Goal: Task Accomplishment & Management: Complete application form

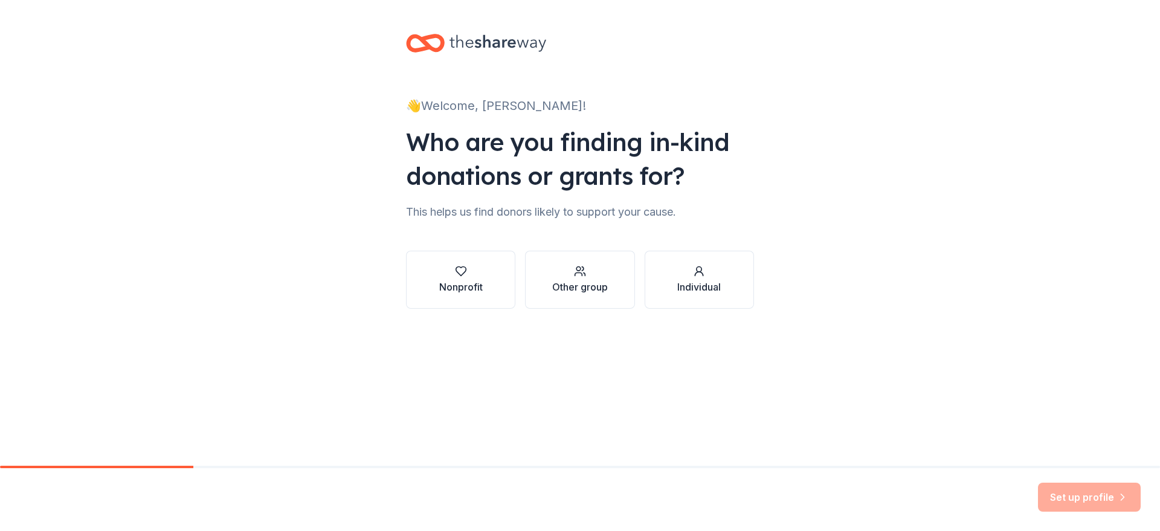
click at [472, 289] on div "Nonprofit" at bounding box center [461, 287] width 44 height 15
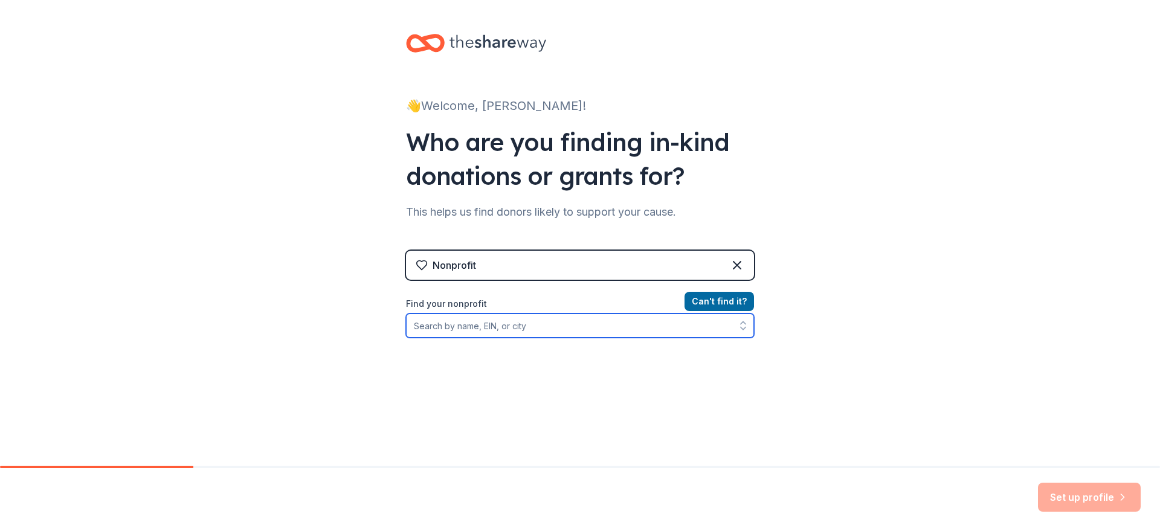
click at [549, 331] on input "Find your nonprofit" at bounding box center [580, 326] width 348 height 24
type input "W"
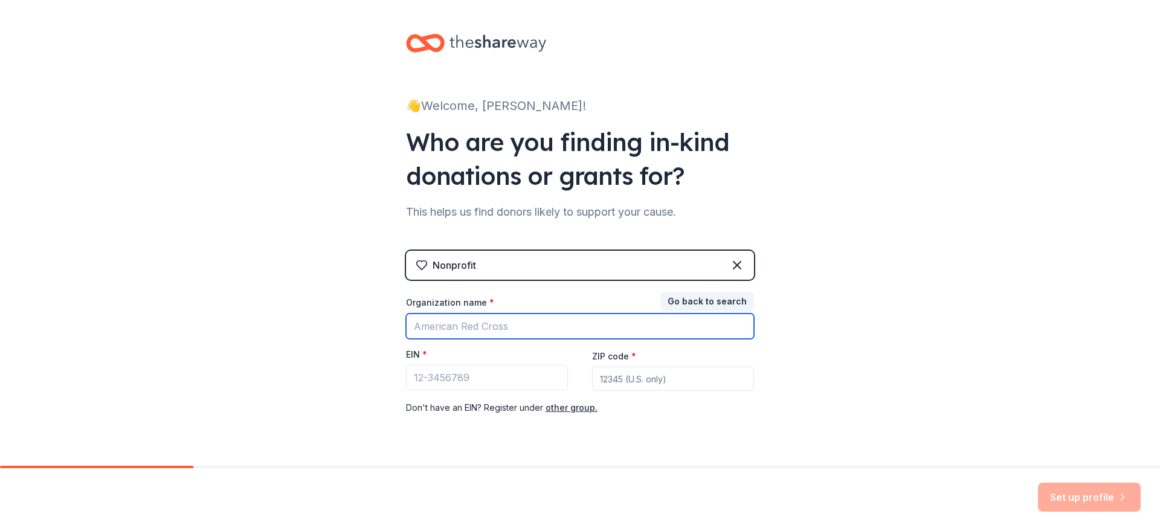
click at [479, 326] on input "Organization name *" at bounding box center [580, 326] width 348 height 25
type input "KU Pediatric Oncology"
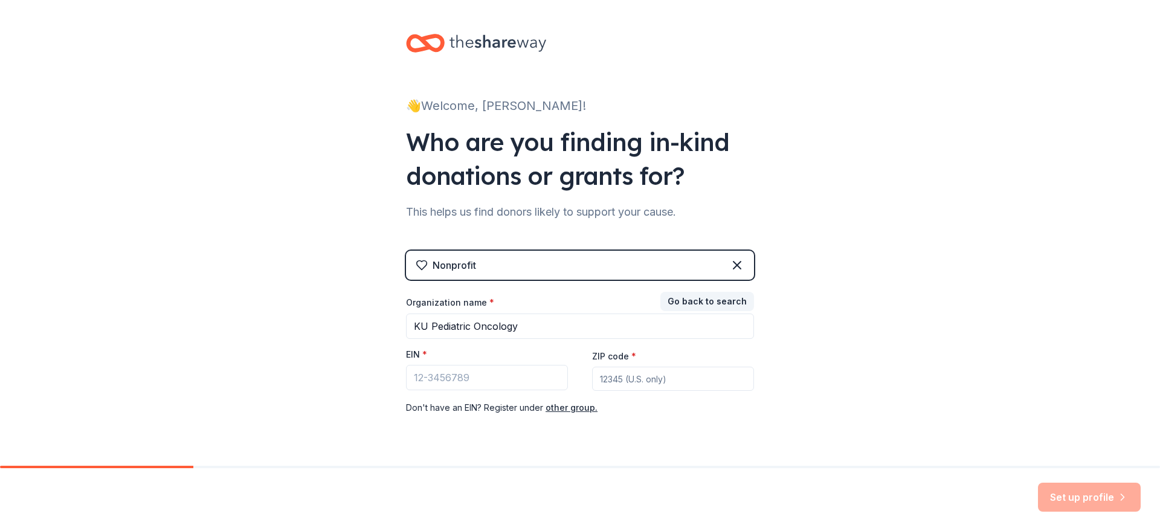
click at [677, 421] on div "Nonprofit Go back to search Organization name * KU Pediatric Oncology EIN * ZIP…" at bounding box center [580, 345] width 348 height 189
click at [477, 378] on input "EIN *" at bounding box center [487, 377] width 162 height 25
type input "[US_EMPLOYER_IDENTIFICATION_NUMBER]"
click at [632, 380] on input "ZIP code *" at bounding box center [673, 379] width 162 height 24
type input "67208"
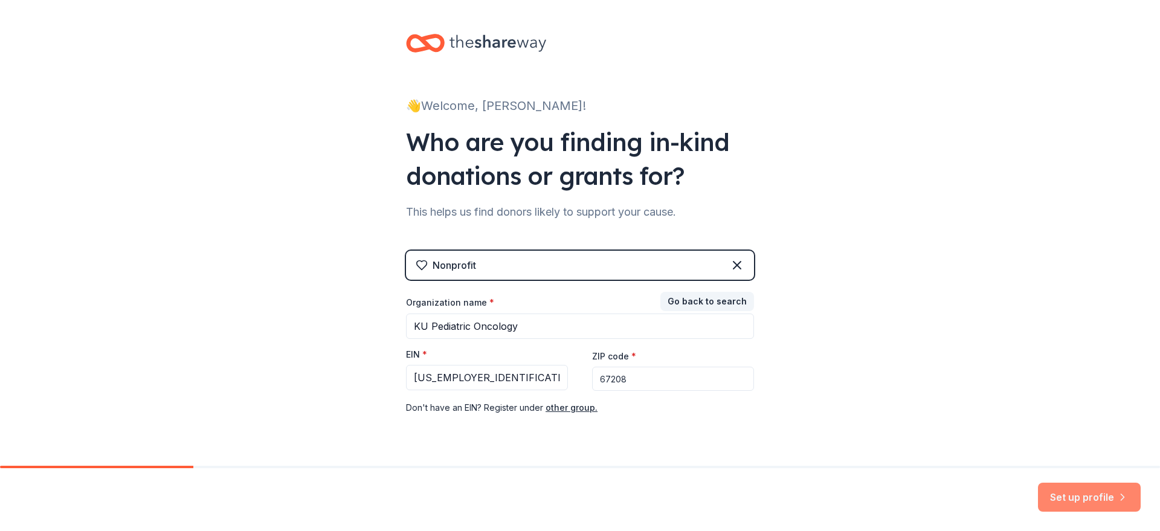
click at [1093, 506] on button "Set up profile" at bounding box center [1089, 497] width 103 height 29
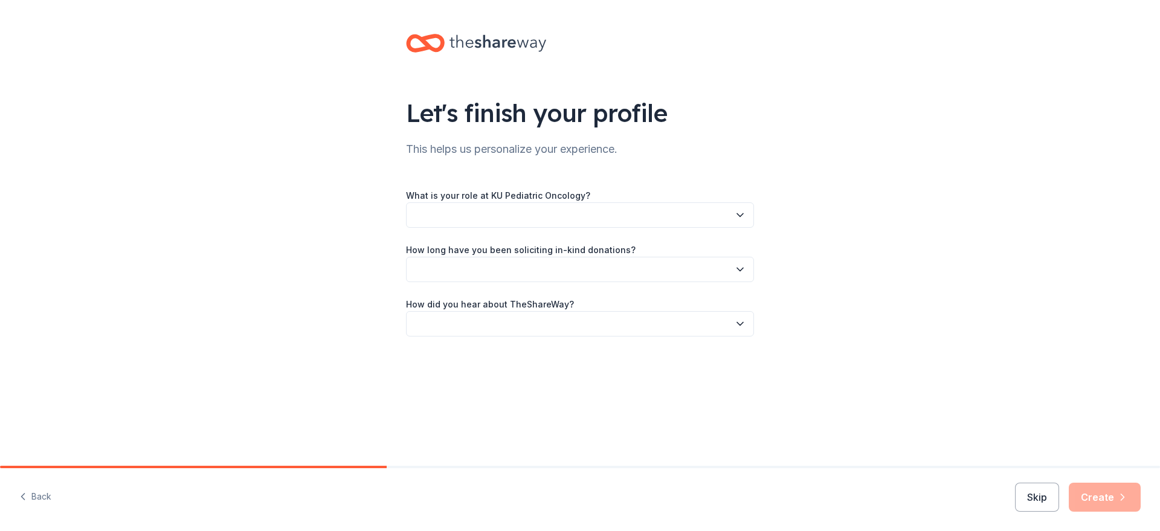
click at [501, 226] on button "button" at bounding box center [580, 214] width 348 height 25
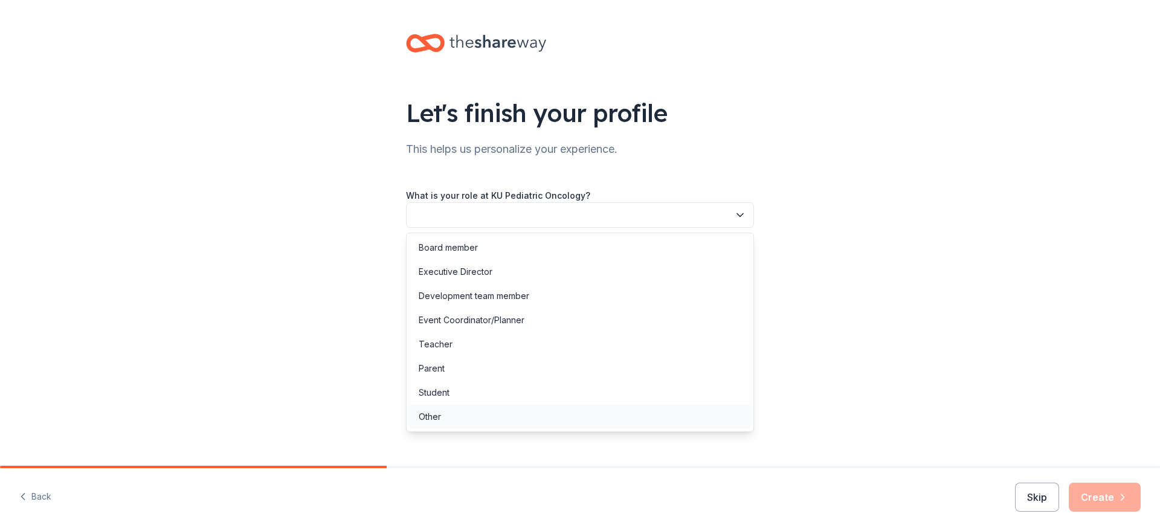
click at [454, 422] on div "Other" at bounding box center [580, 417] width 342 height 24
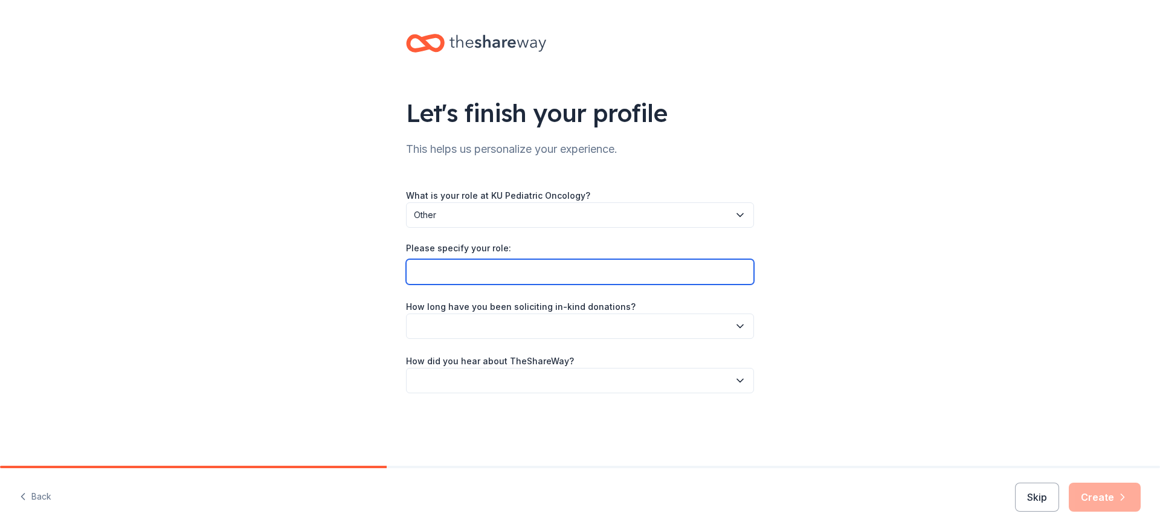
click at [503, 269] on input "Please specify your role:" at bounding box center [580, 271] width 348 height 25
type input "Nurse Navigator"
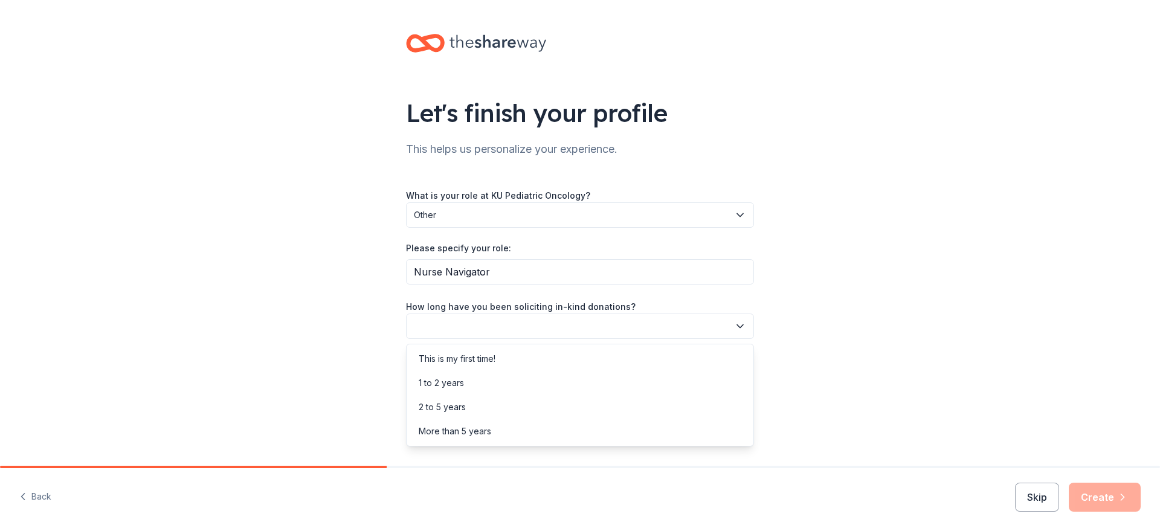
click at [524, 332] on button "button" at bounding box center [580, 326] width 348 height 25
click at [453, 383] on div "1 to 2 years" at bounding box center [441, 383] width 45 height 15
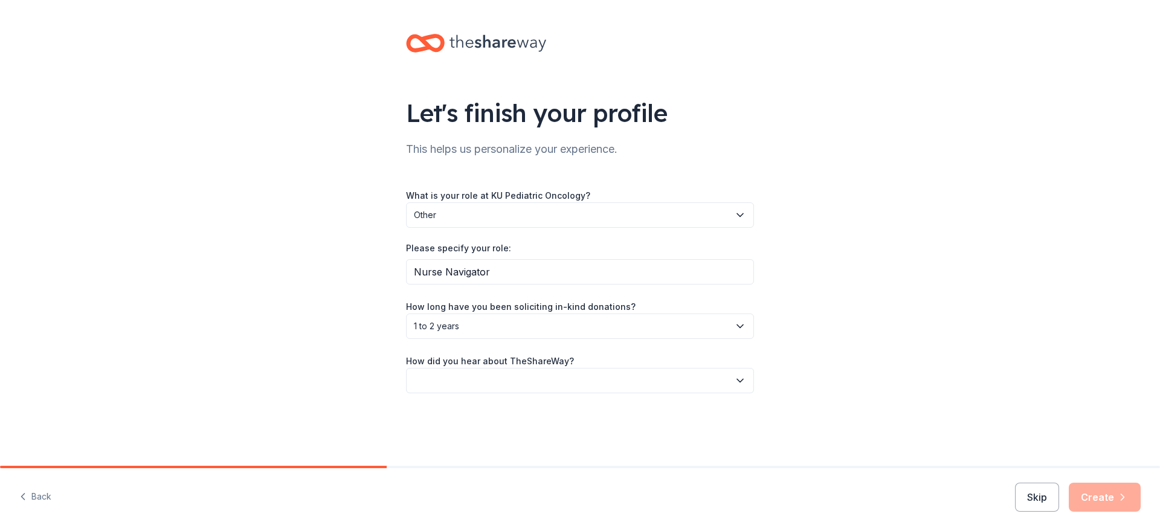
click at [453, 383] on button "button" at bounding box center [580, 380] width 348 height 25
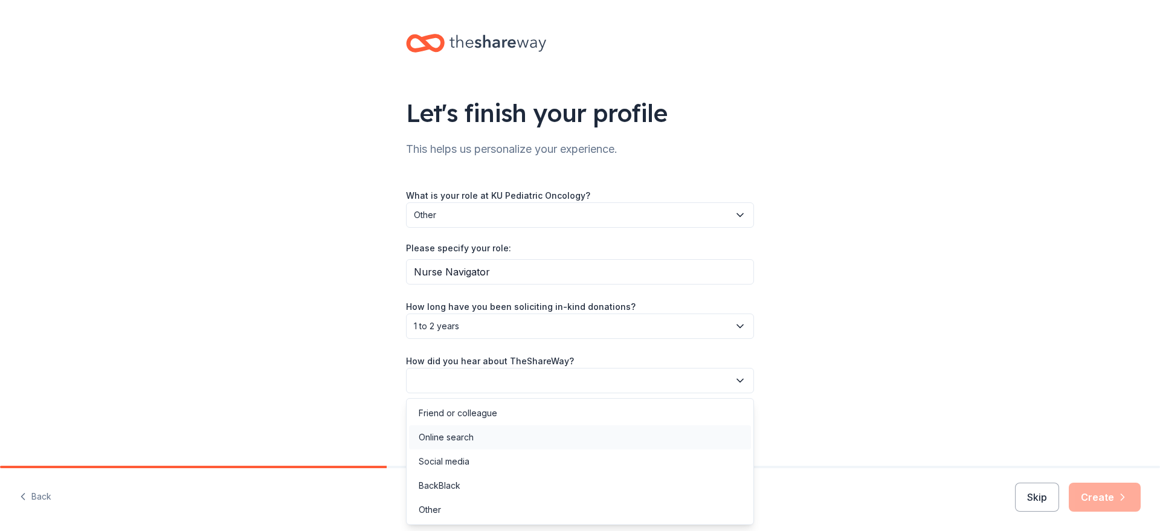
click at [461, 441] on div "Online search" at bounding box center [446, 437] width 55 height 15
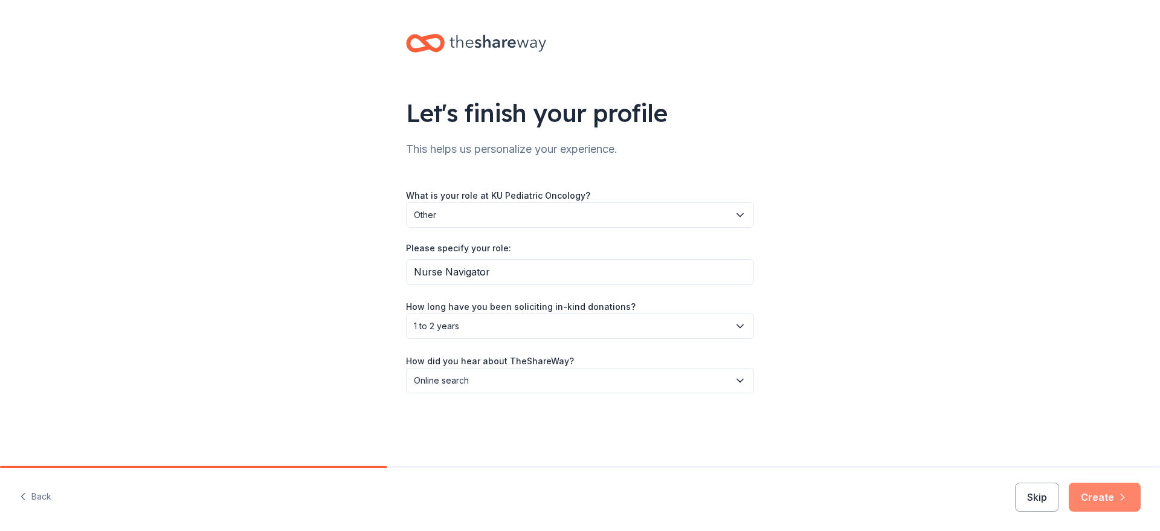
click at [1107, 503] on button "Create" at bounding box center [1105, 497] width 72 height 29
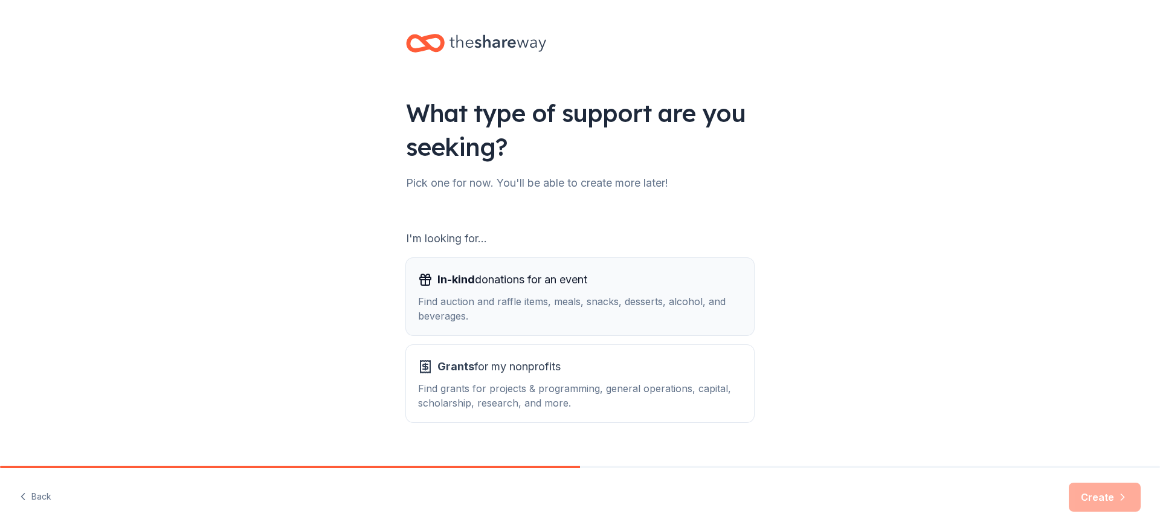
click at [499, 312] on div "Find auction and raffle items, meals, snacks, desserts, alcohol, and beverages." at bounding box center [580, 308] width 324 height 29
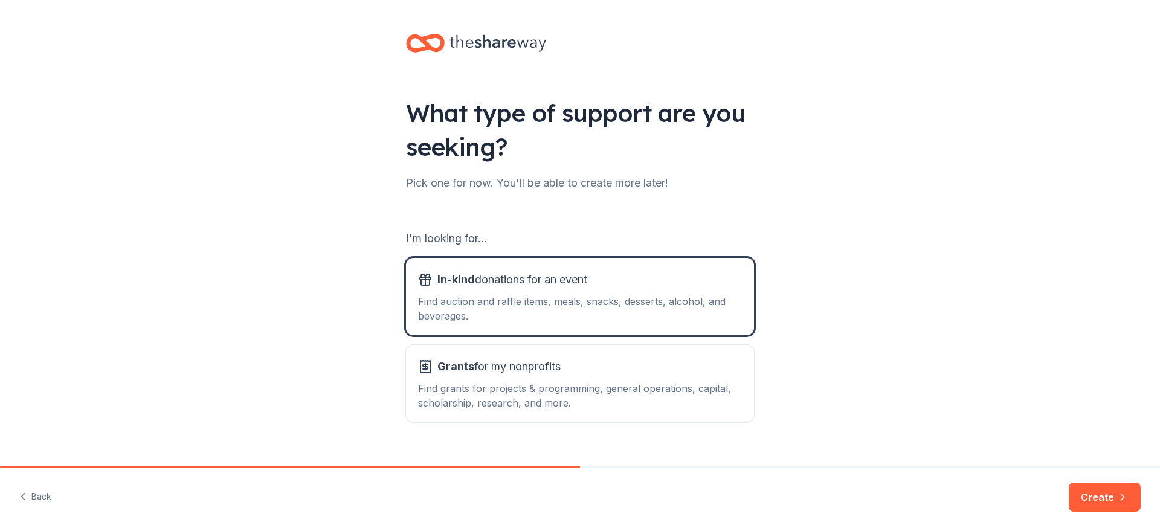
click at [1112, 502] on button "Create" at bounding box center [1105, 497] width 72 height 29
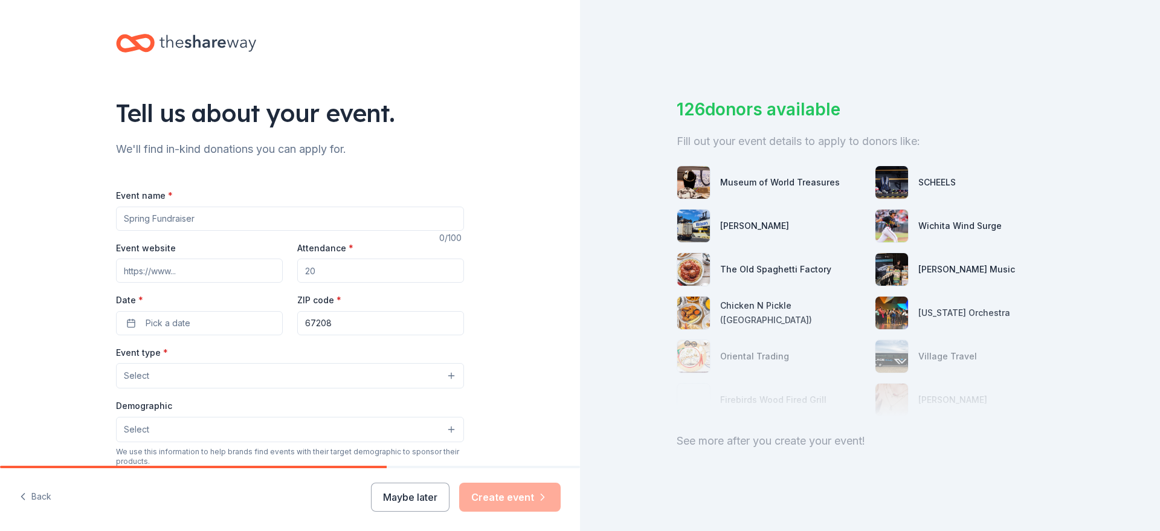
click at [161, 222] on input "Event name *" at bounding box center [290, 219] width 348 height 24
type input "Going Gold for [MEDICAL_DATA]"
click at [181, 274] on input "Event website" at bounding box center [199, 271] width 167 height 24
paste input "https://sway.cloud.microsoft/GCEdxPrURprMPbDs"
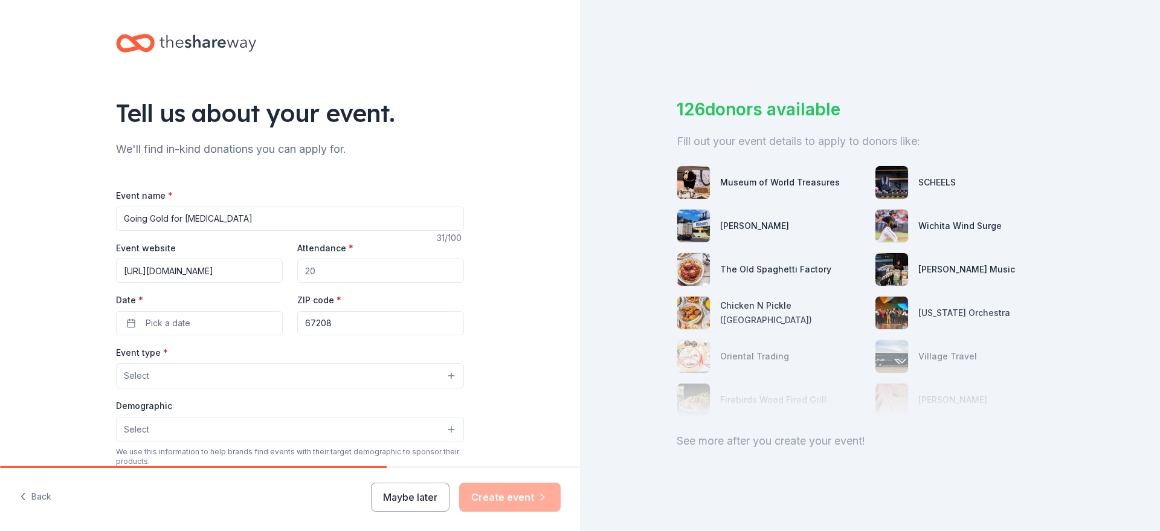
type input "https://sway.cloud.microsoft/GCEdxPrURprMPbDs"
click at [338, 279] on input "Attendance *" at bounding box center [380, 271] width 167 height 24
type input "350"
click at [198, 328] on button "Pick a date" at bounding box center [199, 323] width 167 height 24
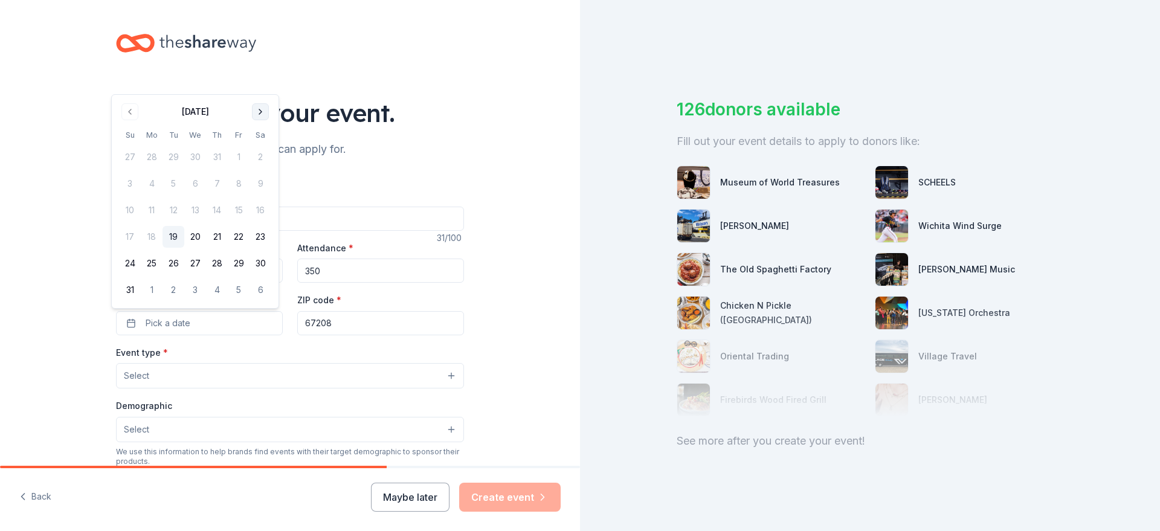
click at [260, 115] on button "Go to next month" at bounding box center [260, 111] width 17 height 17
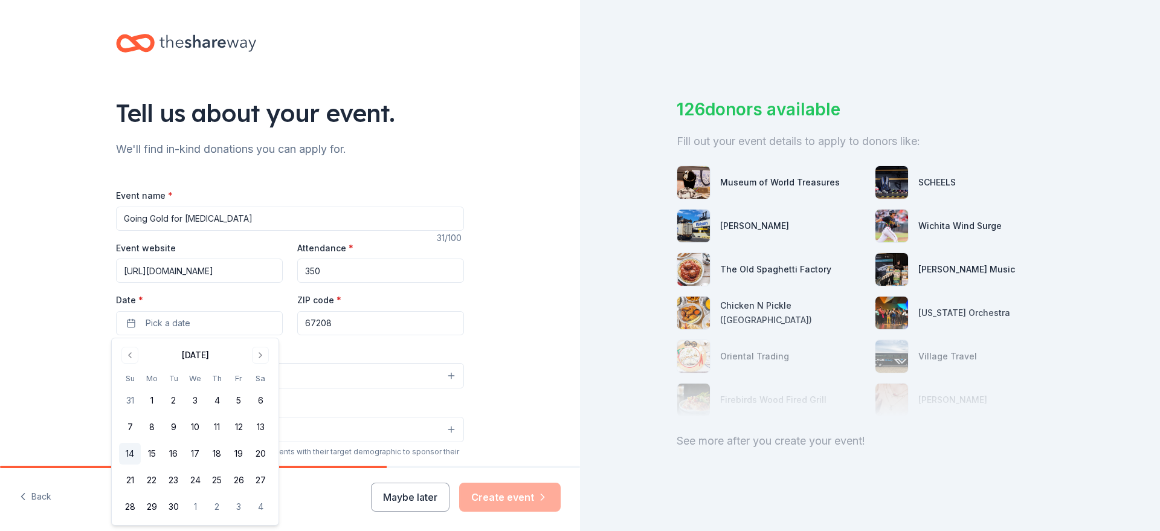
click at [134, 453] on button "14" at bounding box center [130, 454] width 22 height 22
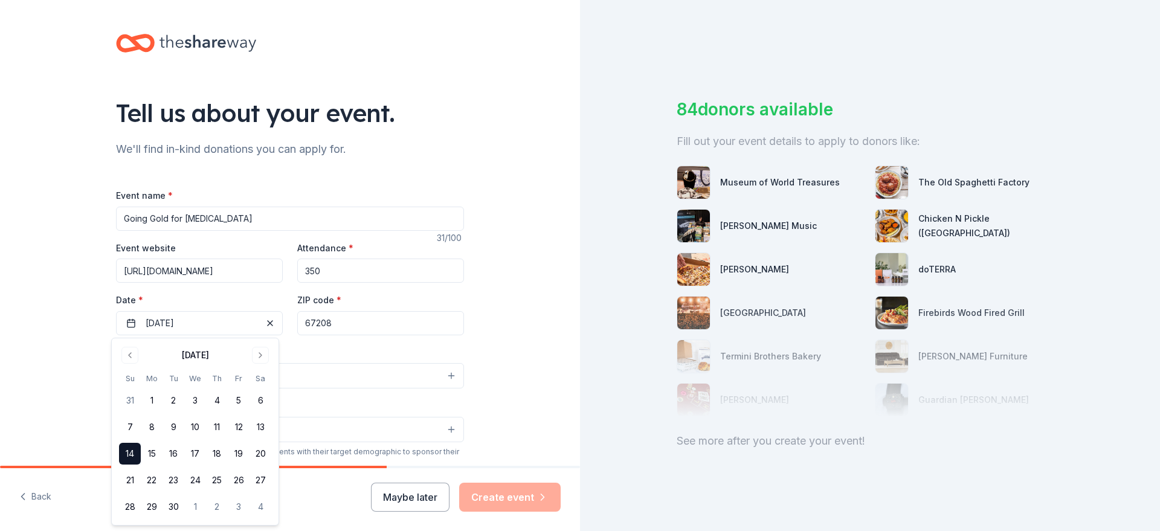
click at [62, 336] on div "Tell us about your event. We'll find in-kind donations you can apply for. Event…" at bounding box center [290, 402] width 580 height 804
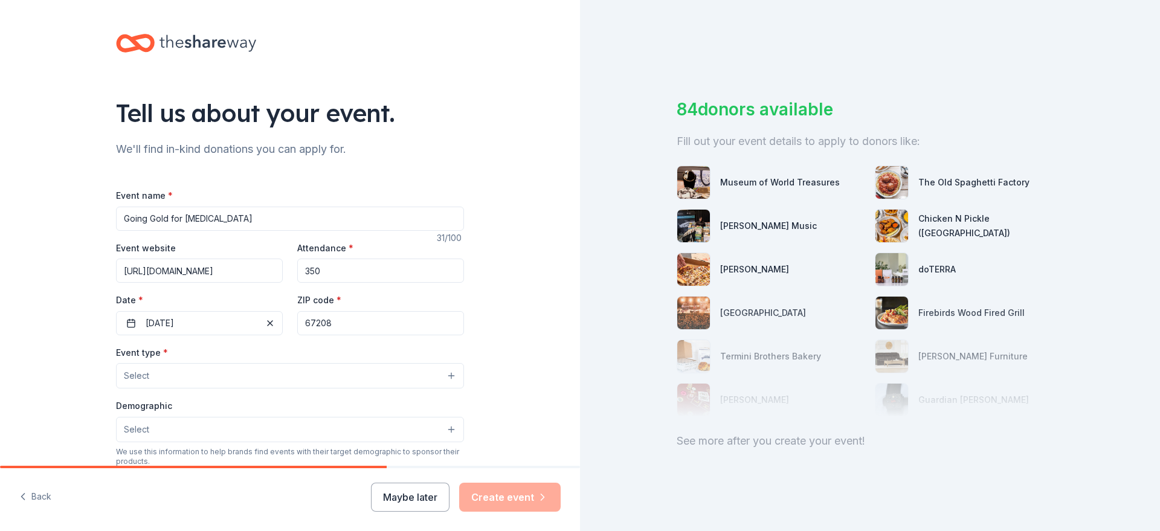
click at [393, 375] on button "Select" at bounding box center [290, 375] width 348 height 25
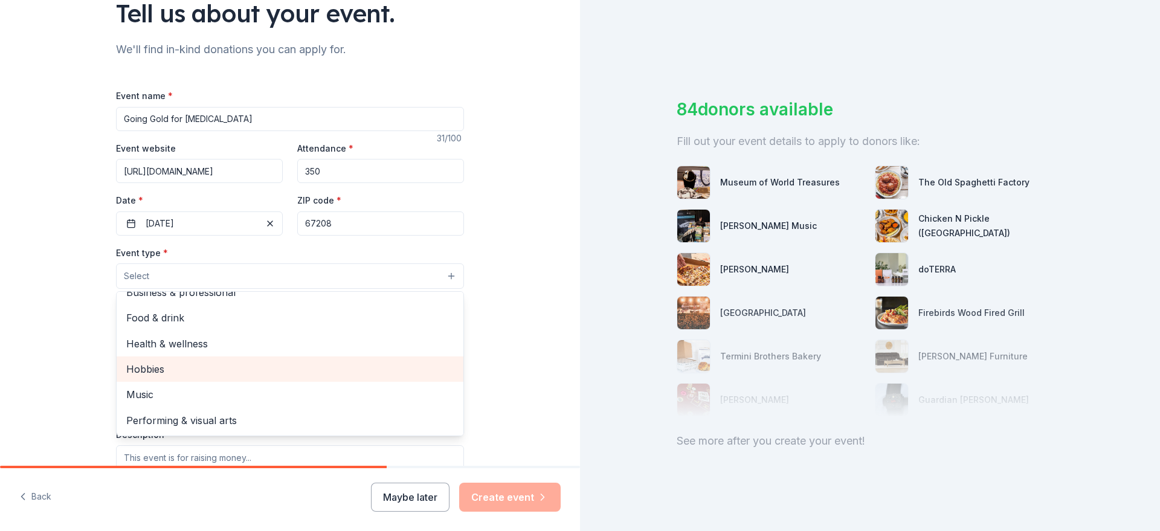
scroll to position [121, 0]
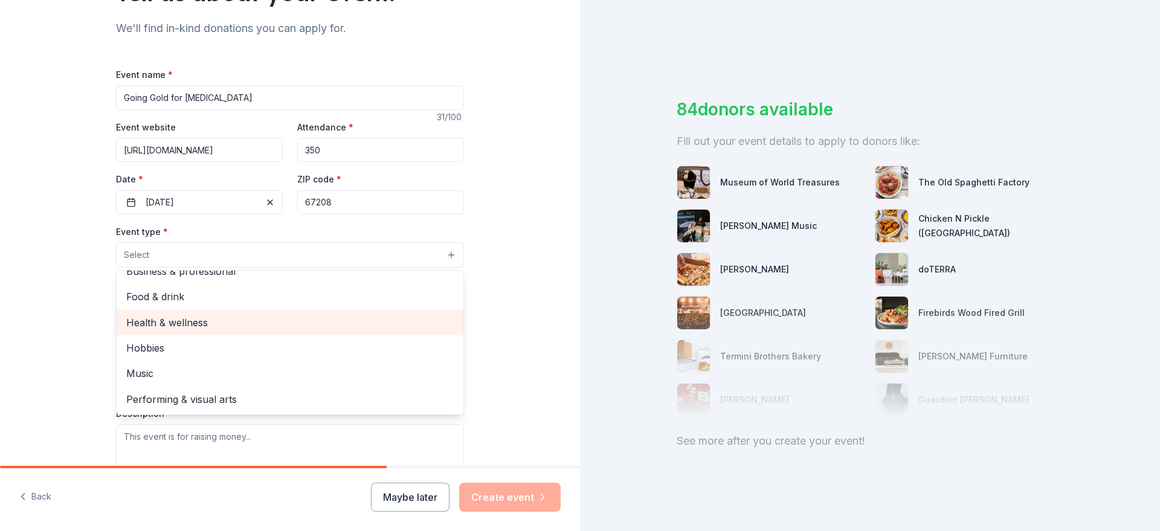
click at [147, 321] on span "Health & wellness" at bounding box center [290, 323] width 328 height 16
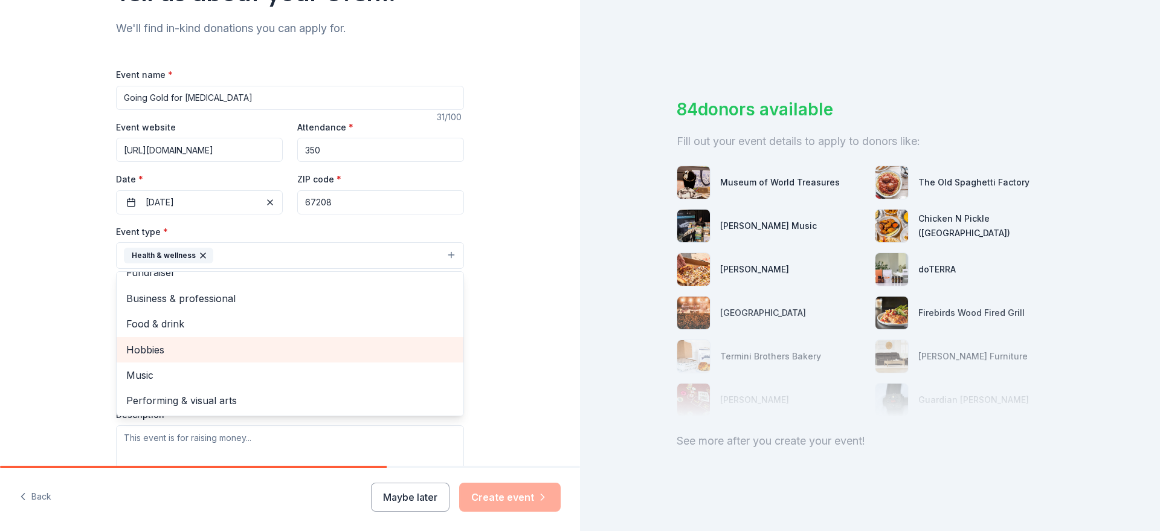
scroll to position [15, 0]
click at [29, 333] on div "Tell us about your event. We'll find in-kind donations you can apply for. Event…" at bounding box center [290, 282] width 580 height 806
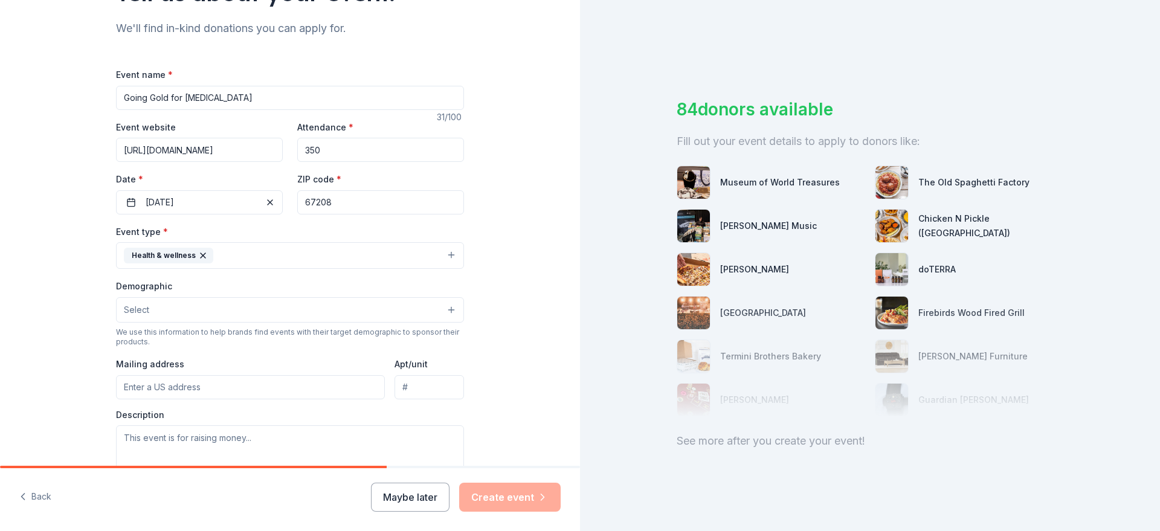
click at [291, 254] on button "Health & wellness" at bounding box center [290, 255] width 348 height 27
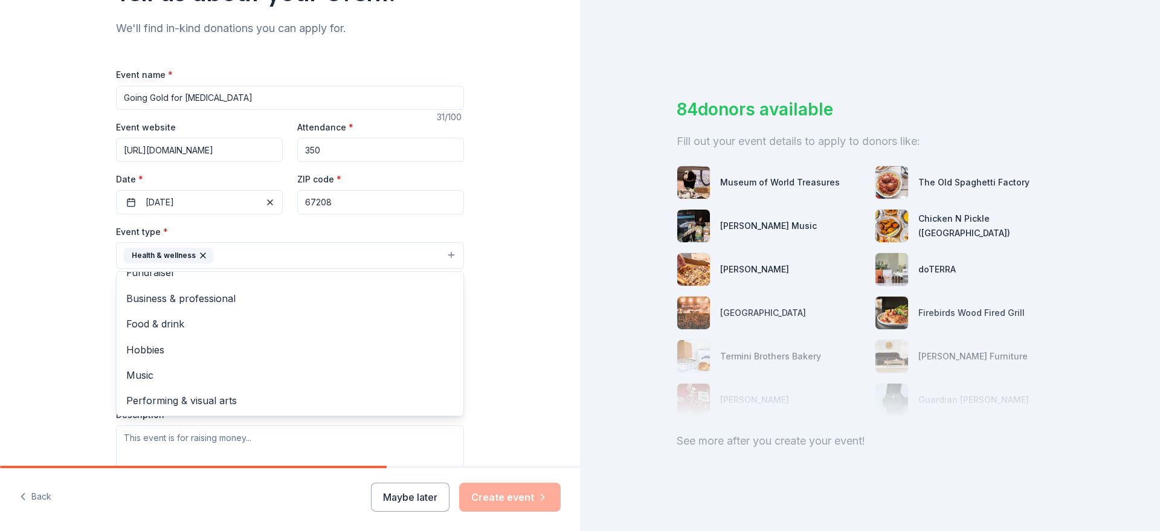
scroll to position [0, 0]
click at [52, 338] on div "Tell us about your event. We'll find in-kind donations you can apply for. Event…" at bounding box center [290, 282] width 580 height 806
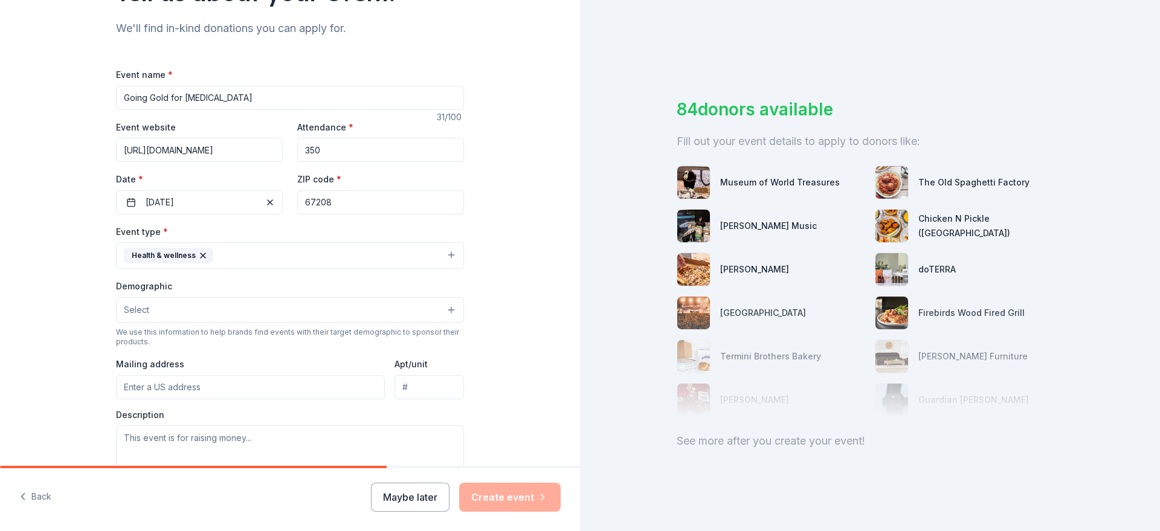
click at [221, 313] on button "Select" at bounding box center [290, 309] width 348 height 25
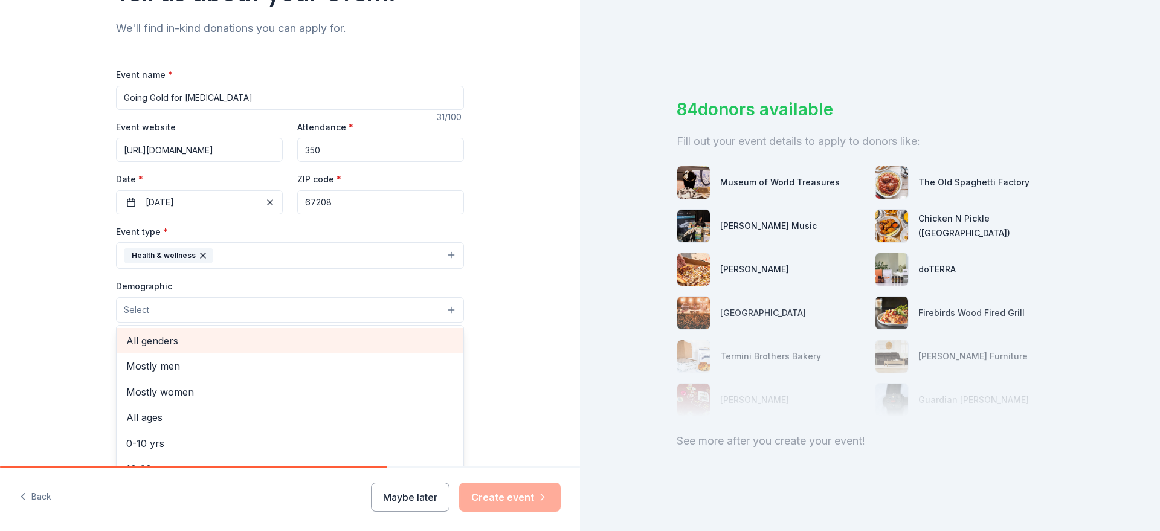
click at [138, 346] on span "All genders" at bounding box center [290, 341] width 328 height 16
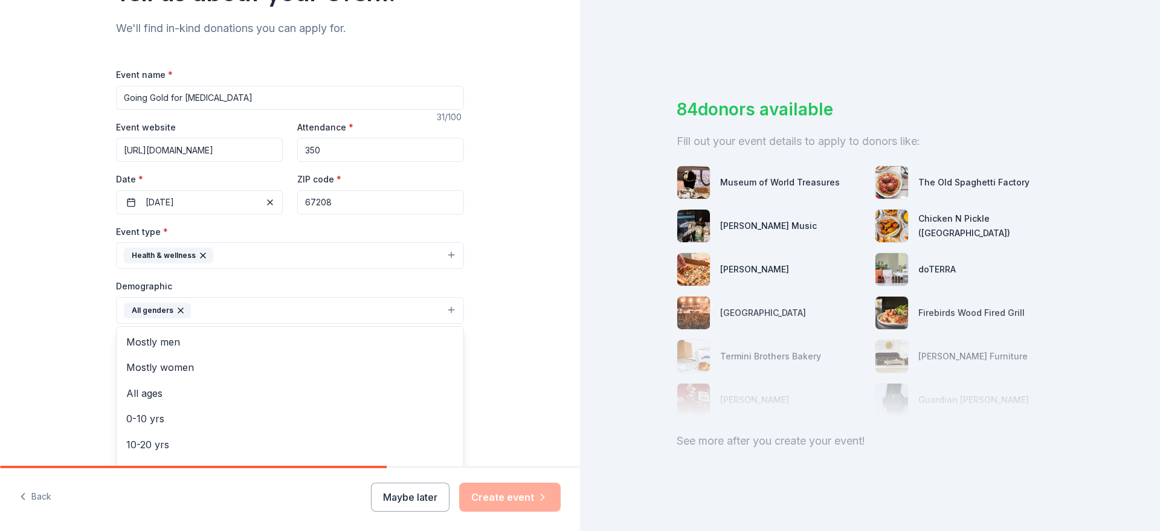
click at [221, 310] on button "All genders" at bounding box center [290, 310] width 348 height 27
click at [218, 311] on button "All genders" at bounding box center [290, 310] width 348 height 27
click at [154, 419] on span "0-10 yrs" at bounding box center [290, 419] width 328 height 16
click at [278, 310] on button "All genders 0-10 yrs" at bounding box center [290, 310] width 348 height 27
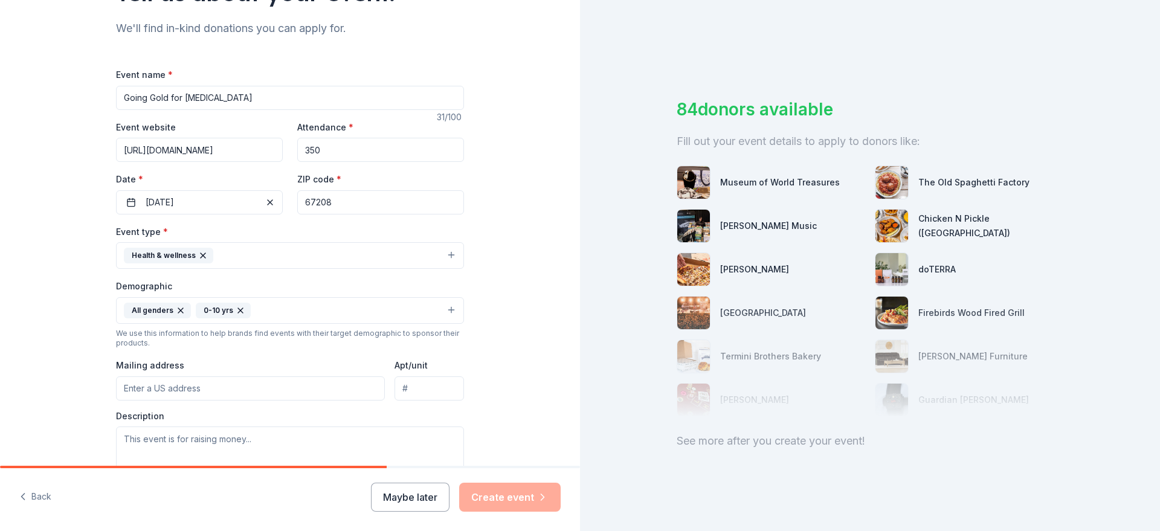
click at [274, 312] on button "All genders 0-10 yrs" at bounding box center [290, 310] width 348 height 27
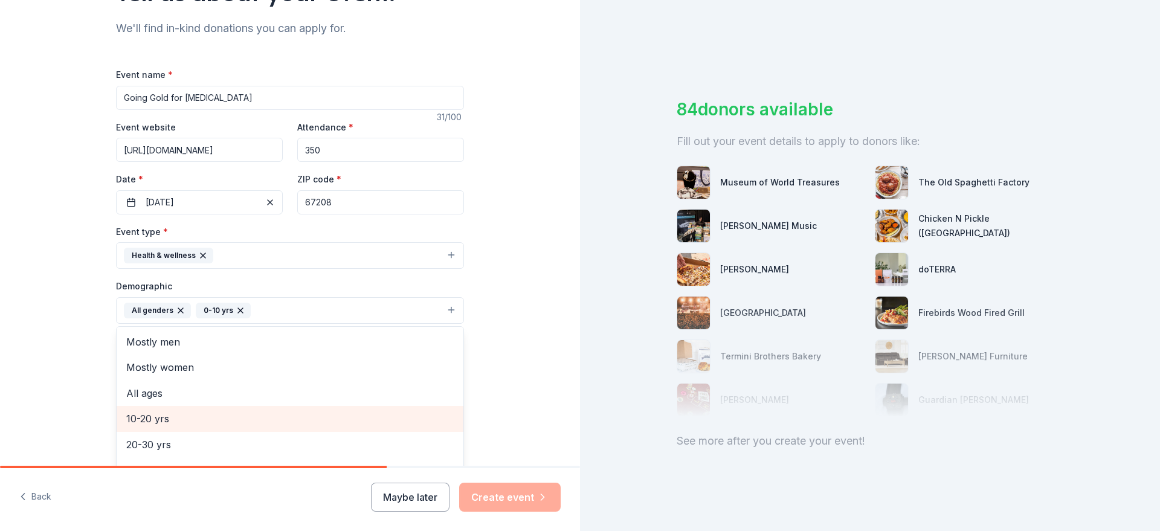
click at [147, 416] on span "10-20 yrs" at bounding box center [290, 419] width 328 height 16
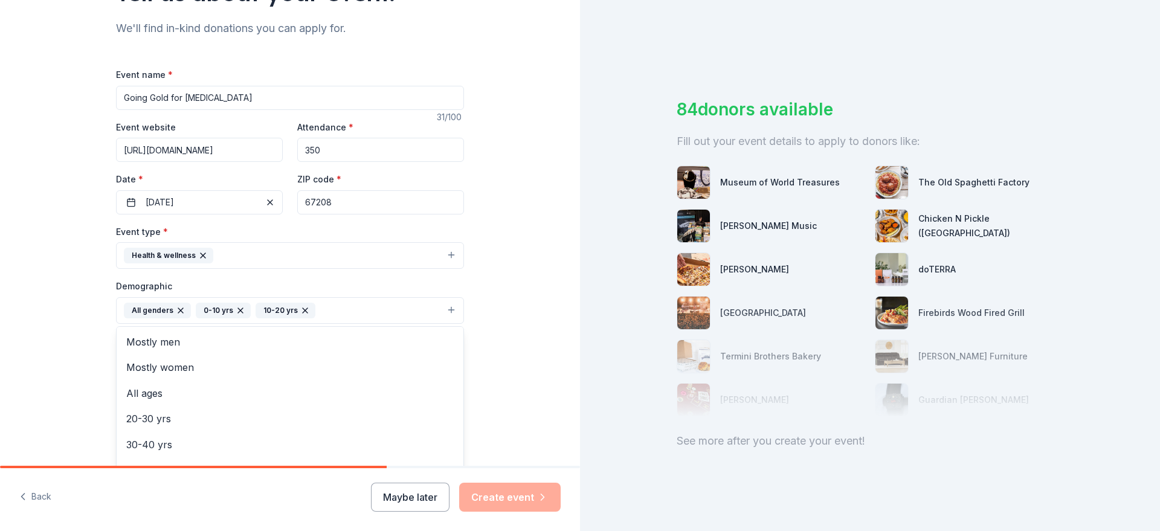
click at [54, 380] on div "Tell us about your event. We'll find in-kind donations you can apply for. Event…" at bounding box center [290, 282] width 580 height 807
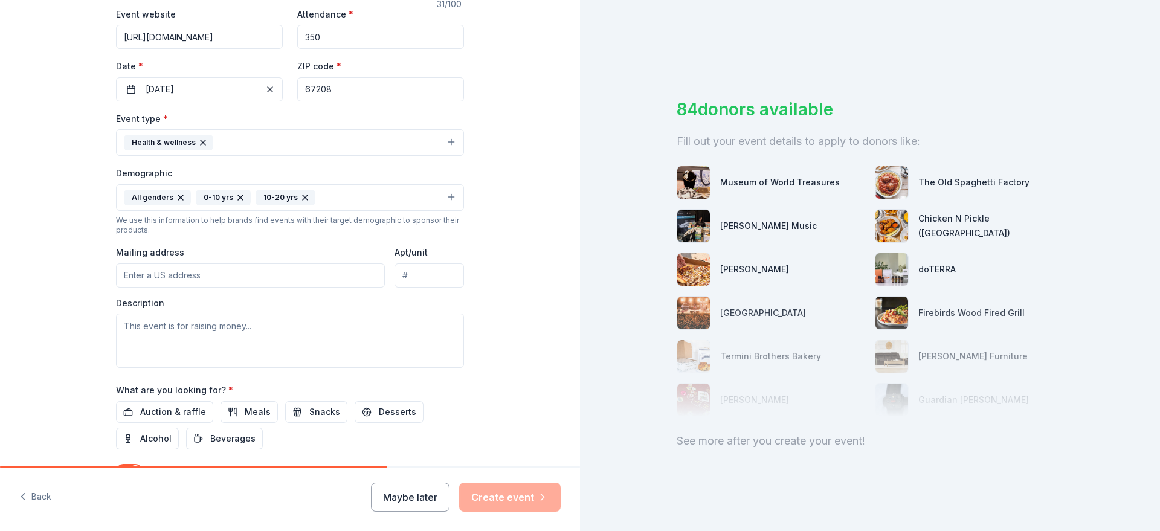
scroll to position [242, 0]
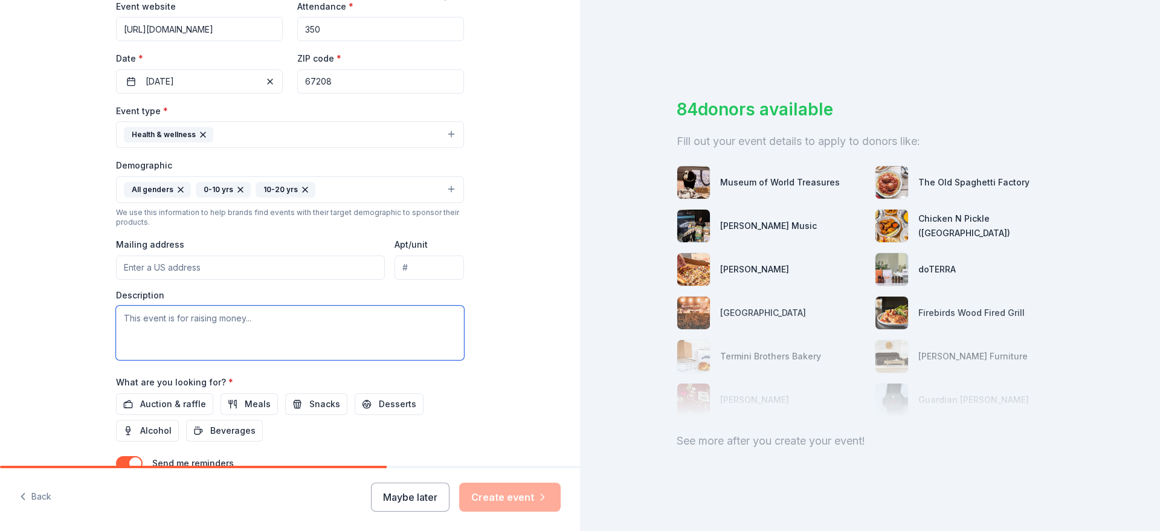
click at [169, 326] on textarea at bounding box center [290, 333] width 348 height 54
click at [181, 312] on textarea at bounding box center [290, 333] width 348 height 54
paste textarea "Each September, we host a party for our patients and their families who have be…"
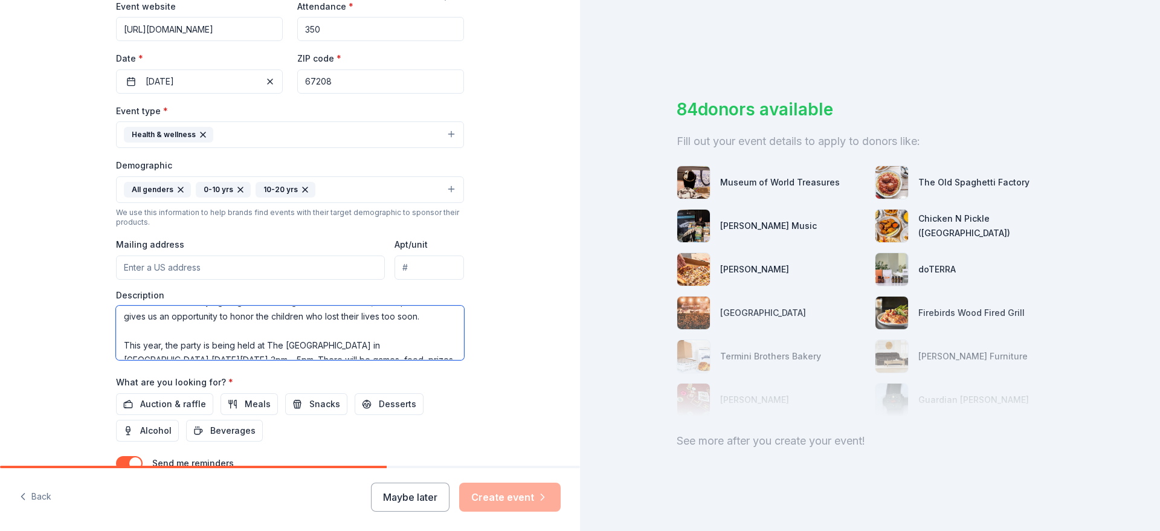
scroll to position [73, 0]
click at [131, 306] on textarea "Each September, we host a party for our patients and their families who have be…" at bounding box center [290, 333] width 348 height 54
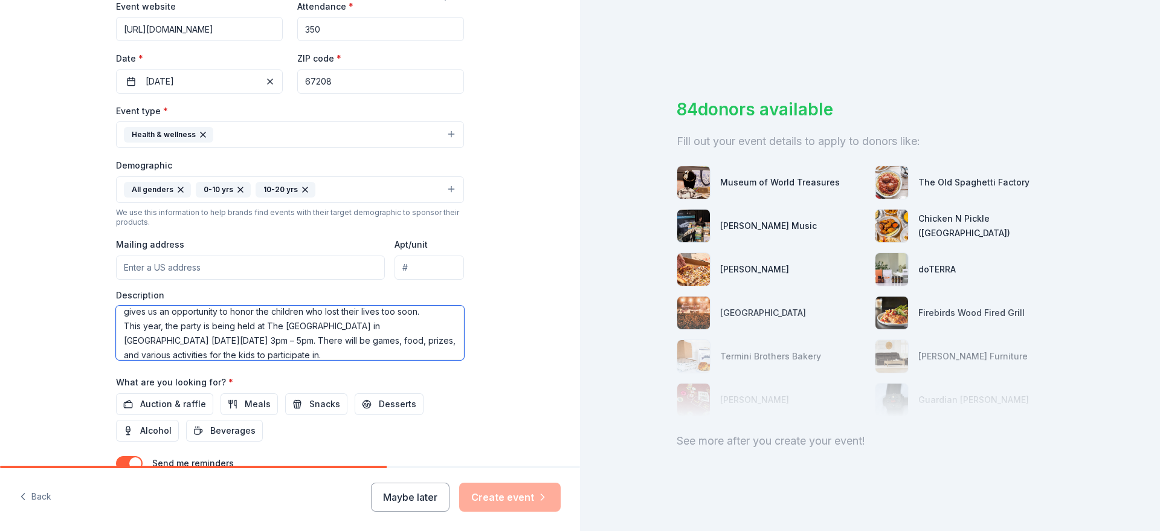
click at [320, 352] on textarea "Each September, we host a party for our patients and their families who have be…" at bounding box center [290, 333] width 348 height 54
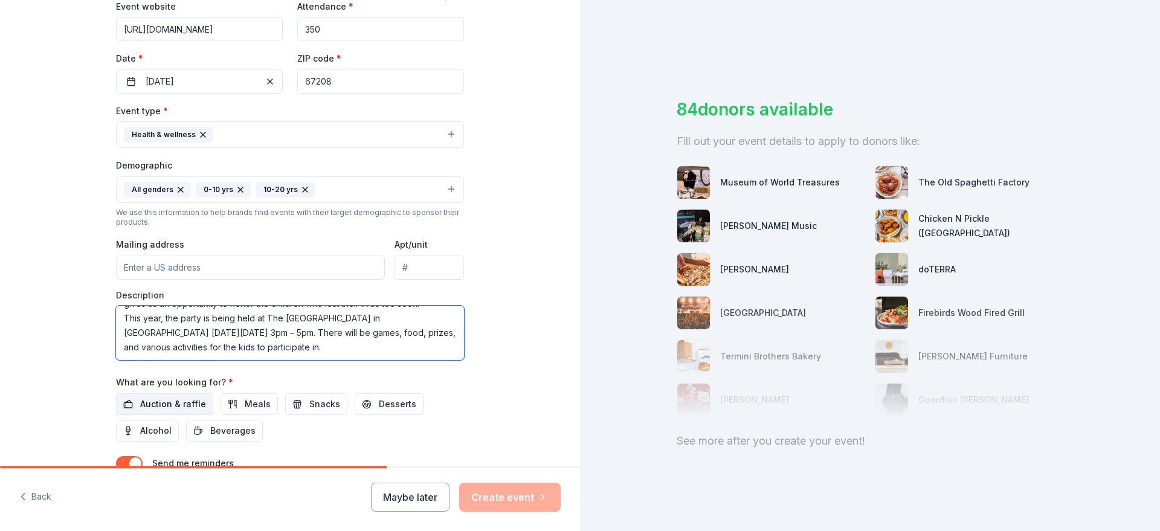
type textarea "Each September, we host a party for our patients and their families who have be…"
click at [183, 408] on span "Auction & raffle" at bounding box center [173, 404] width 66 height 15
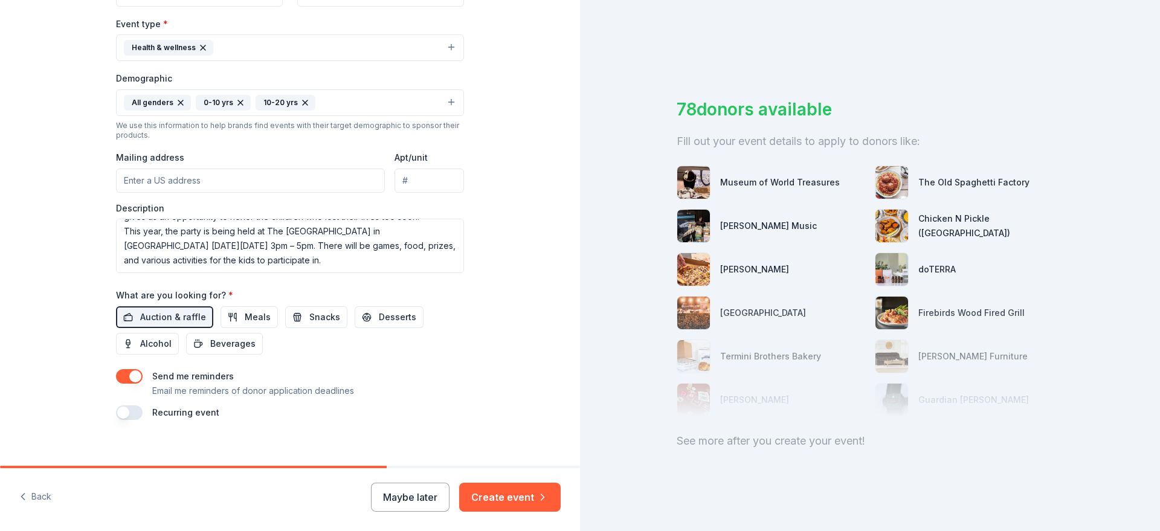
scroll to position [341, 0]
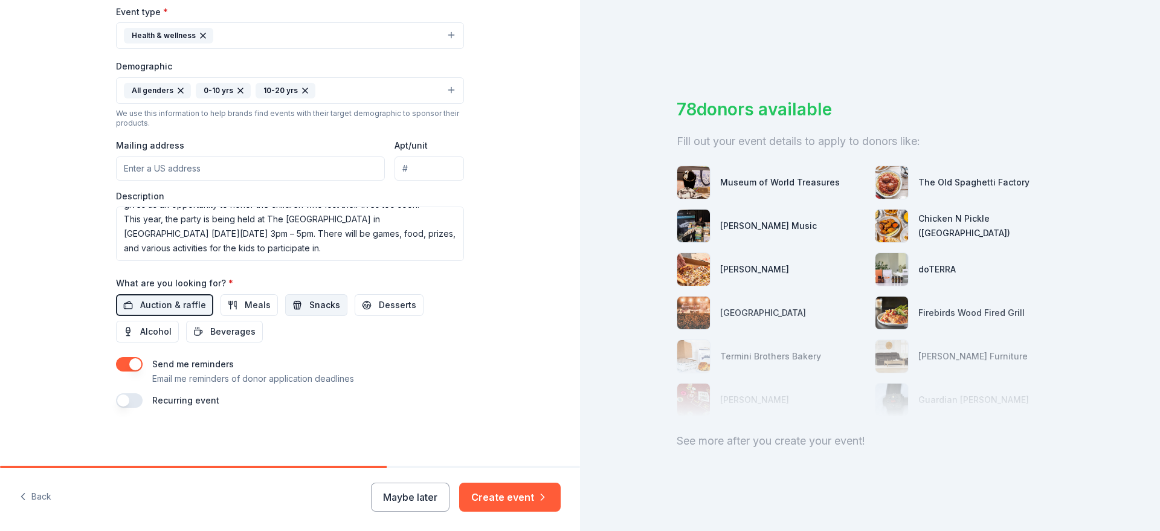
click at [309, 305] on span "Snacks" at bounding box center [324, 305] width 31 height 15
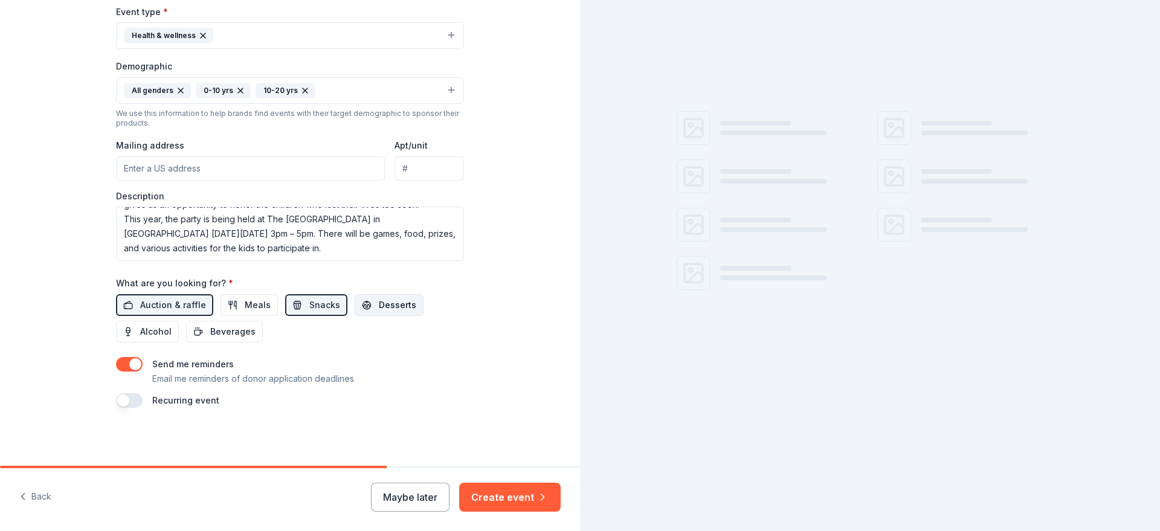
click at [381, 308] on span "Desserts" at bounding box center [397, 305] width 37 height 15
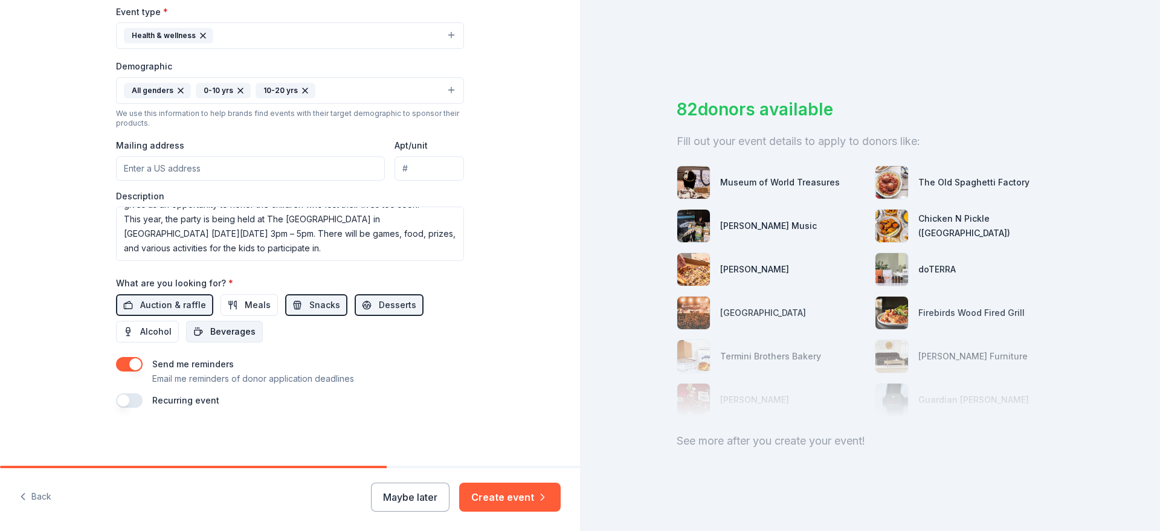
click at [201, 334] on button "Beverages" at bounding box center [224, 332] width 77 height 22
click at [129, 373] on div "Send me reminders Email me reminders of donor application deadlines" at bounding box center [290, 371] width 348 height 29
click at [132, 367] on button "button" at bounding box center [129, 364] width 27 height 15
click at [509, 502] on button "Create event" at bounding box center [510, 497] width 102 height 29
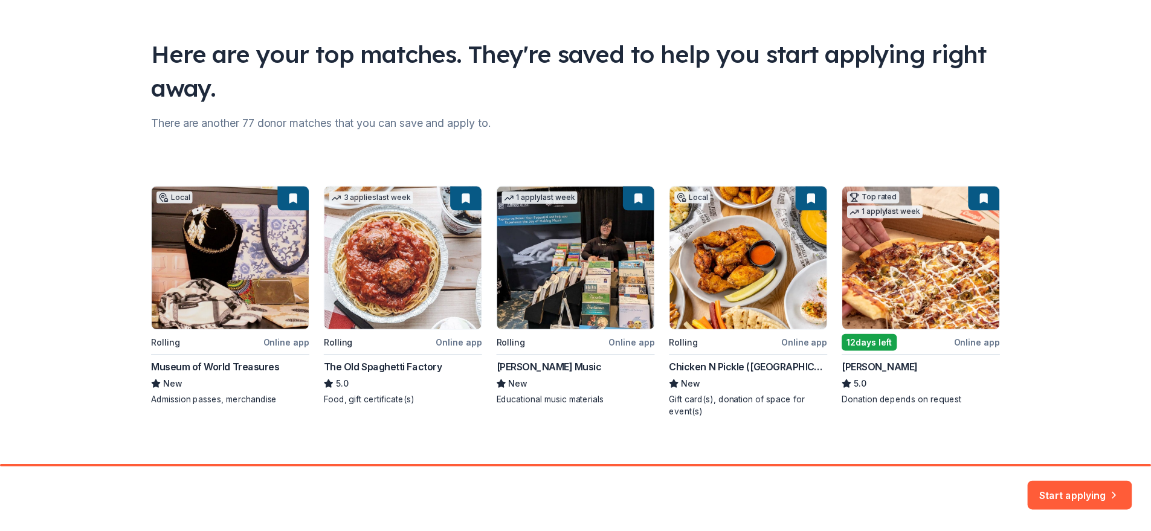
scroll to position [71, 0]
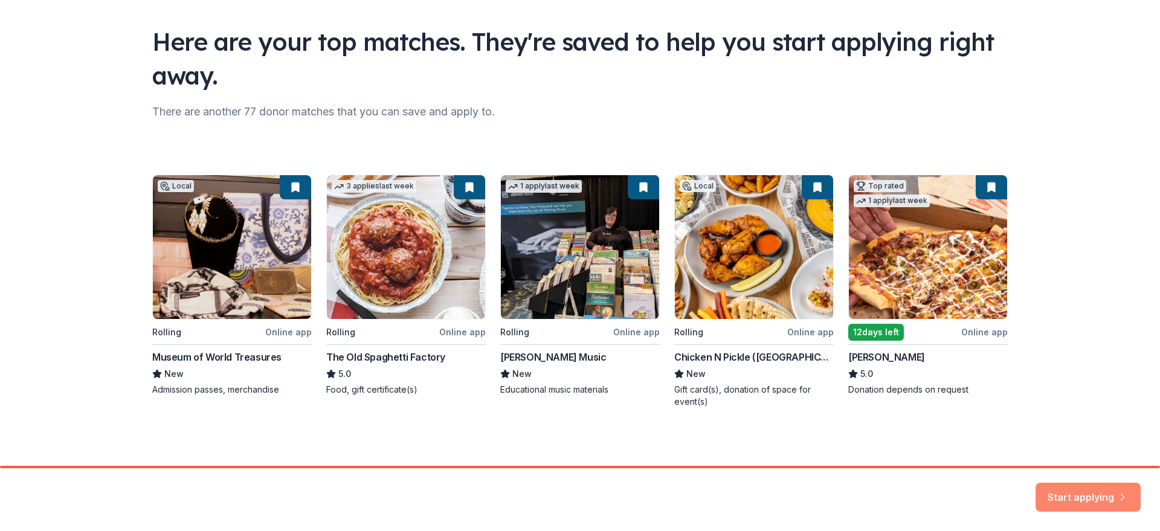
click at [1102, 493] on button "Start applying" at bounding box center [1088, 490] width 105 height 29
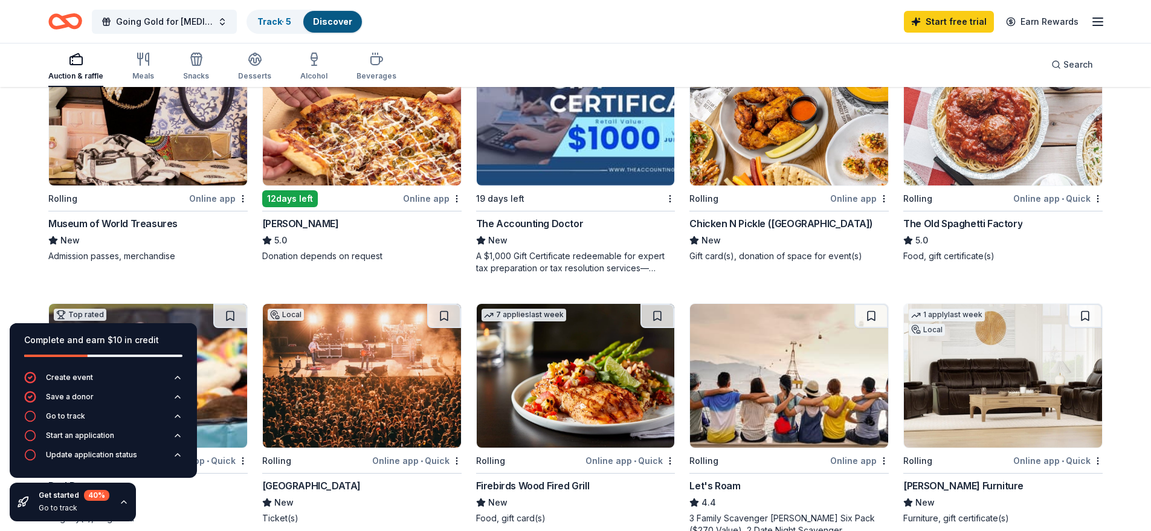
scroll to position [121, 0]
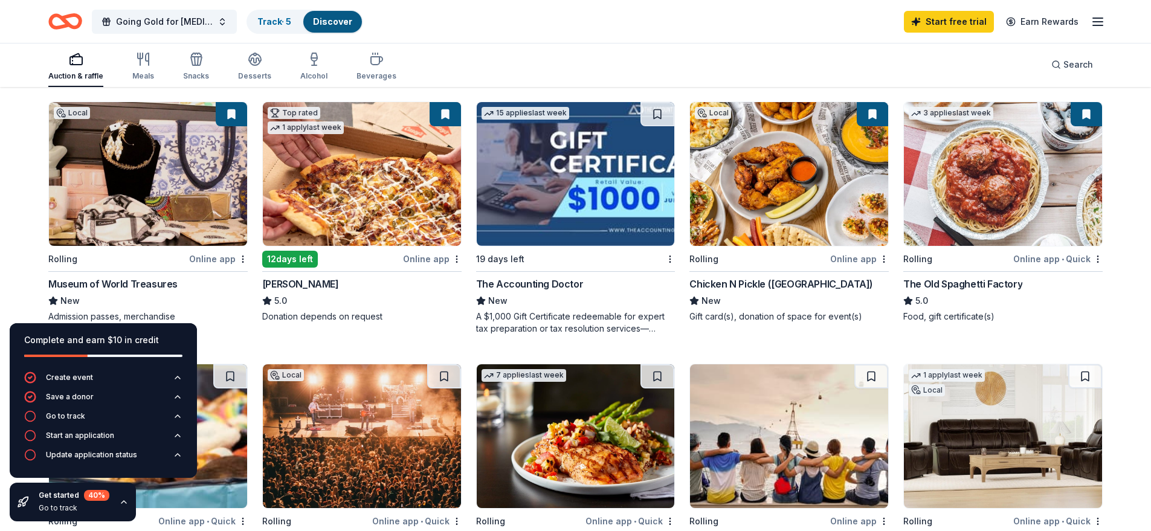
click at [337, 205] on img at bounding box center [362, 174] width 198 height 144
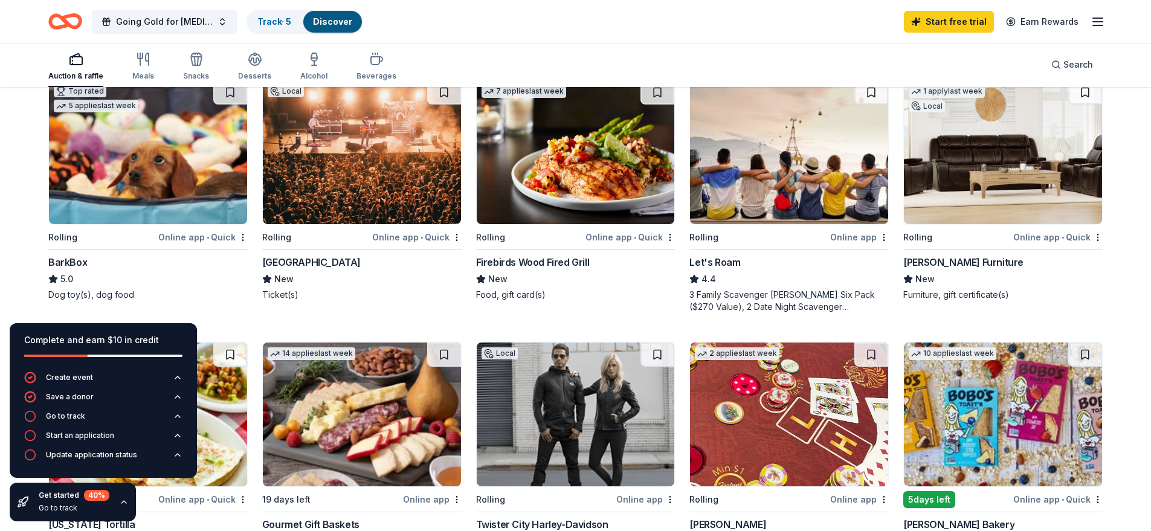
scroll to position [423, 0]
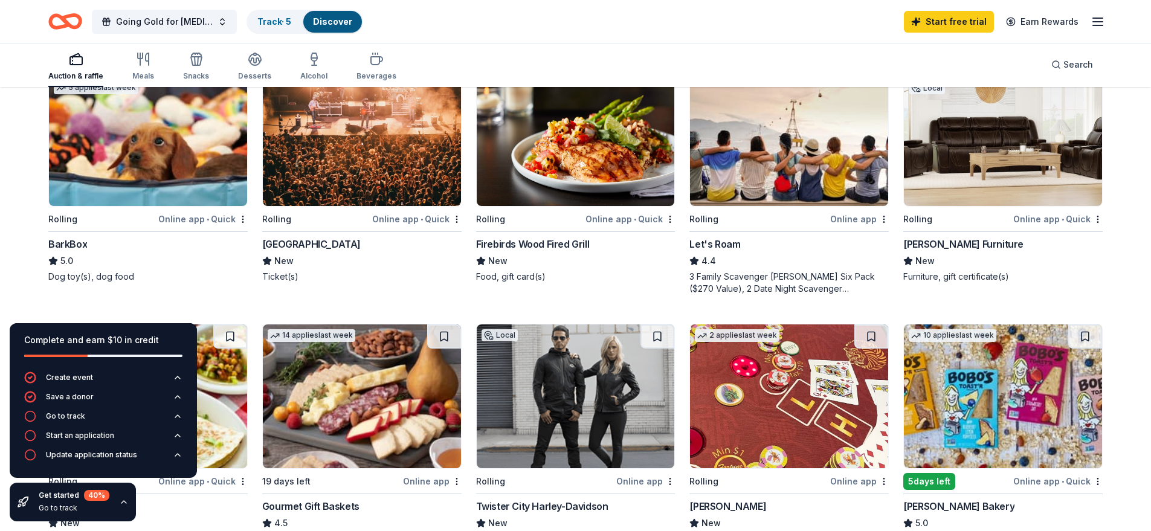
click at [303, 254] on div "Park City Arena New Ticket(s)" at bounding box center [361, 260] width 199 height 46
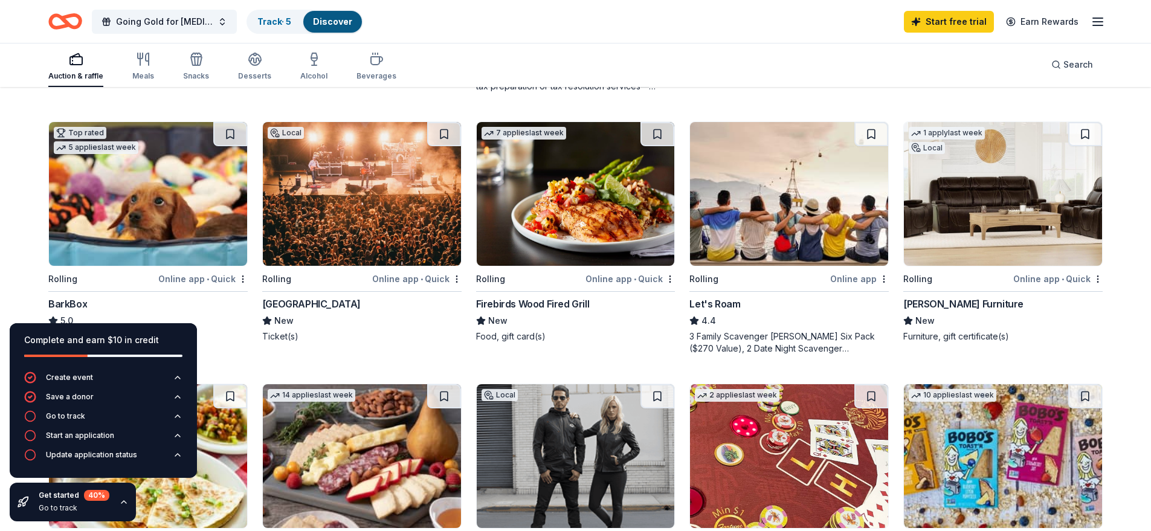
scroll to position [363, 0]
click at [516, 296] on div "7 applies last week Rolling Online app • Quick Firebirds Wood Fired Grill New F…" at bounding box center [575, 232] width 199 height 221
click at [774, 331] on div "3 Family Scavenger Hunt Six Pack ($270 Value), 2 Date Night Scavenger Hunt Two …" at bounding box center [789, 343] width 199 height 24
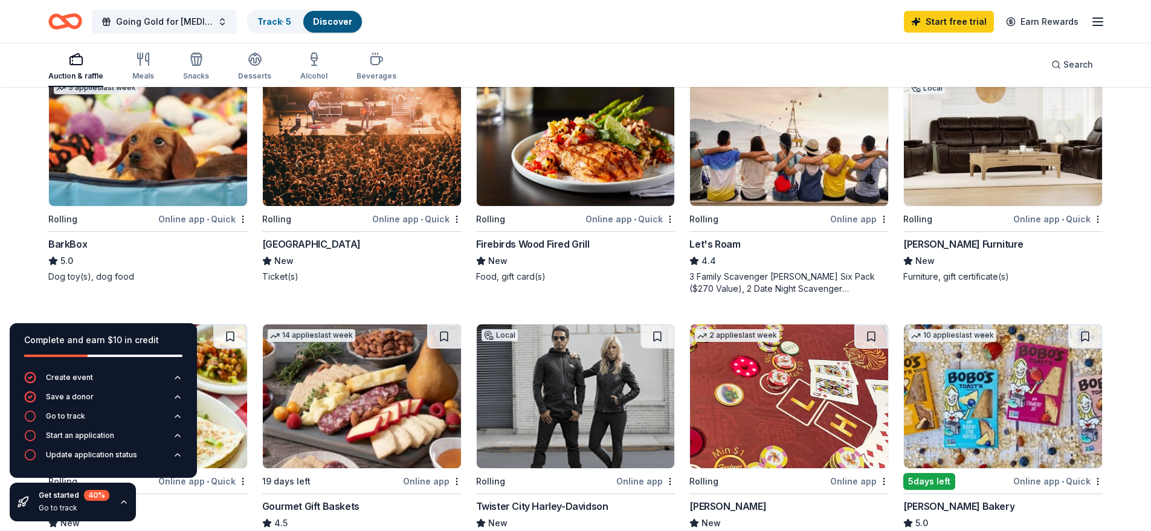
click at [966, 187] on img at bounding box center [1003, 134] width 198 height 144
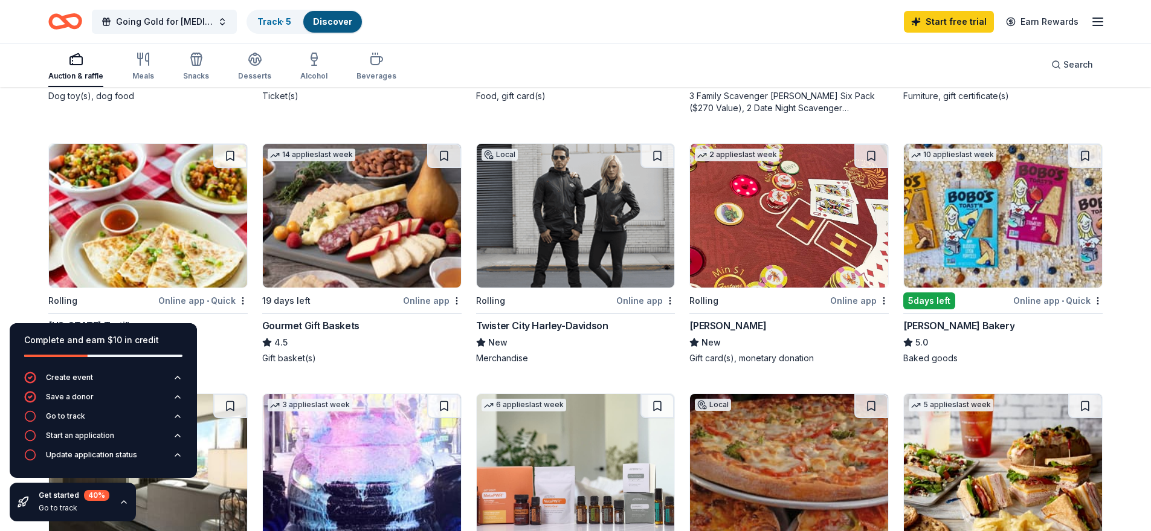
scroll to position [604, 0]
click at [330, 213] on img at bounding box center [362, 215] width 198 height 144
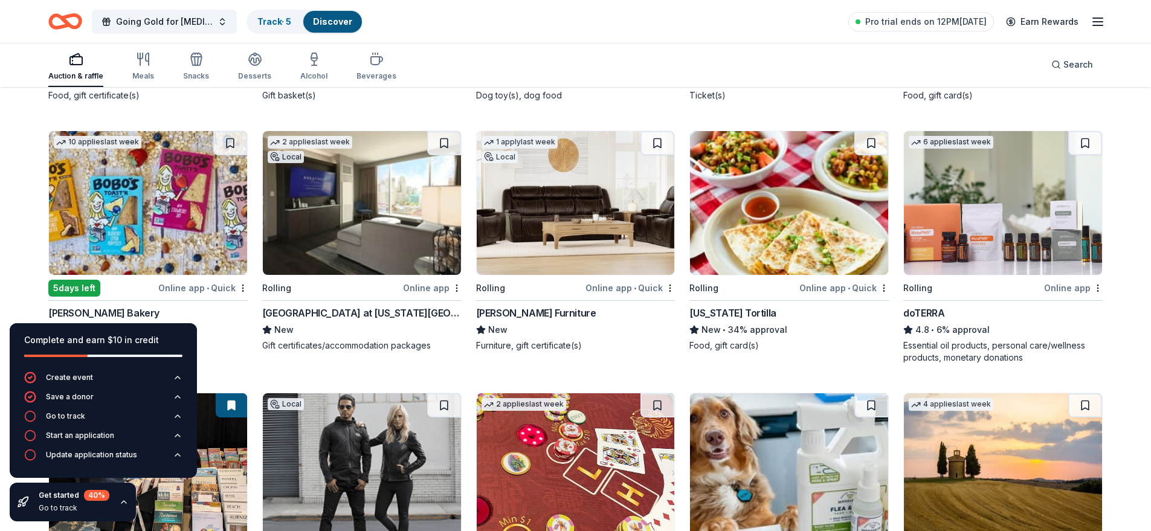
click at [140, 229] on img at bounding box center [148, 203] width 198 height 144
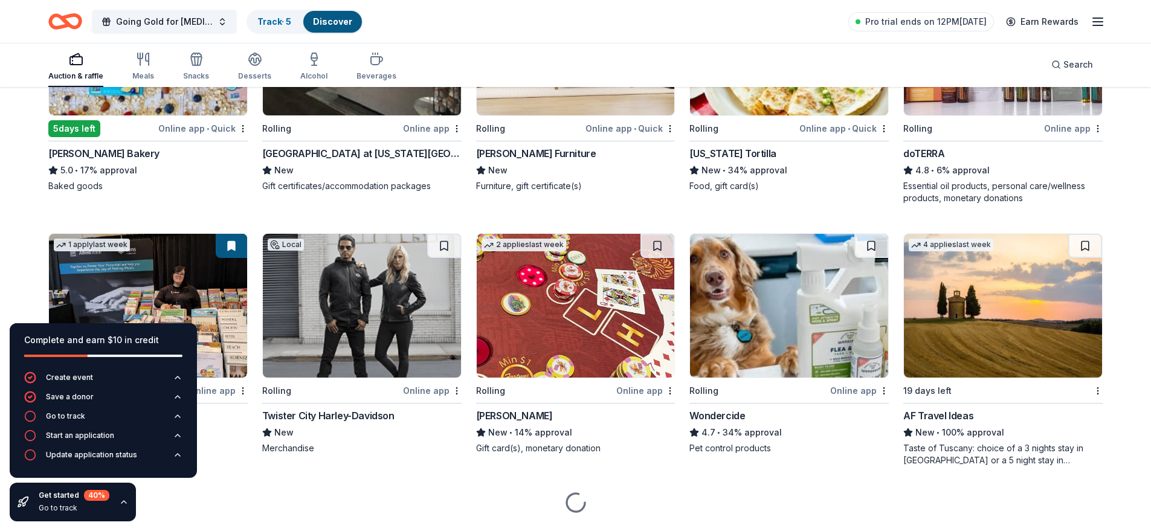
scroll to position [786, 0]
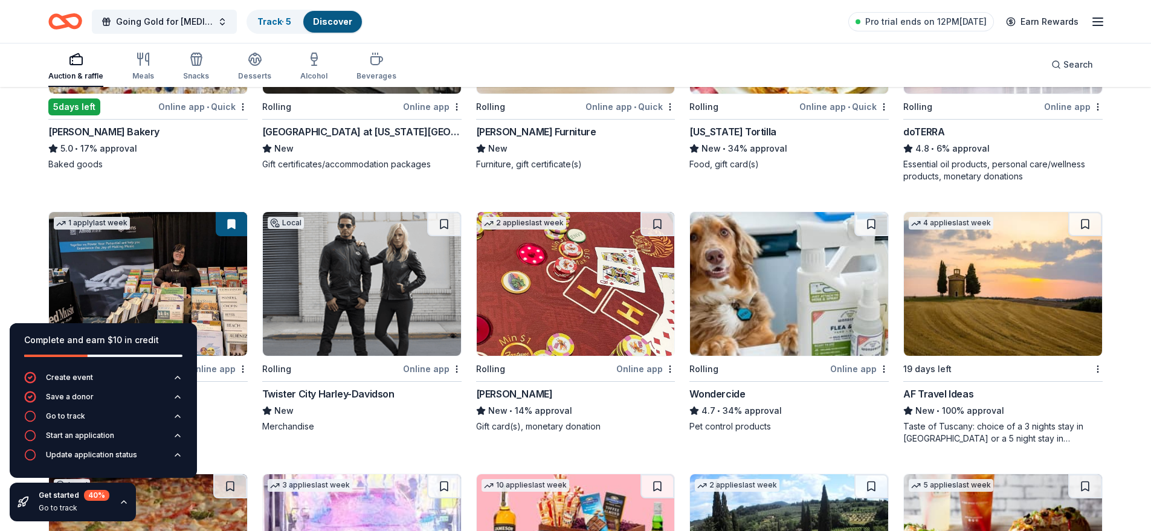
click at [121, 505] on icon "button" at bounding box center [124, 502] width 10 height 10
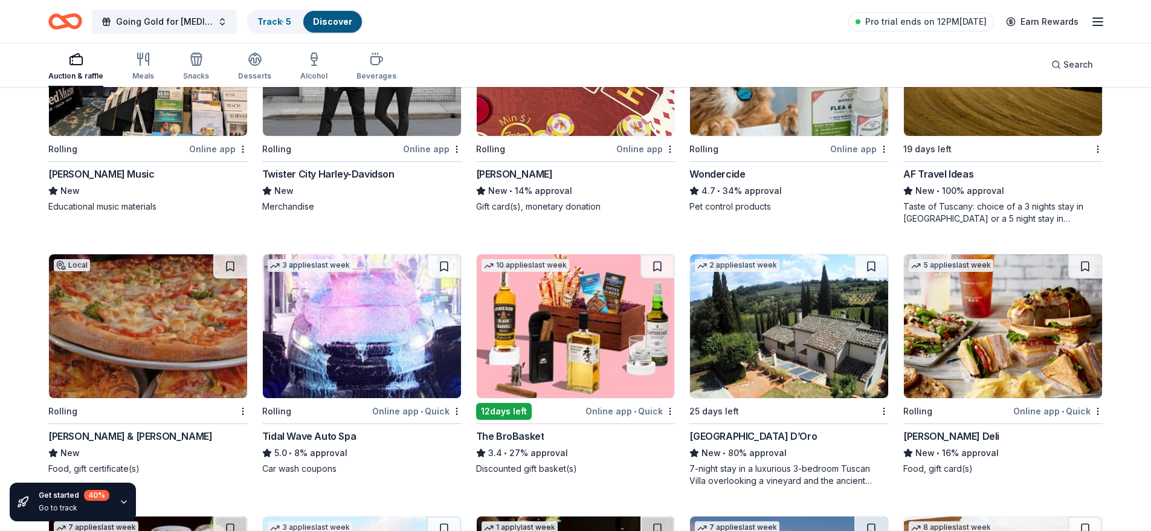
scroll to position [1027, 0]
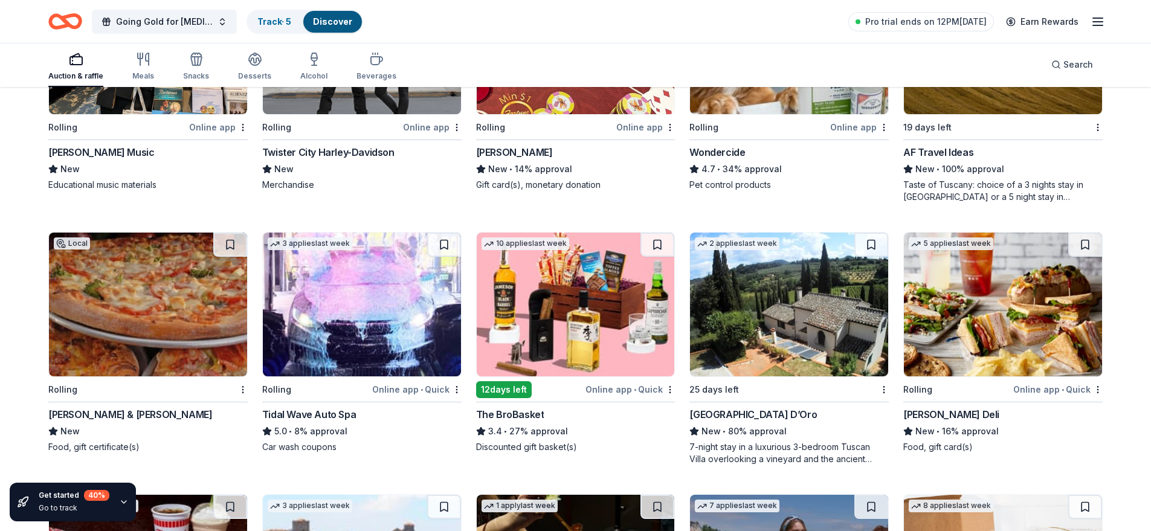
click at [967, 406] on div "5 applies last week Rolling Online app • Quick McAlister's Deli New • 16% appro…" at bounding box center [1002, 342] width 199 height 221
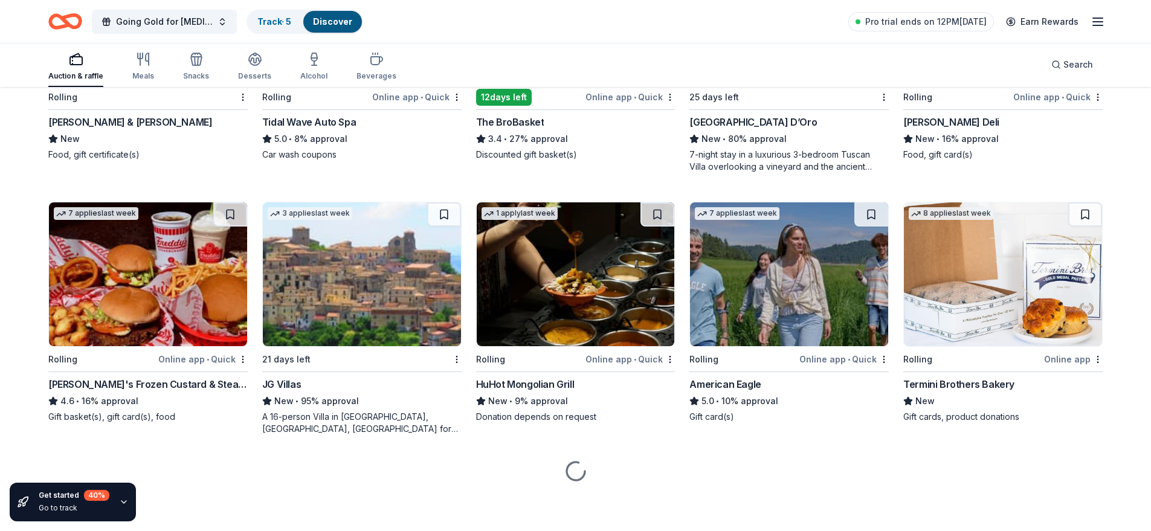
scroll to position [1320, 0]
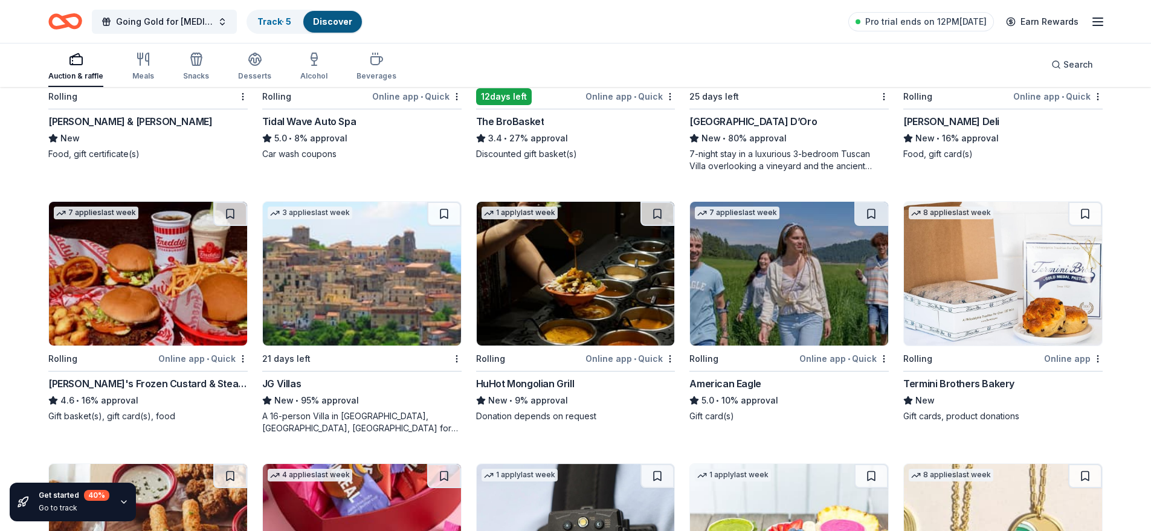
click at [581, 325] on img at bounding box center [576, 274] width 198 height 144
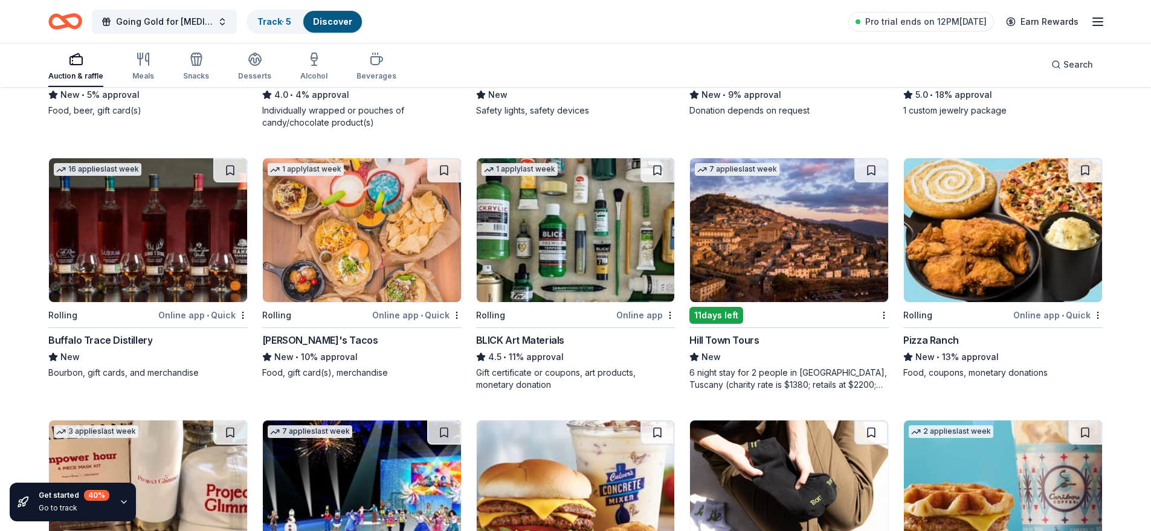
scroll to position [1905, 0]
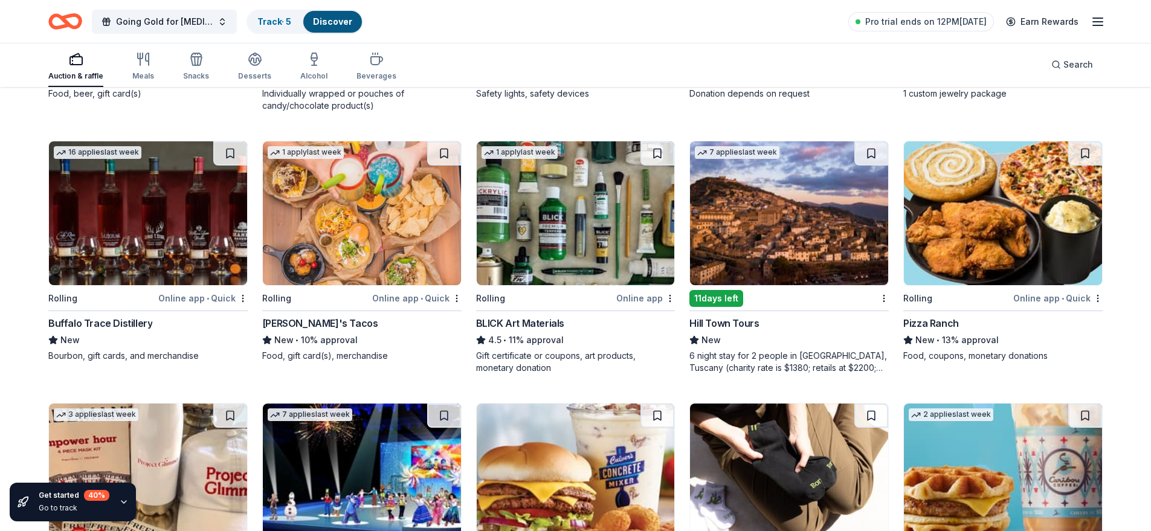
click at [949, 325] on div "Pizza Ranch" at bounding box center [931, 323] width 56 height 15
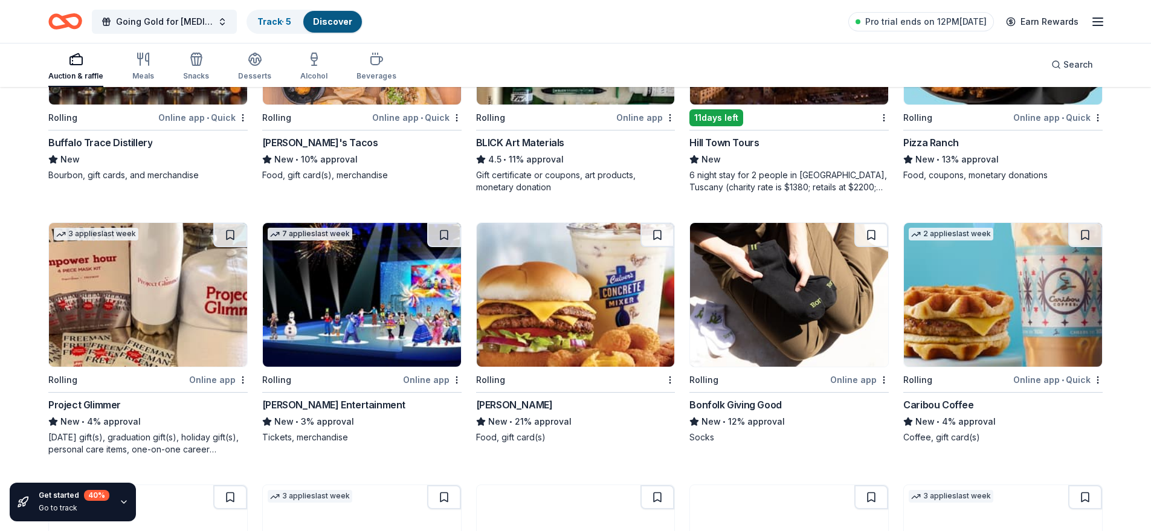
scroll to position [2087, 0]
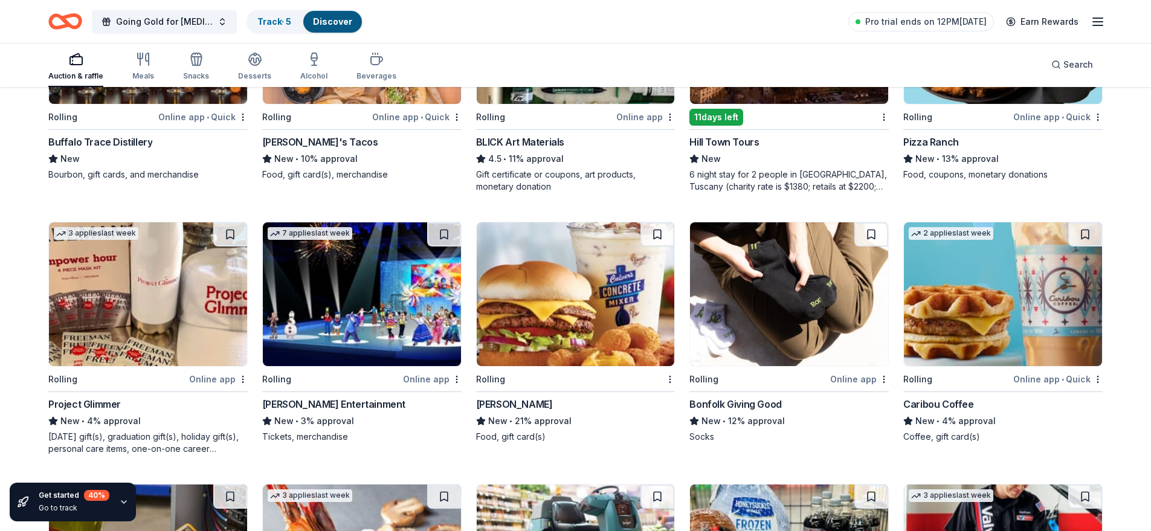
click at [520, 349] on img at bounding box center [576, 294] width 198 height 144
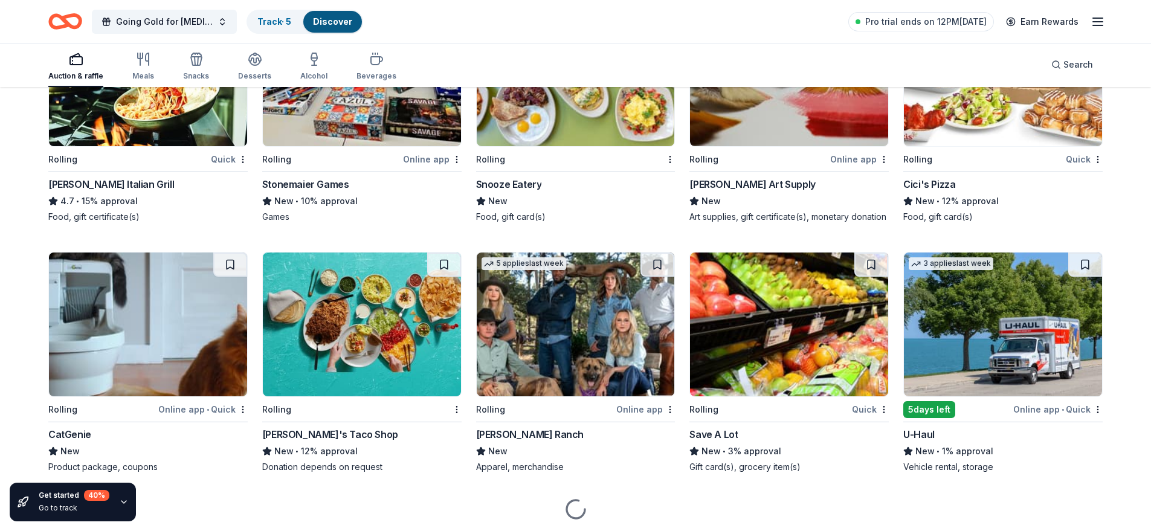
scroll to position [2841, 0]
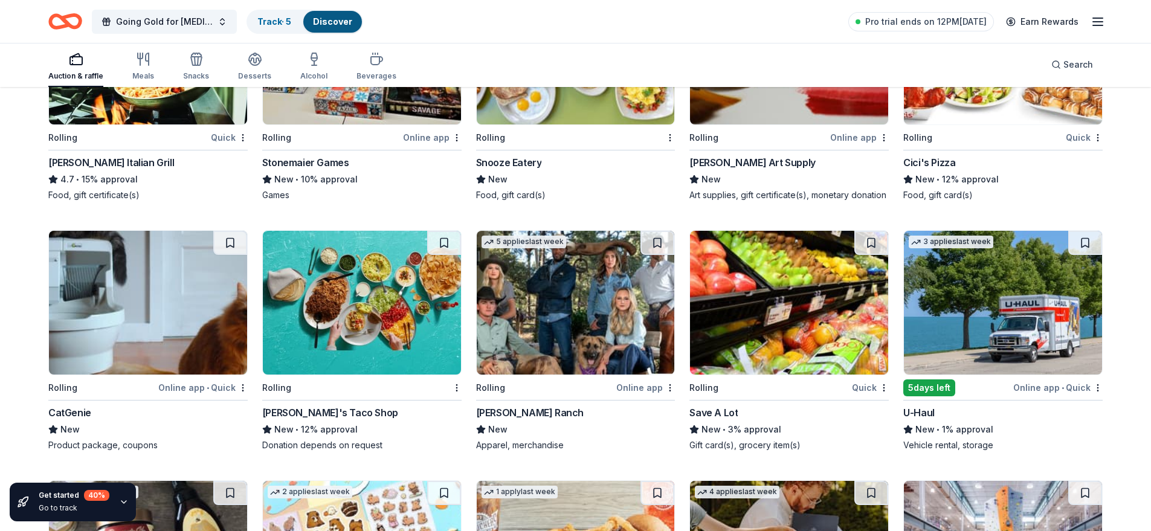
click at [386, 309] on img at bounding box center [362, 303] width 198 height 144
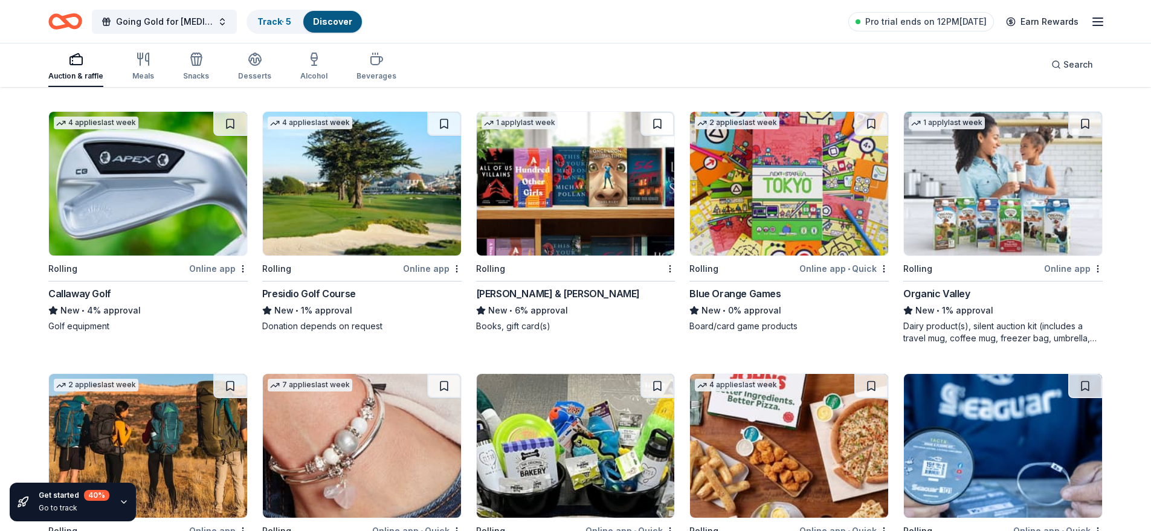
scroll to position [3733, 0]
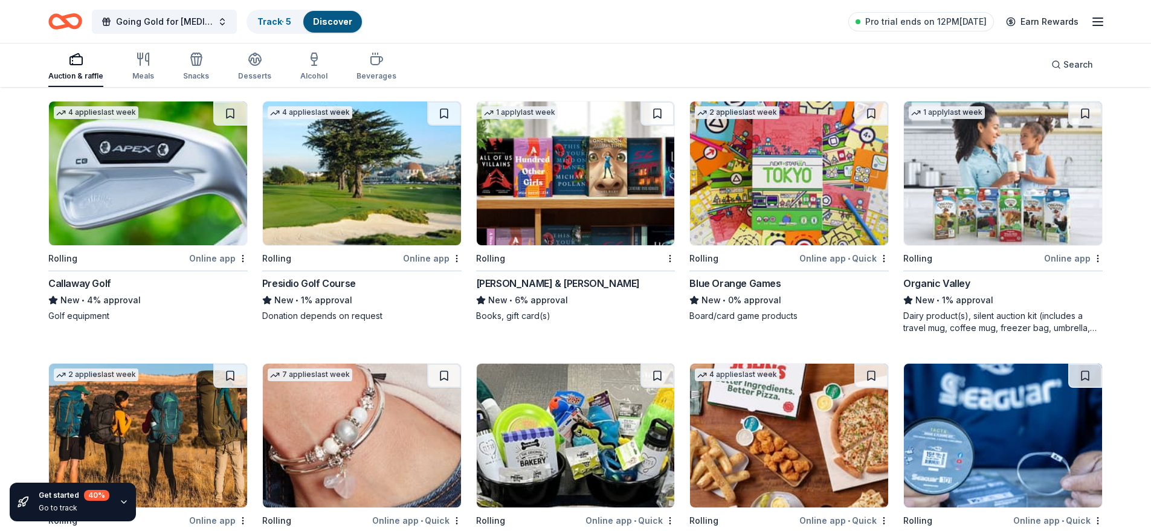
click at [134, 208] on img at bounding box center [148, 174] width 198 height 144
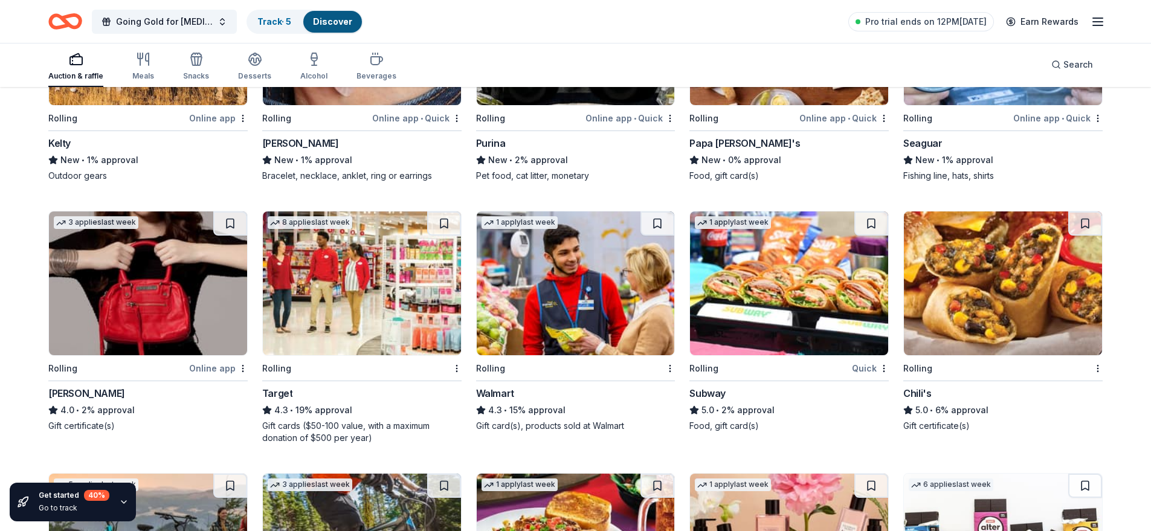
scroll to position [4185, 0]
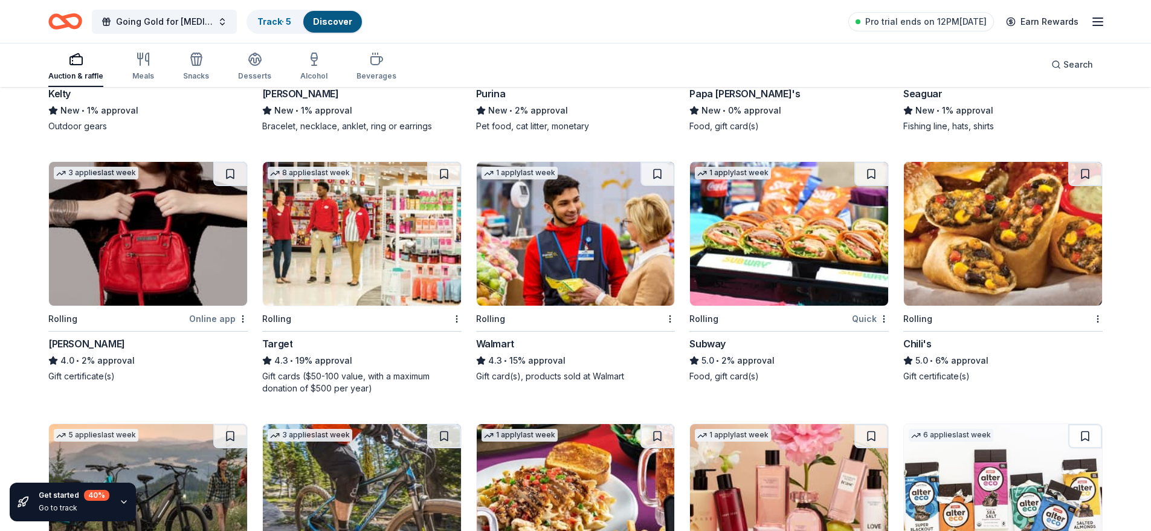
click at [349, 231] on img at bounding box center [362, 234] width 198 height 144
click at [574, 238] on img at bounding box center [576, 234] width 198 height 144
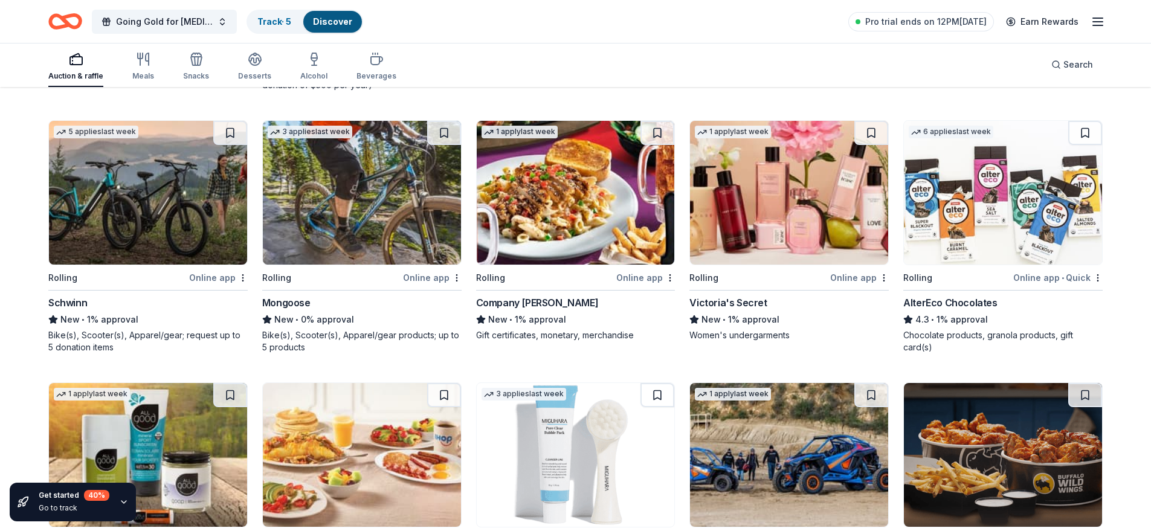
scroll to position [4548, 0]
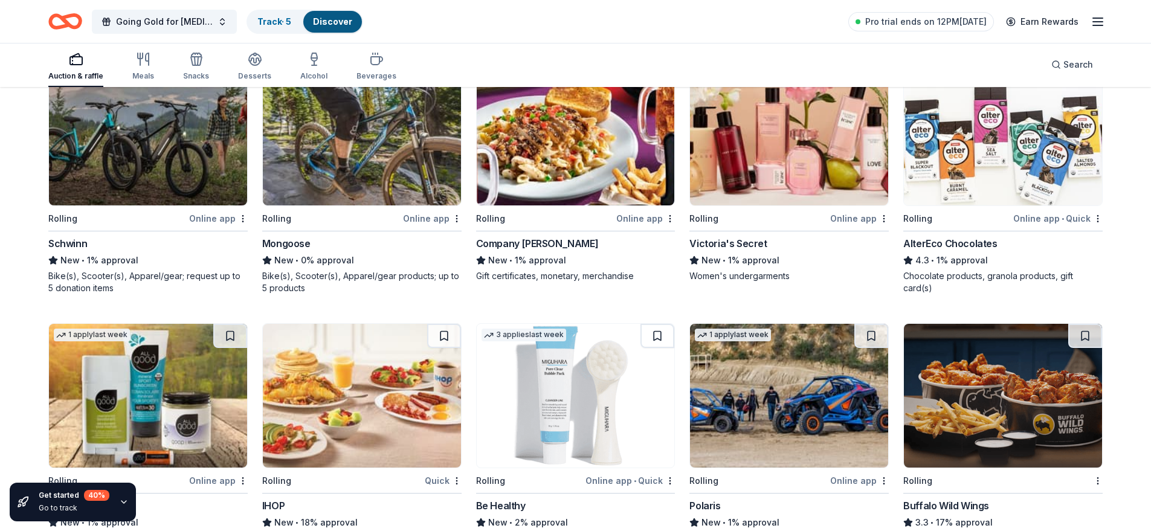
click at [202, 173] on img at bounding box center [148, 134] width 198 height 144
click at [1046, 412] on img at bounding box center [1003, 396] width 198 height 144
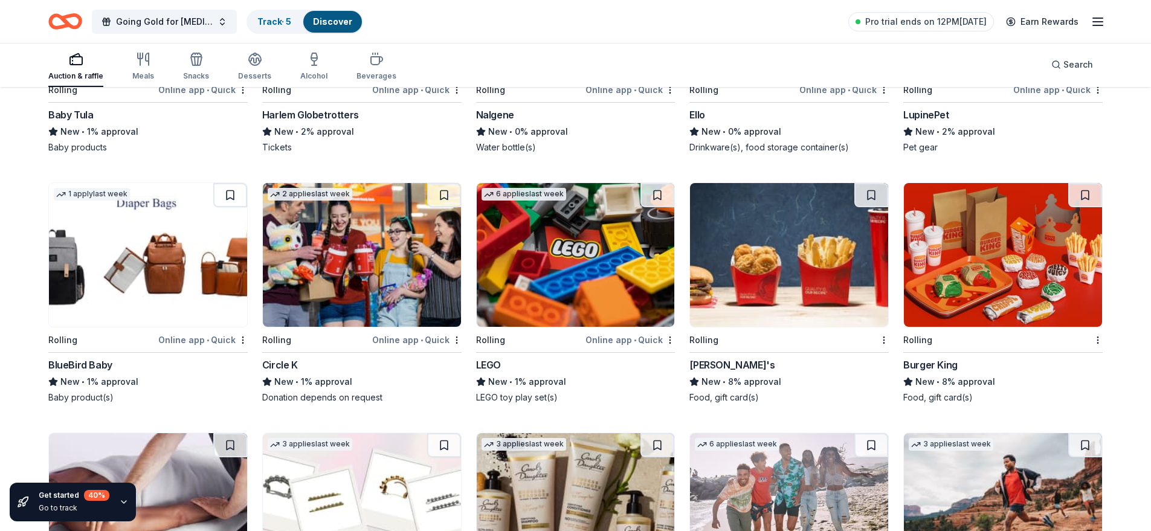
scroll to position [5735, 0]
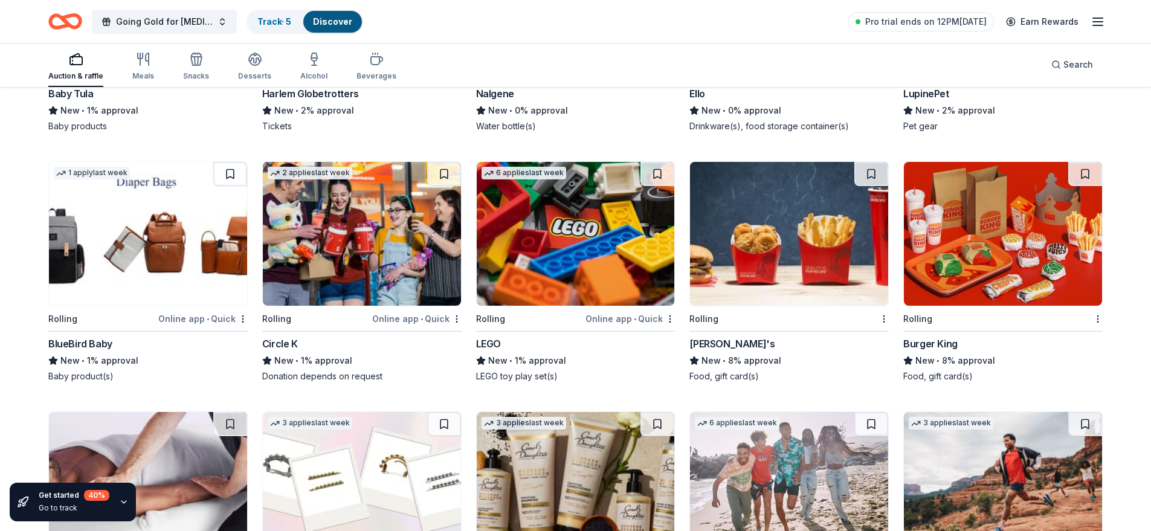
click at [809, 274] on img at bounding box center [789, 234] width 198 height 144
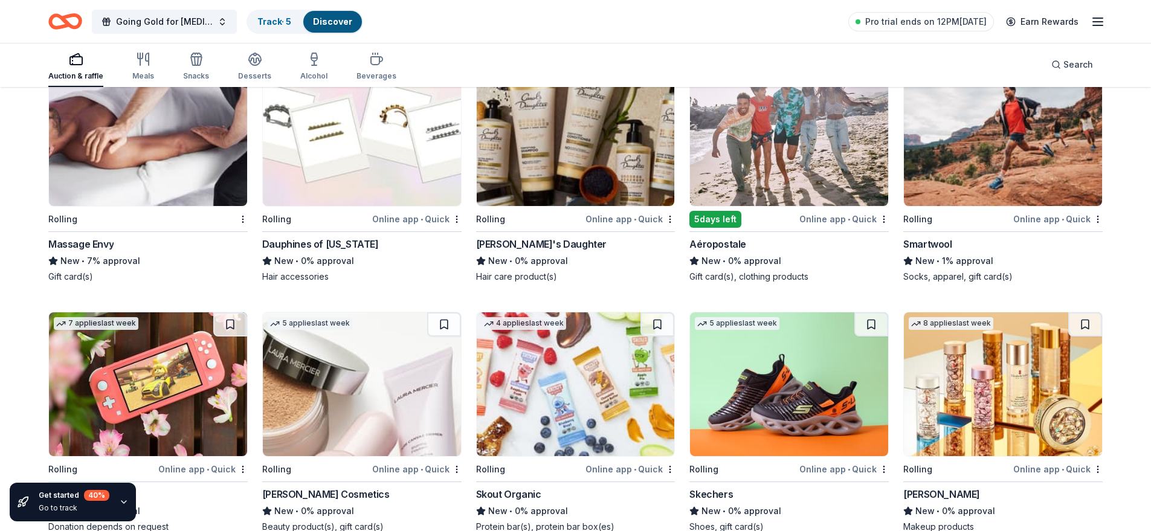
scroll to position [5993, 0]
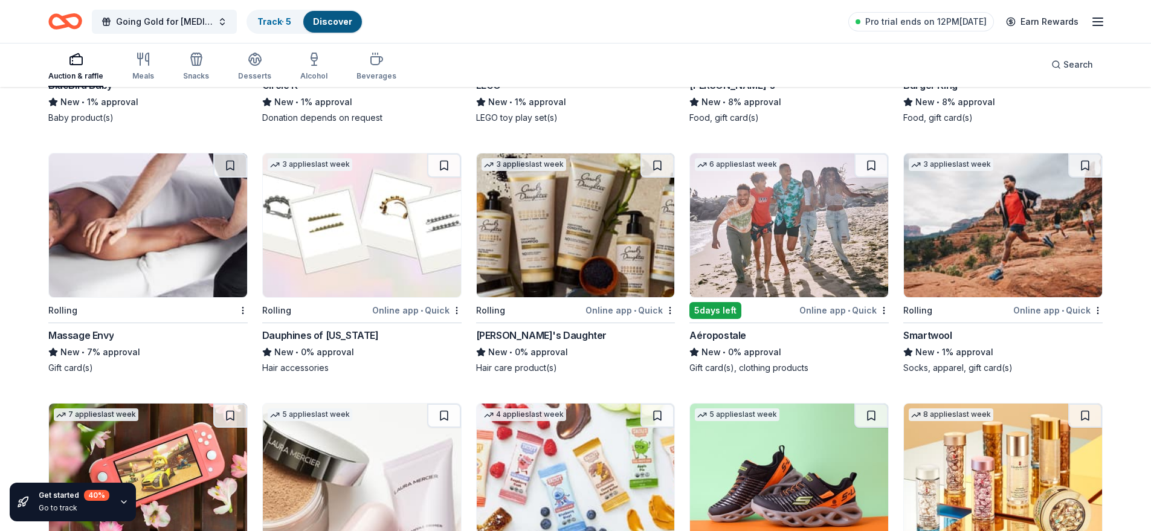
click at [207, 273] on img at bounding box center [148, 226] width 198 height 144
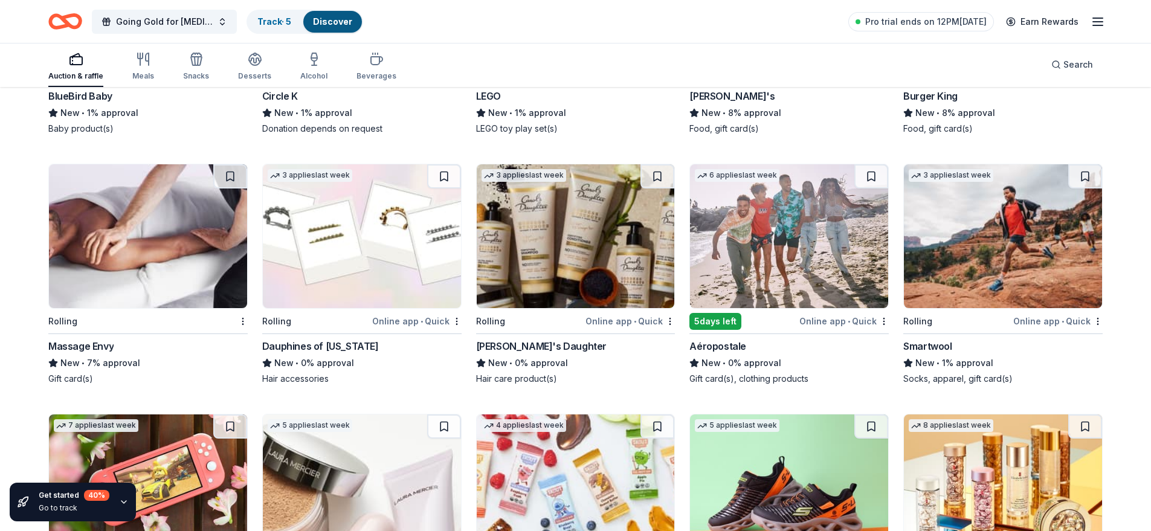
scroll to position [5877, 0]
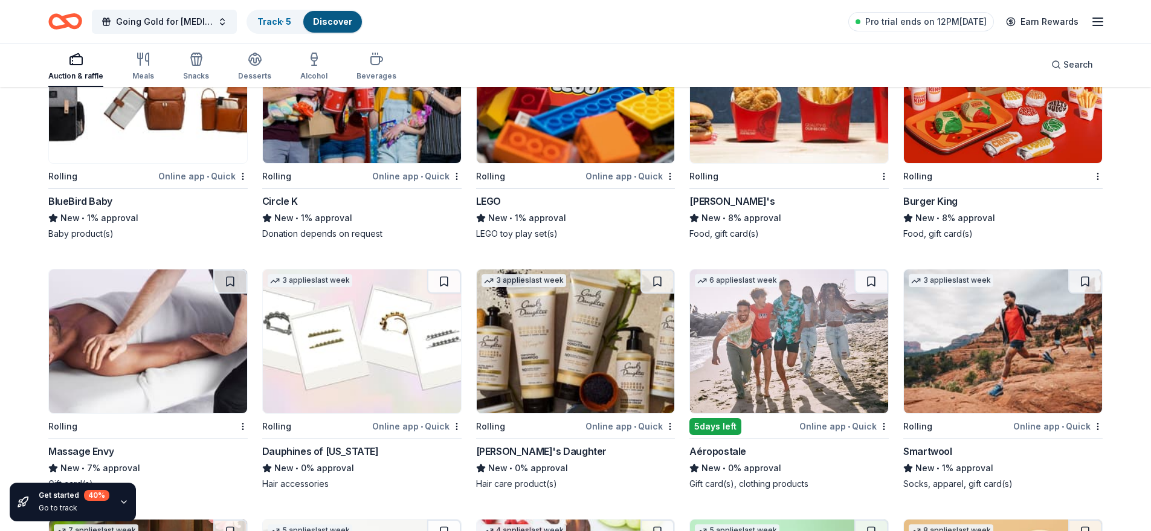
drag, startPoint x: 143, startPoint y: 77, endPoint x: 176, endPoint y: 77, distance: 33.2
click at [143, 77] on div "Meals" at bounding box center [143, 76] width 22 height 10
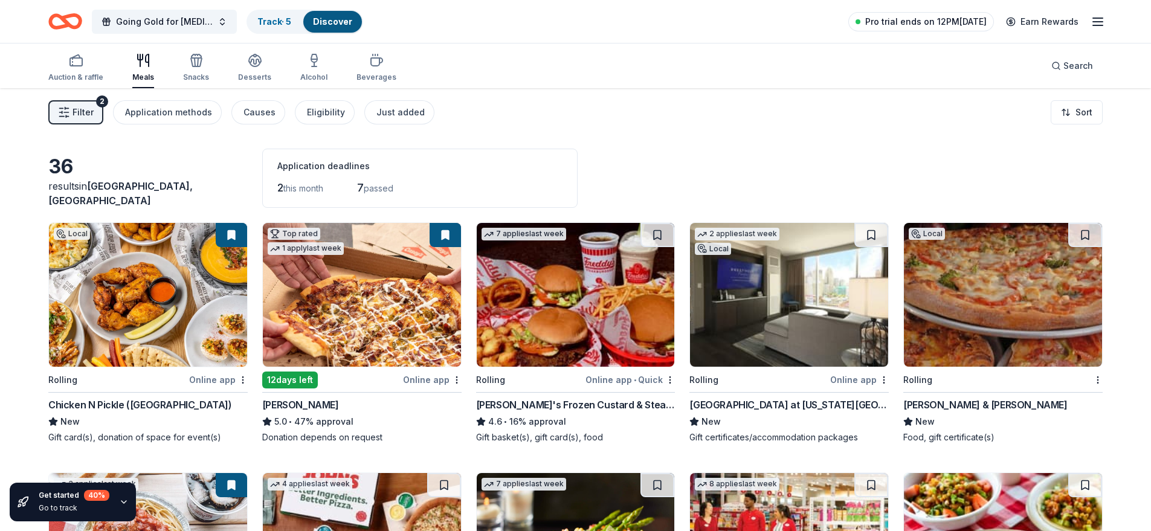
click at [920, 28] on span "Pro trial ends on 12PM, 8/26" at bounding box center [925, 22] width 121 height 15
click at [980, 22] on span "Pro trial ends on 12PM, 8/26" at bounding box center [925, 22] width 121 height 15
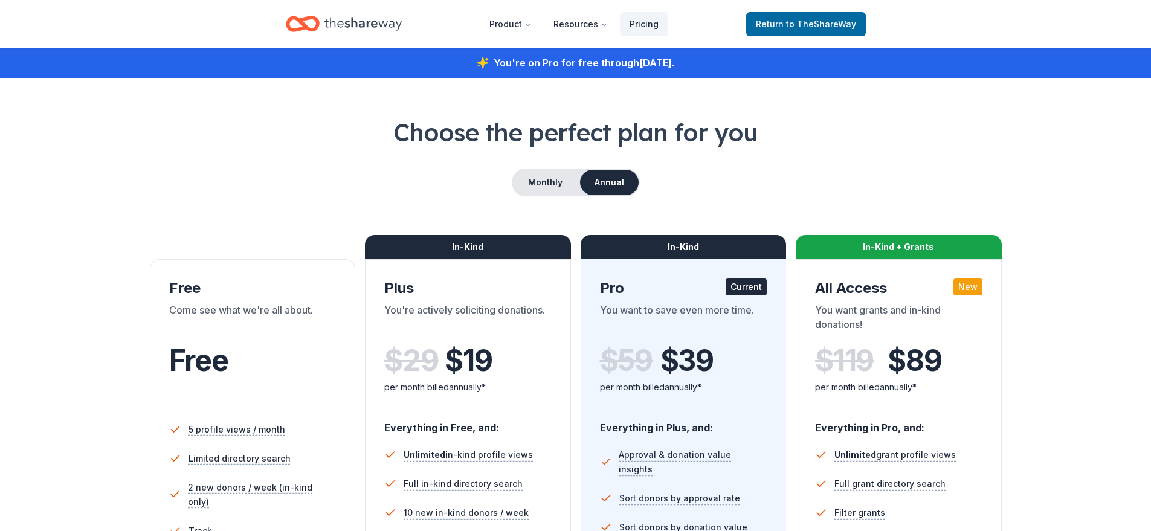
click at [364, 30] on icon "Home" at bounding box center [363, 23] width 77 height 25
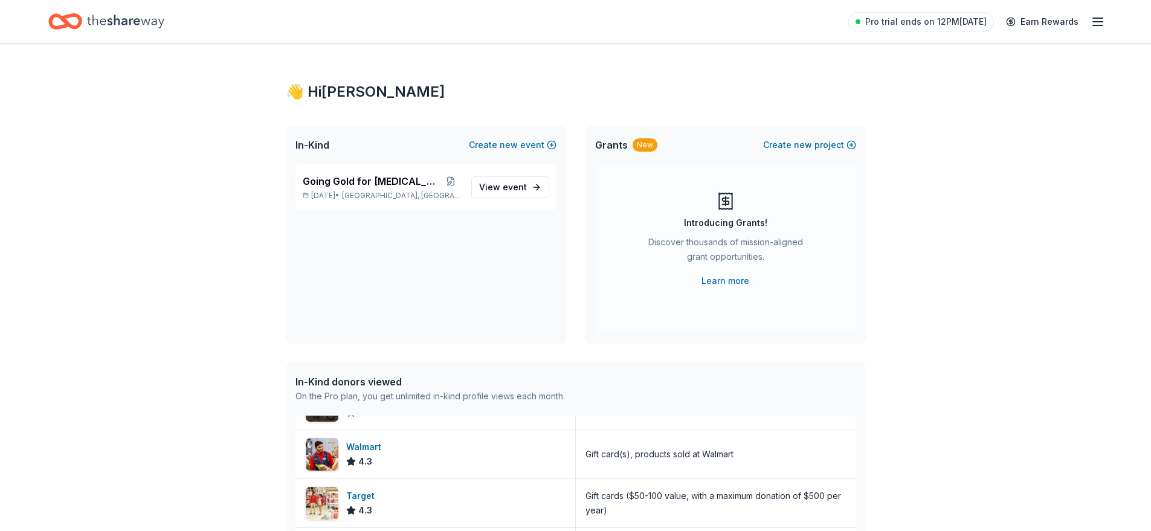
click at [1103, 21] on icon "button" at bounding box center [1098, 22] width 15 height 15
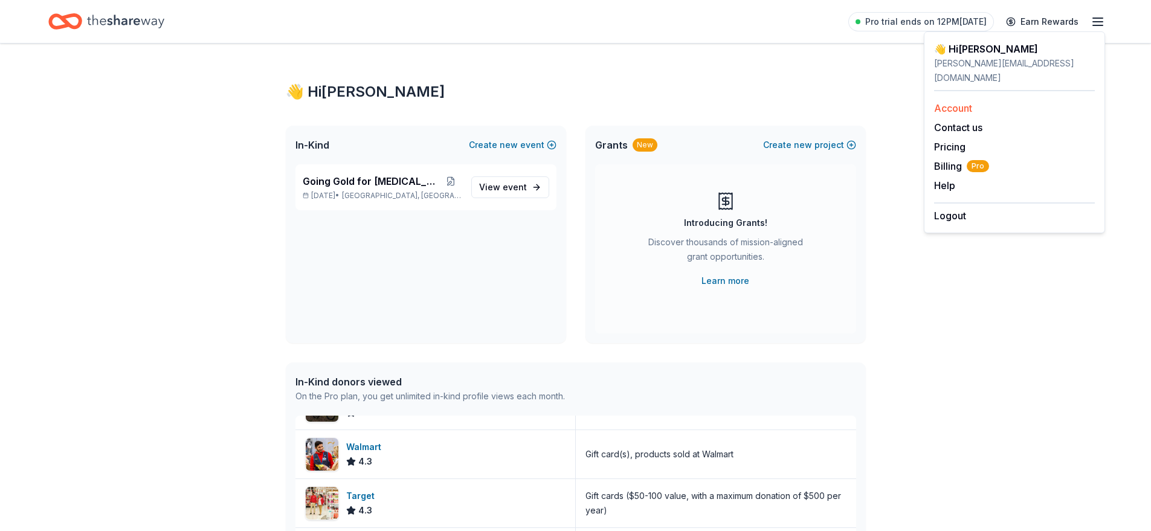
click at [960, 102] on link "Account" at bounding box center [953, 108] width 38 height 12
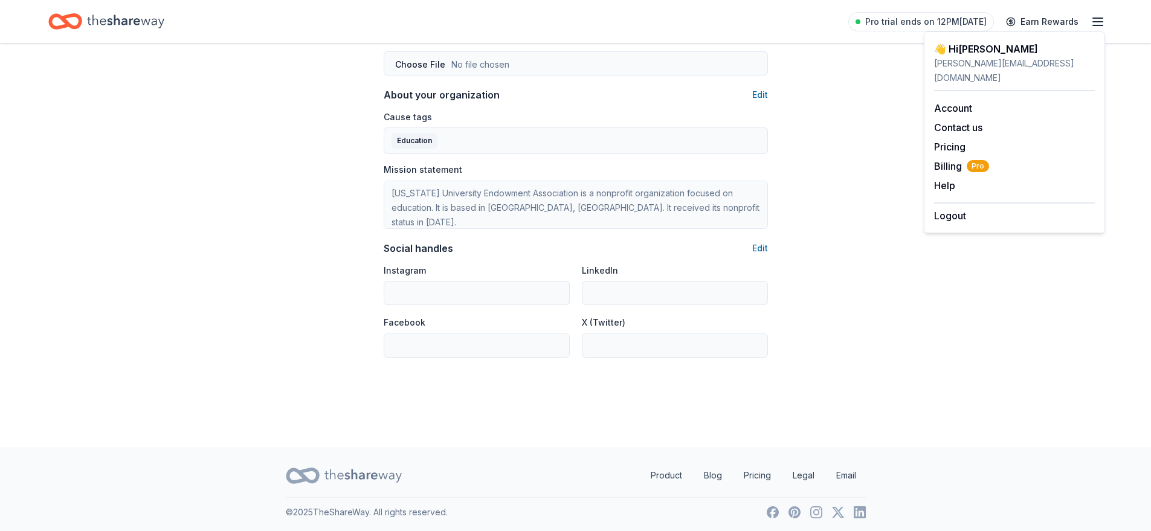
scroll to position [679, 0]
click at [947, 159] on span "Billing Pro" at bounding box center [961, 166] width 55 height 15
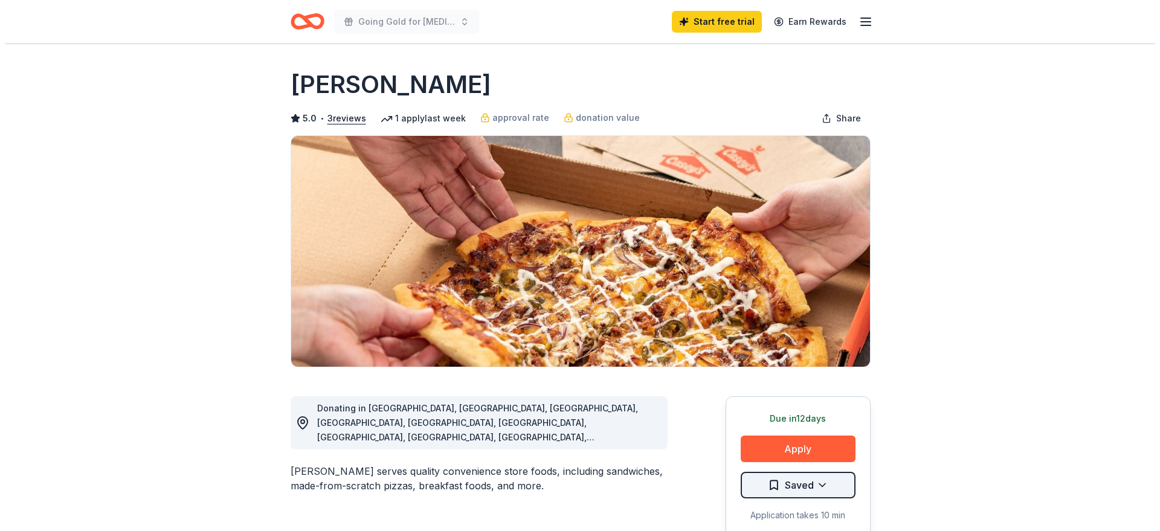
scroll to position [60, 0]
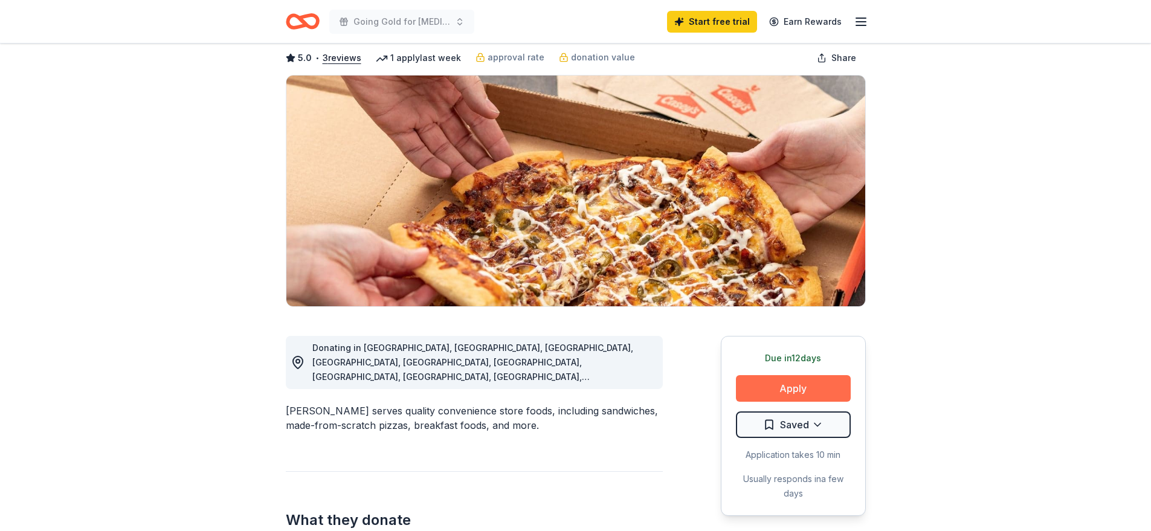
click at [766, 390] on button "Apply" at bounding box center [793, 388] width 115 height 27
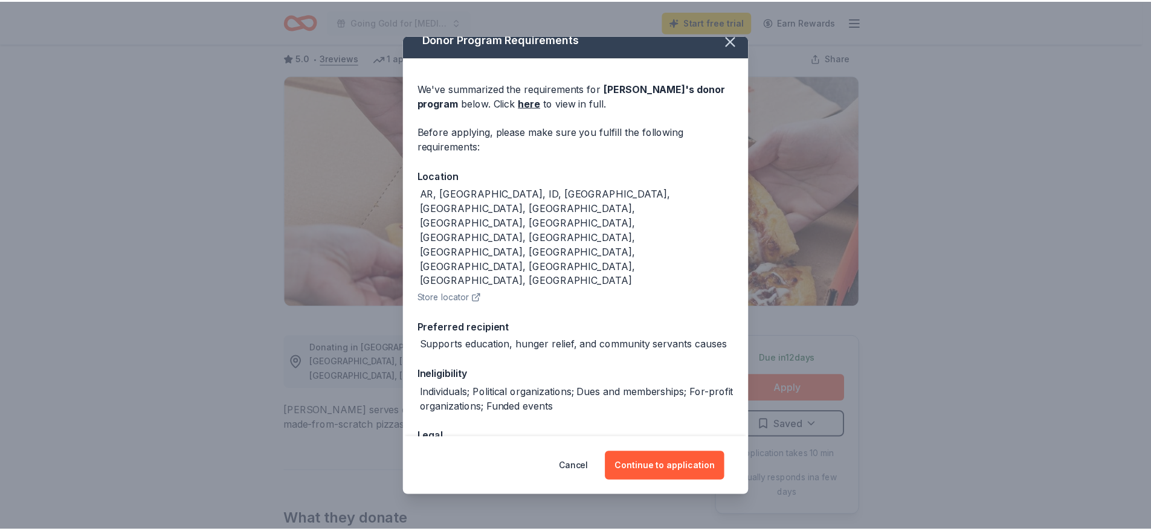
scroll to position [13, 0]
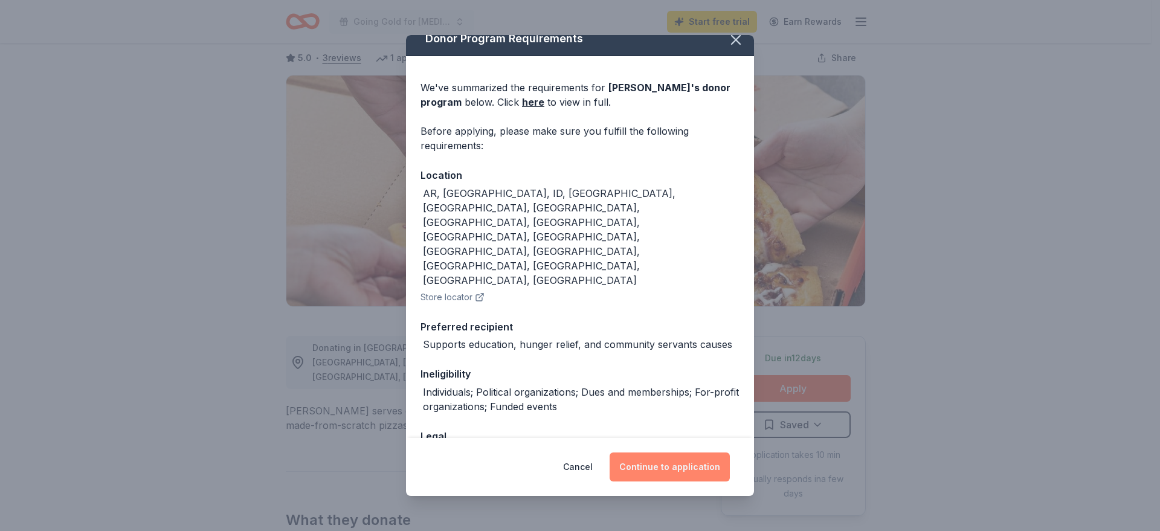
click at [670, 467] on button "Continue to application" at bounding box center [670, 467] width 120 height 29
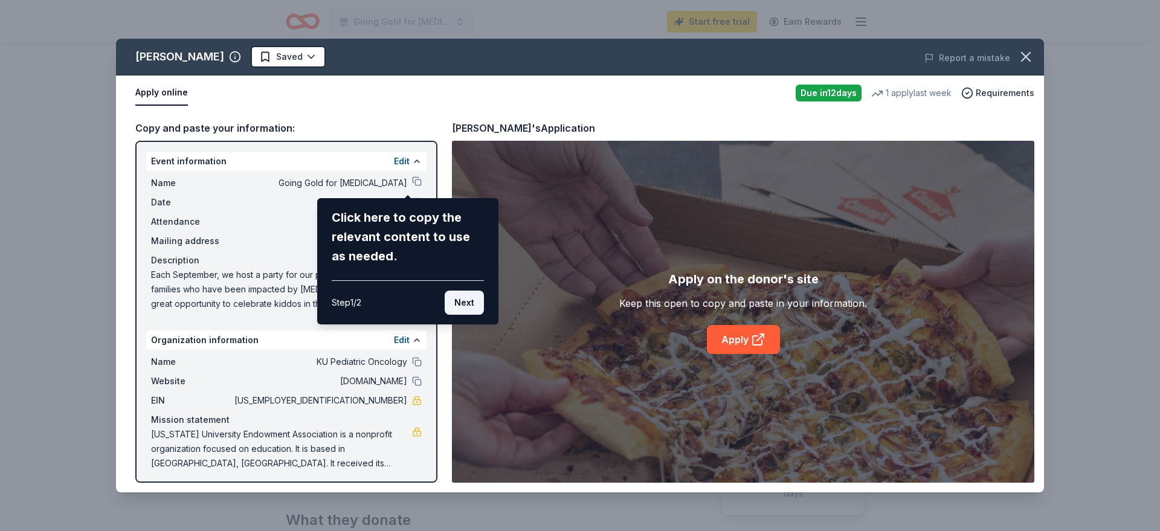
click at [470, 303] on button "Next" at bounding box center [464, 303] width 39 height 24
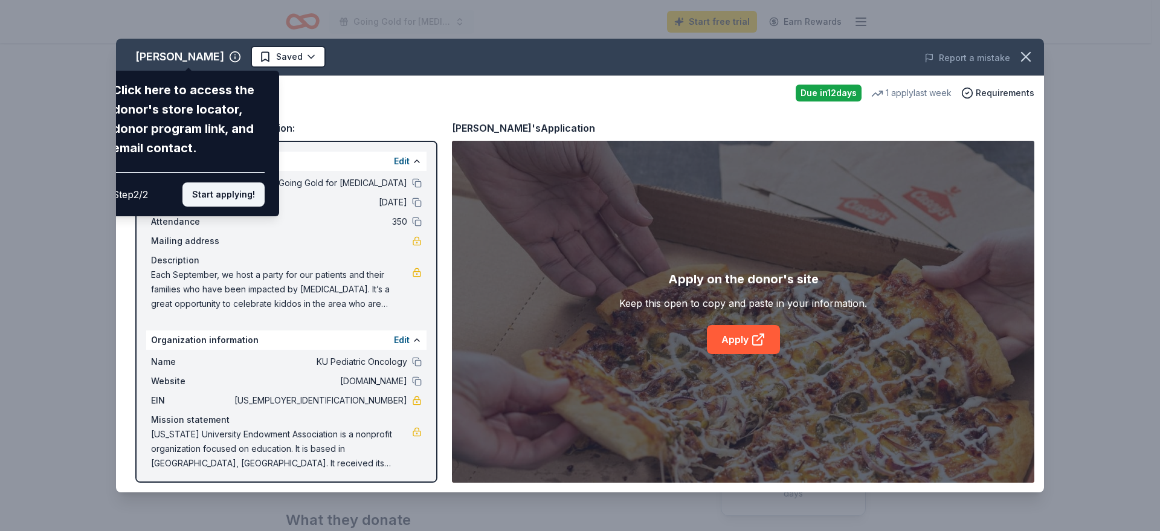
click at [195, 200] on button "Start applying!" at bounding box center [224, 195] width 82 height 24
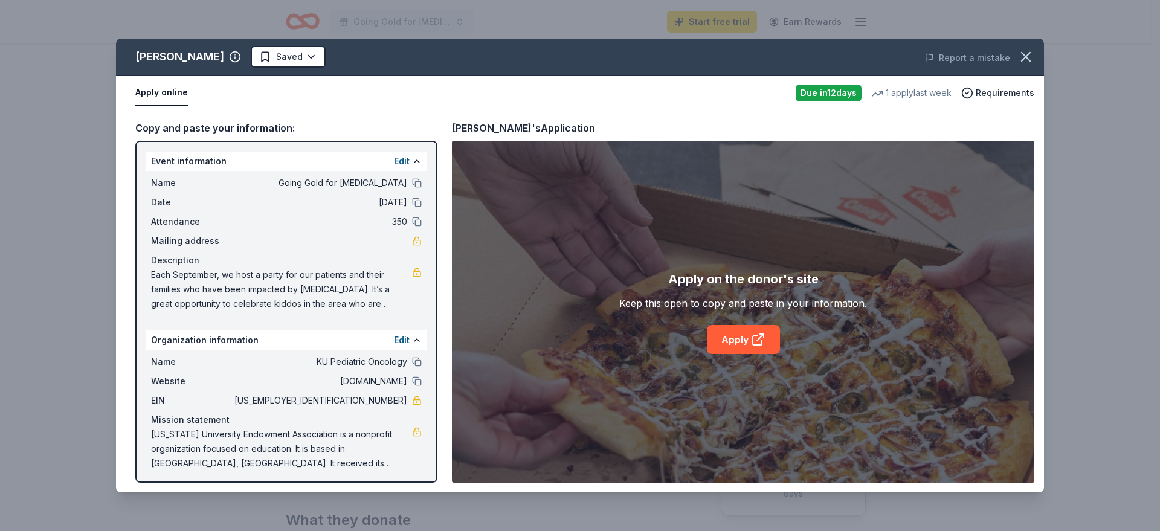
click at [749, 346] on div "Casey's Saved Report a mistake Apply online Due in 12 days 1 apply last week Re…" at bounding box center [580, 266] width 928 height 454
click at [734, 338] on link "Apply" at bounding box center [743, 339] width 73 height 29
click at [1023, 56] on icon "button" at bounding box center [1026, 56] width 17 height 17
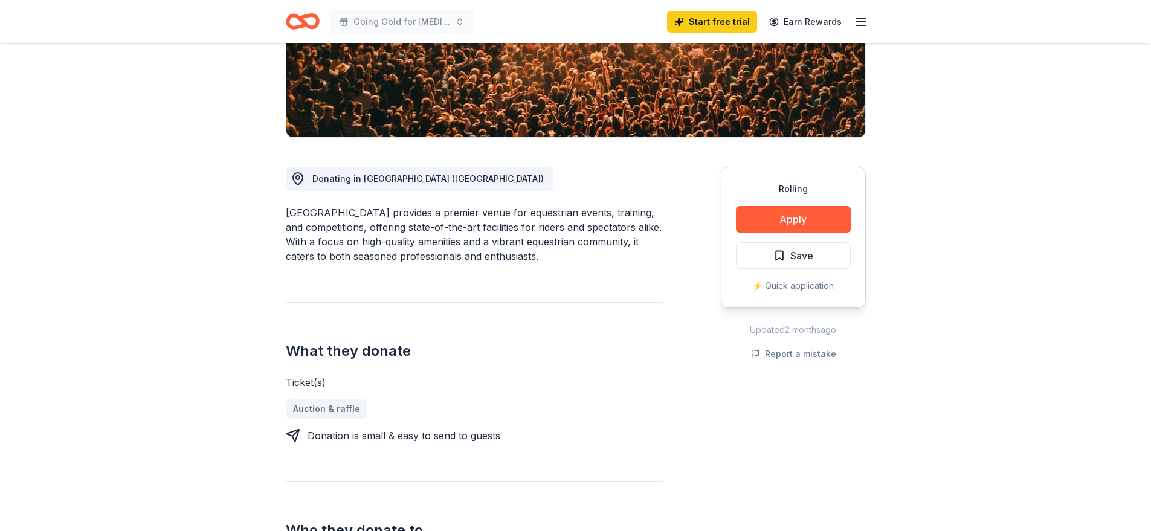
scroll to position [181, 0]
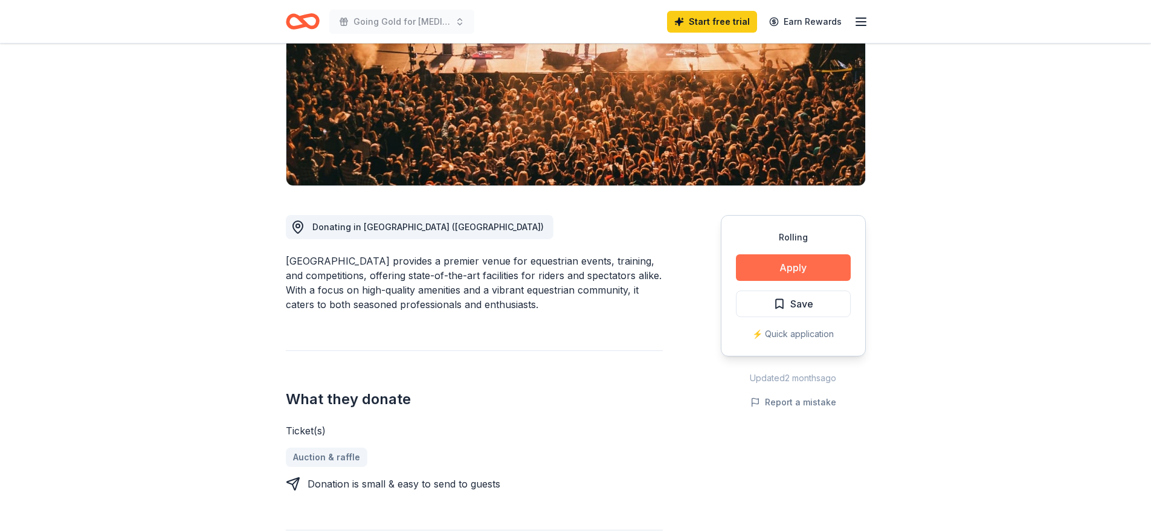
click at [785, 269] on button "Apply" at bounding box center [793, 267] width 115 height 27
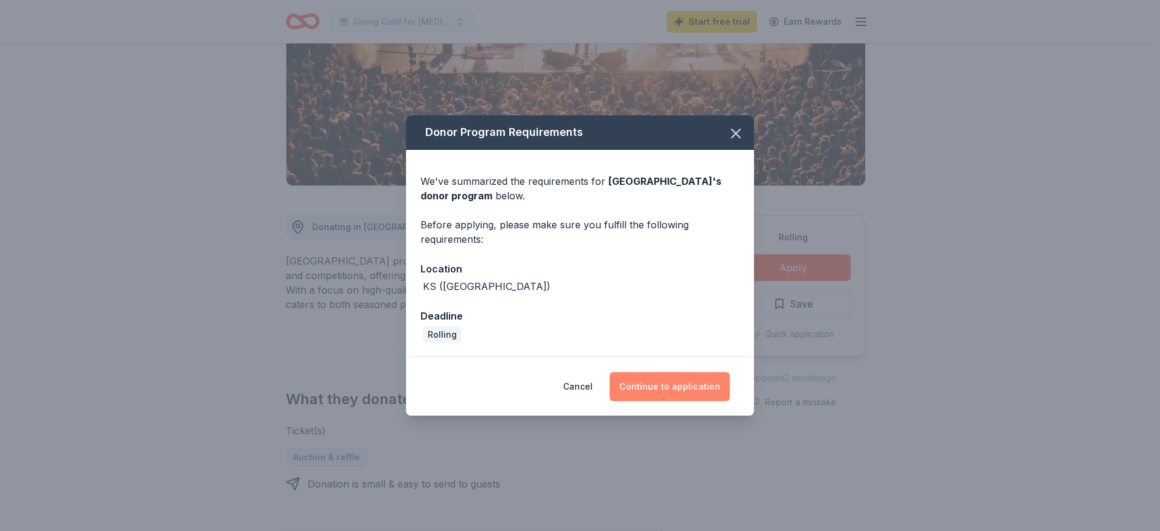
click at [701, 389] on button "Continue to application" at bounding box center [670, 386] width 120 height 29
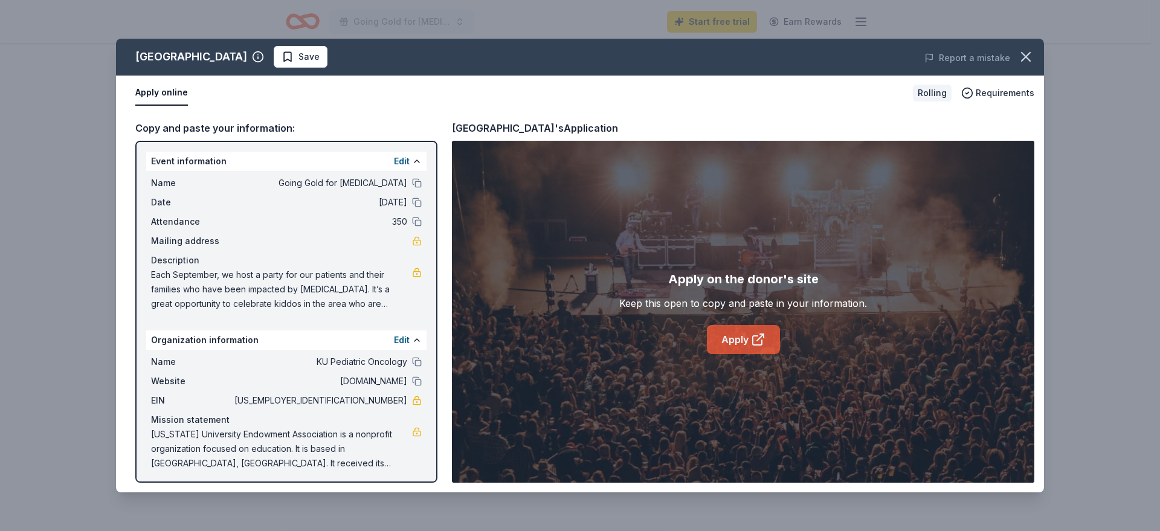
click at [750, 333] on link "Apply" at bounding box center [743, 339] width 73 height 29
click at [1032, 55] on icon "button" at bounding box center [1026, 56] width 17 height 17
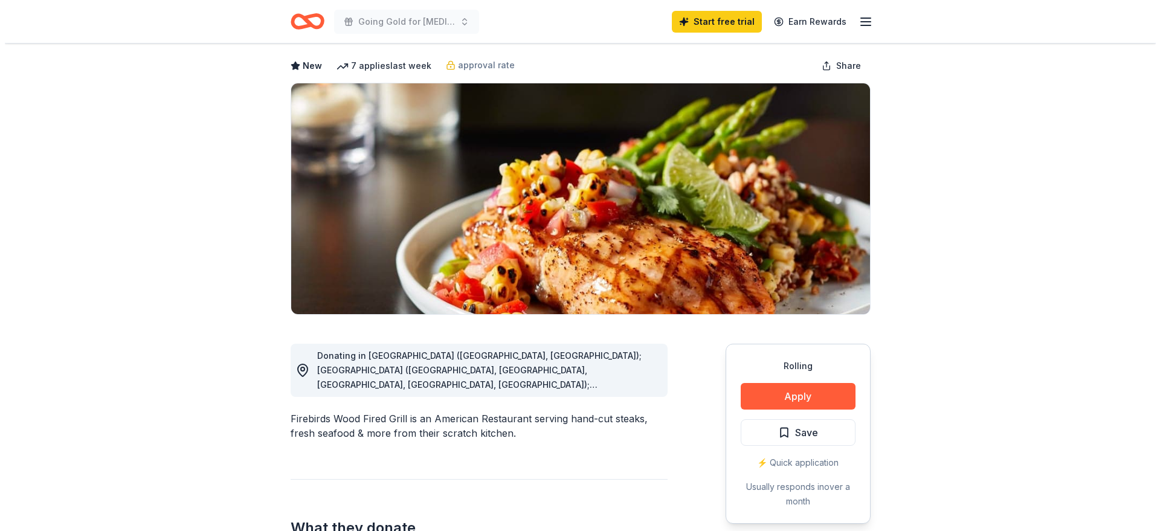
scroll to position [60, 0]
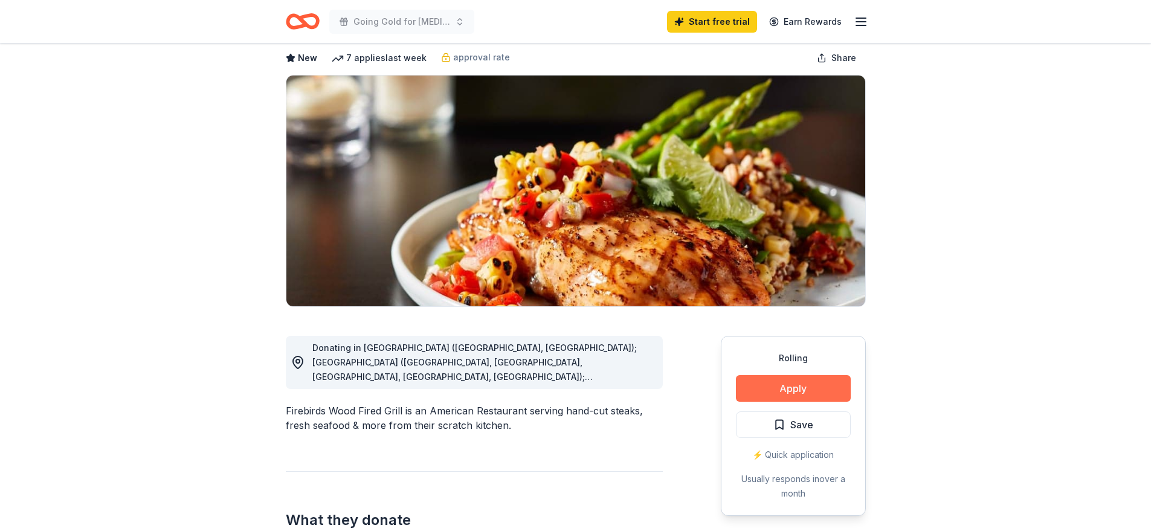
click at [789, 386] on button "Apply" at bounding box center [793, 388] width 115 height 27
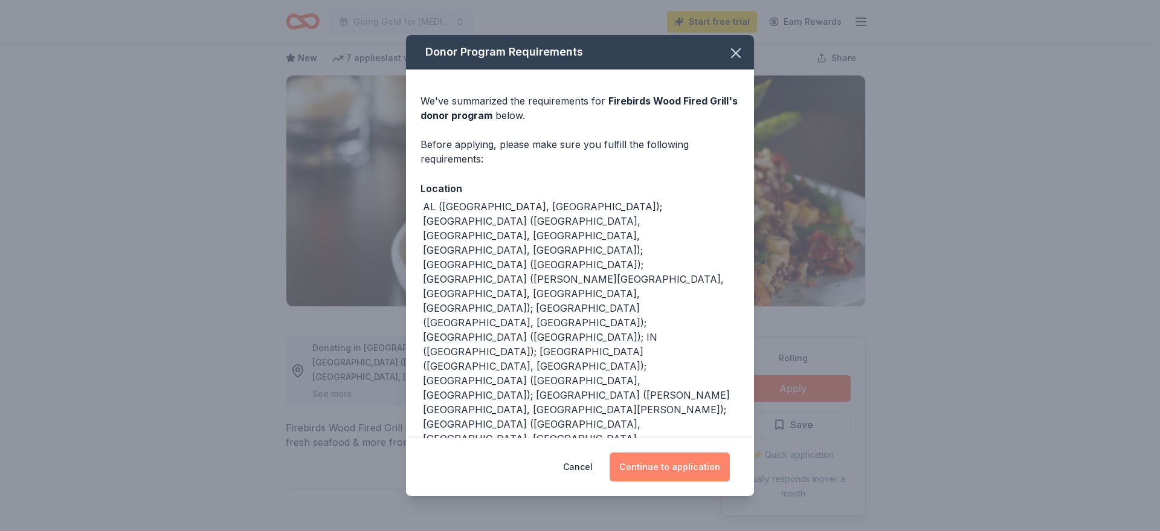
click at [655, 469] on button "Continue to application" at bounding box center [670, 467] width 120 height 29
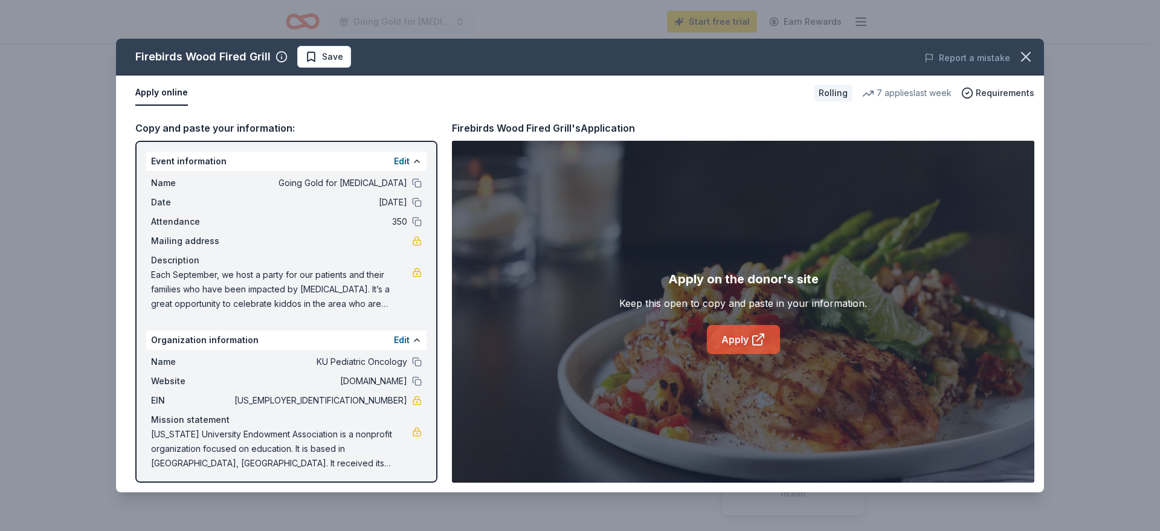
click at [749, 337] on link "Apply" at bounding box center [743, 339] width 73 height 29
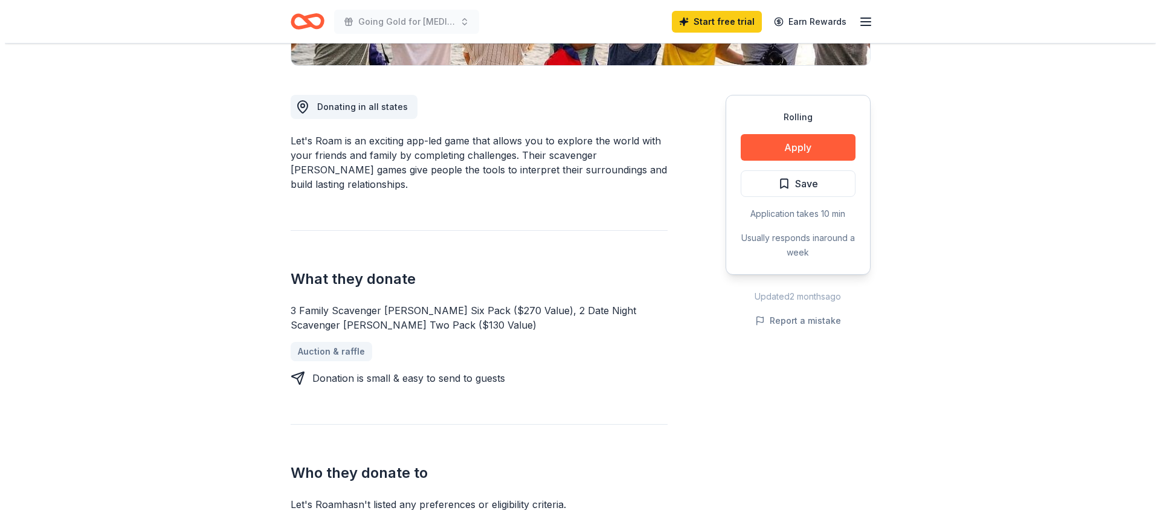
scroll to position [302, 0]
click at [778, 146] on button "Apply" at bounding box center [793, 147] width 115 height 27
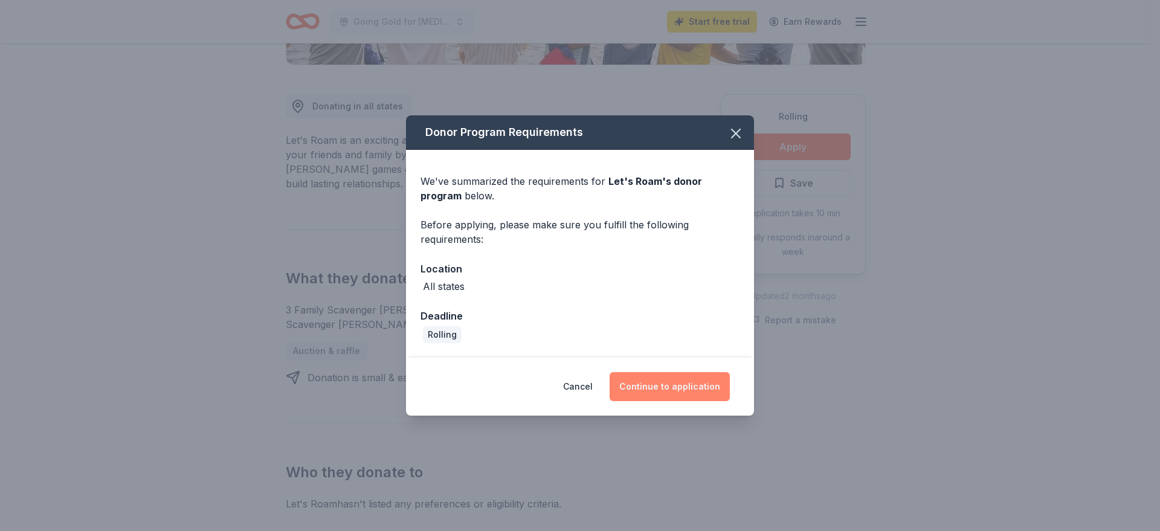
click at [644, 393] on button "Continue to application" at bounding box center [670, 386] width 120 height 29
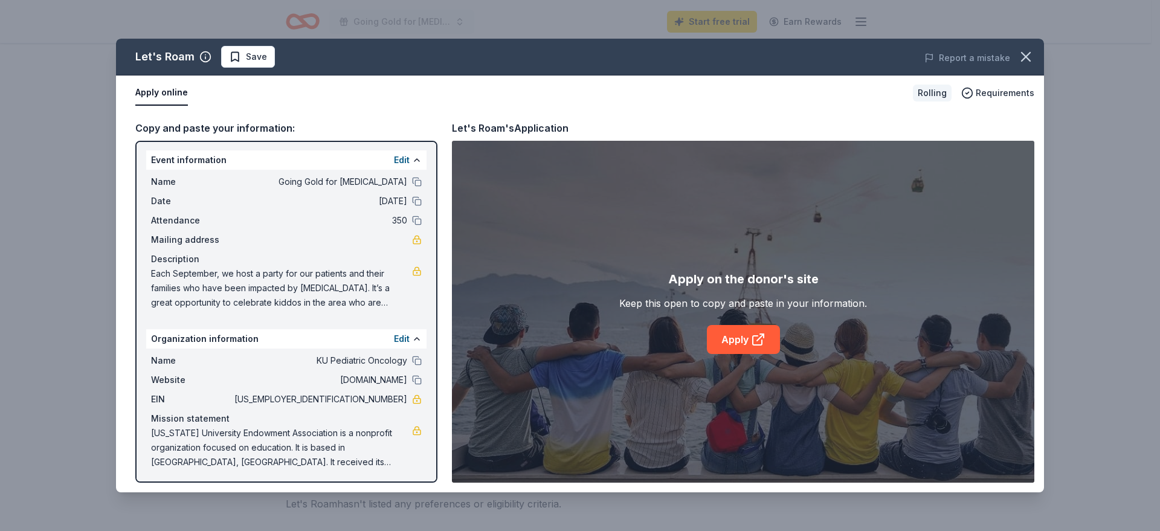
scroll to position [0, 0]
click at [761, 344] on icon at bounding box center [758, 339] width 15 height 15
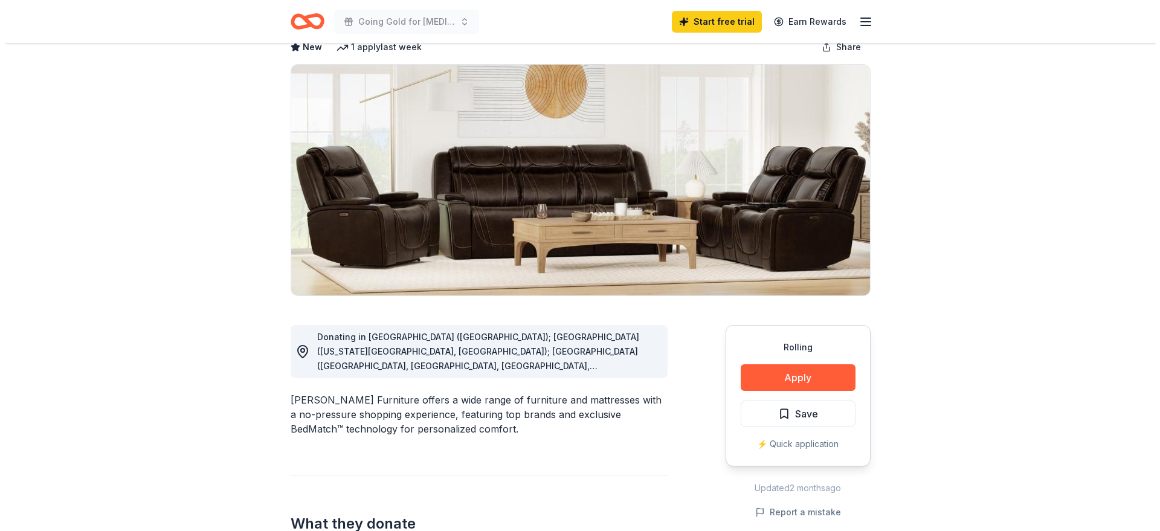
scroll to position [121, 0]
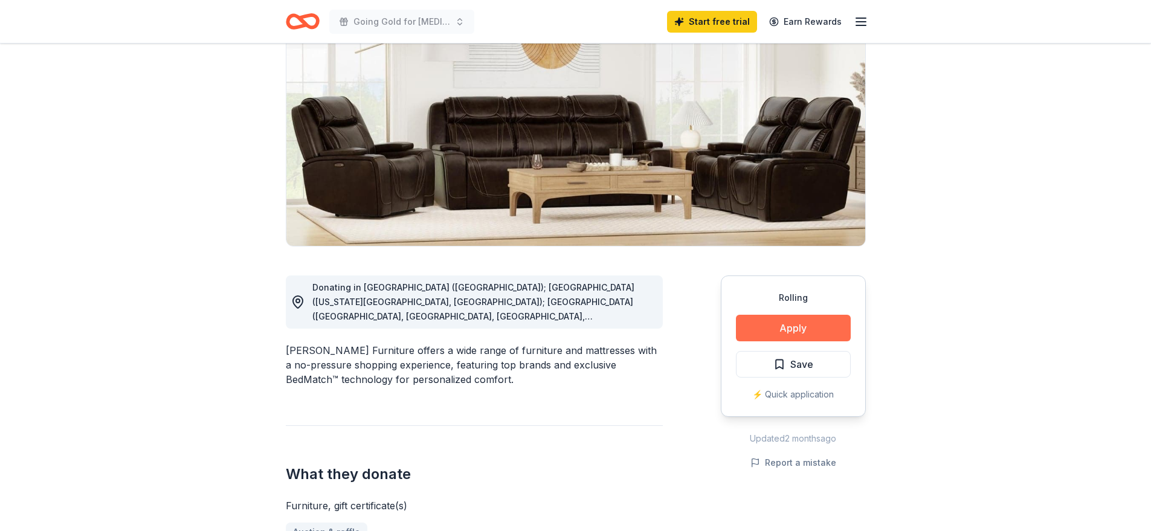
click at [780, 329] on button "Apply" at bounding box center [793, 328] width 115 height 27
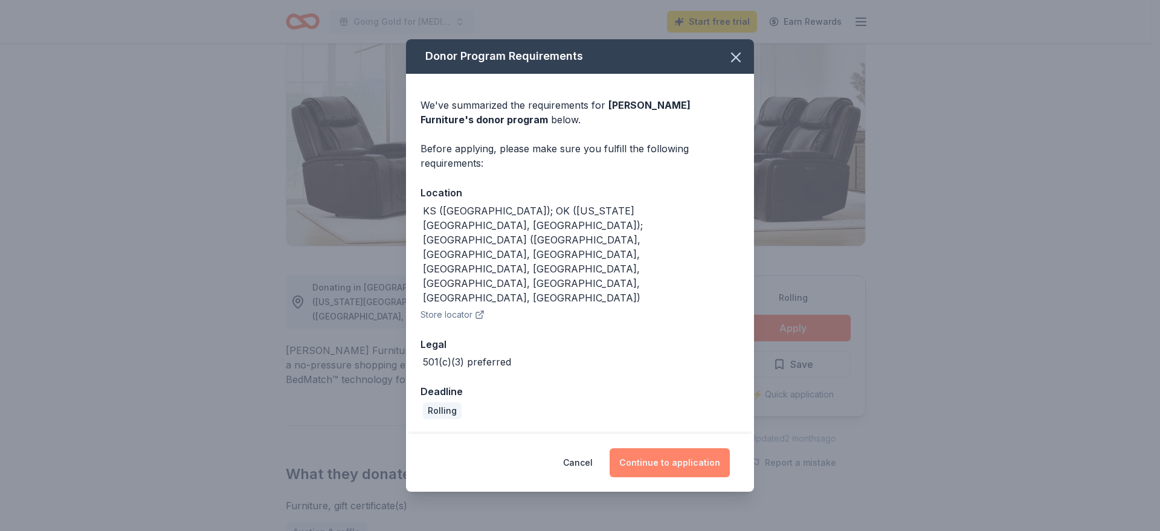
click at [642, 448] on button "Continue to application" at bounding box center [670, 462] width 120 height 29
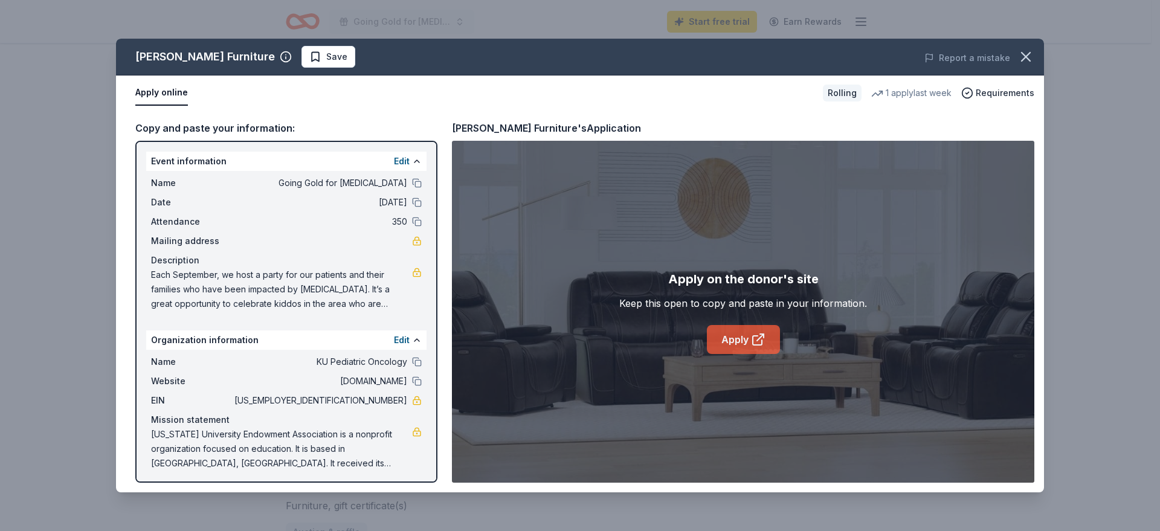
click at [754, 340] on icon at bounding box center [758, 339] width 15 height 15
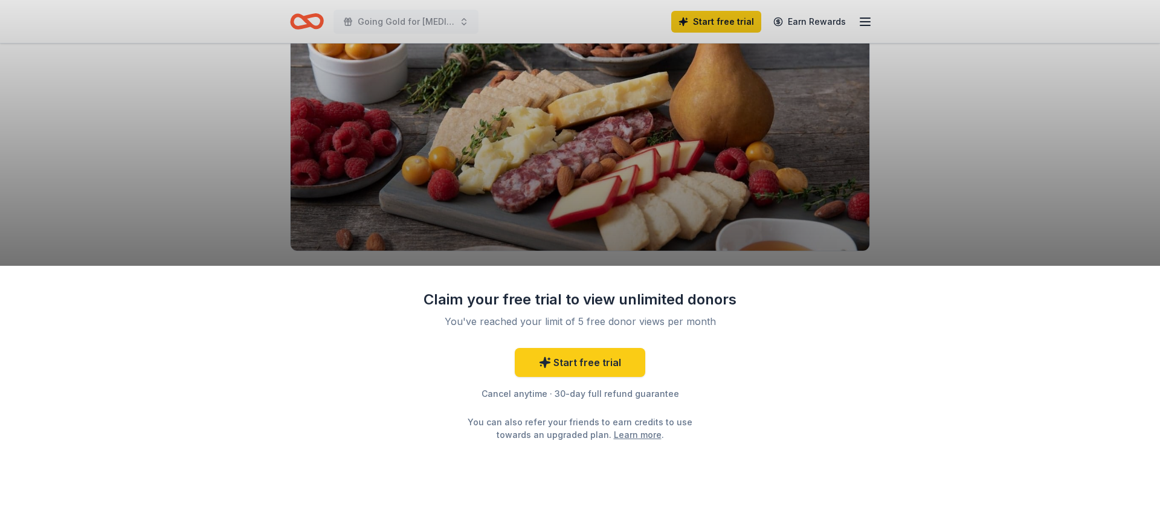
scroll to position [121, 0]
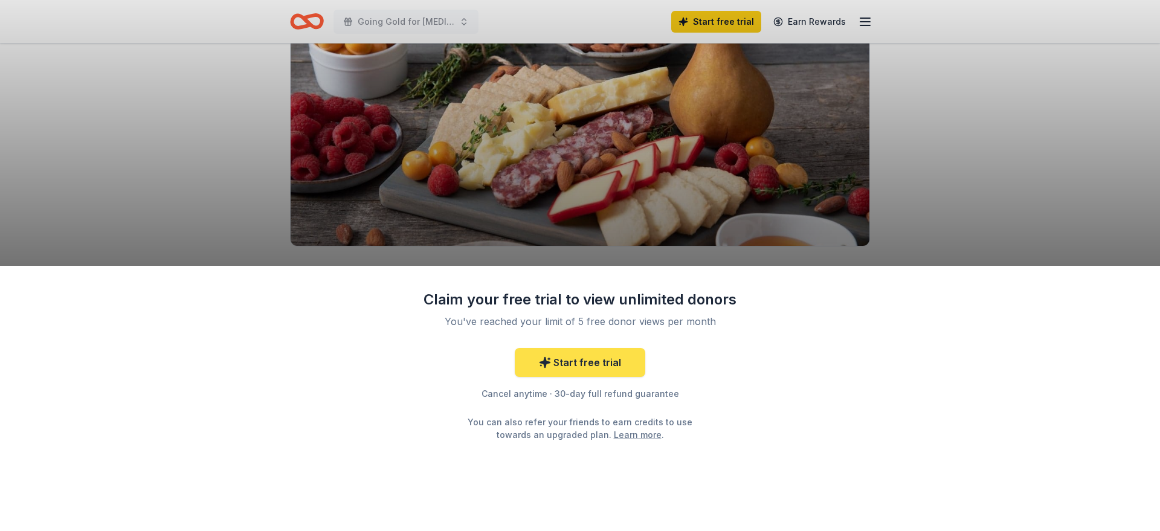
click at [584, 367] on link "Start free trial" at bounding box center [580, 362] width 131 height 29
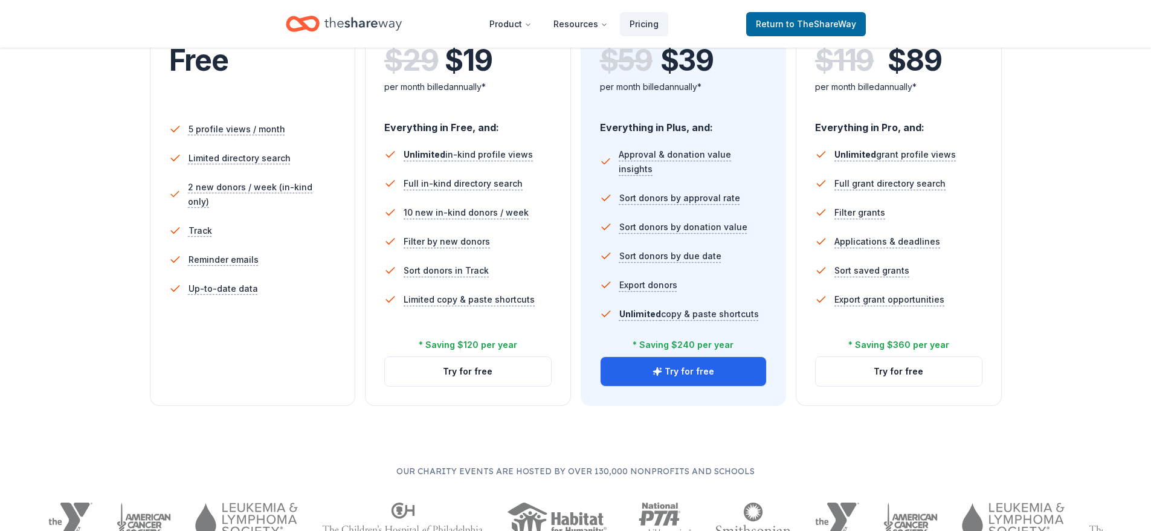
scroll to position [302, 0]
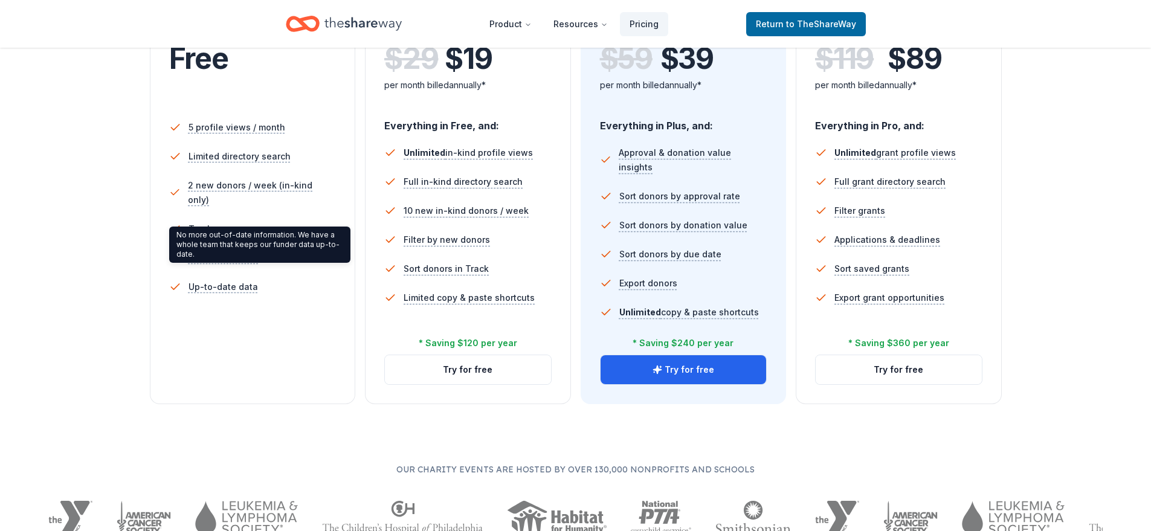
click at [240, 306] on div "5 profile views / month Limited directory search 2 new donors / week (in-kind o…" at bounding box center [252, 229] width 167 height 242
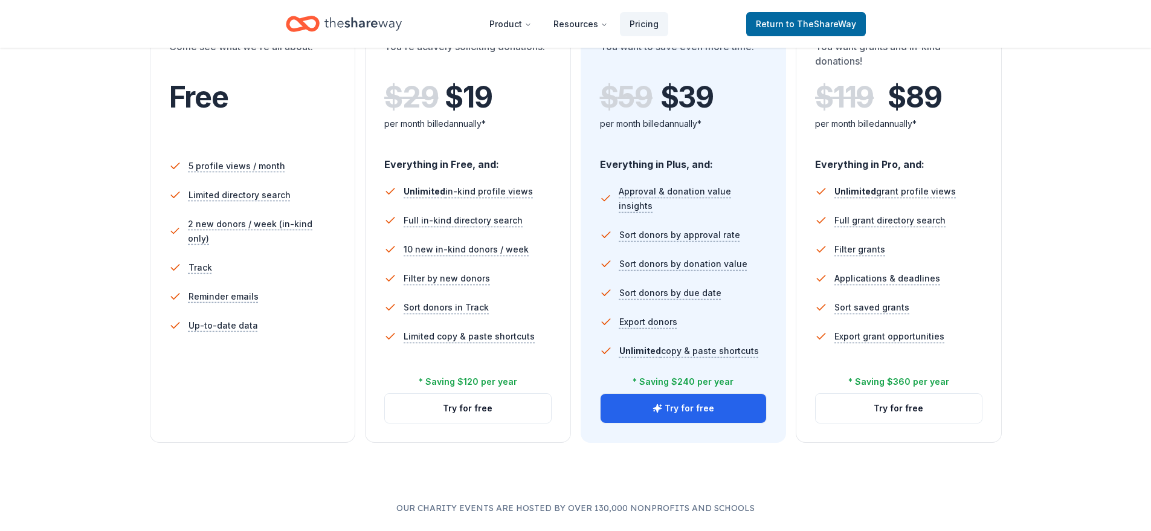
scroll to position [242, 0]
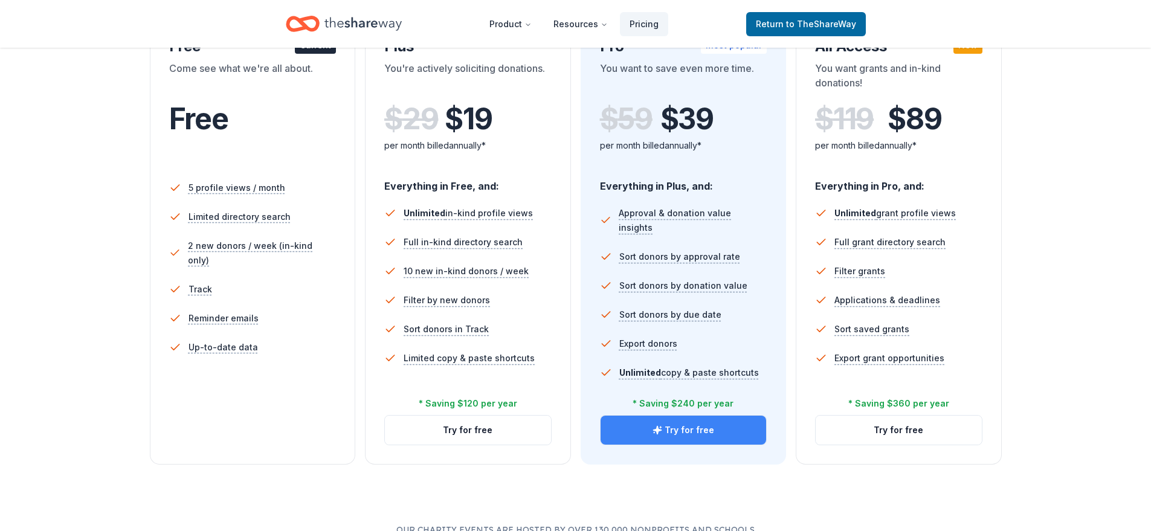
click at [692, 432] on button "Try for free" at bounding box center [684, 430] width 166 height 29
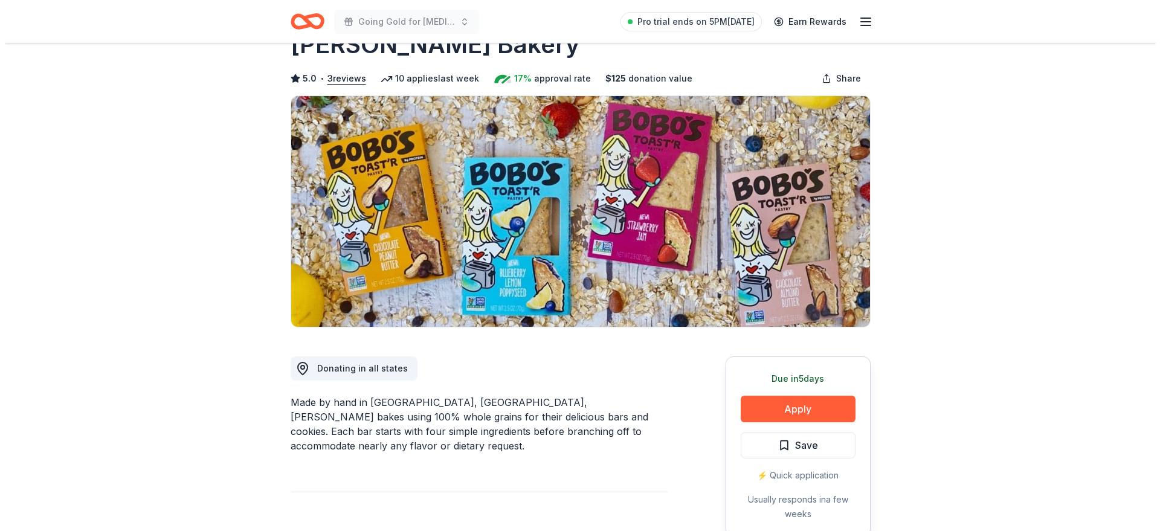
scroll to position [60, 0]
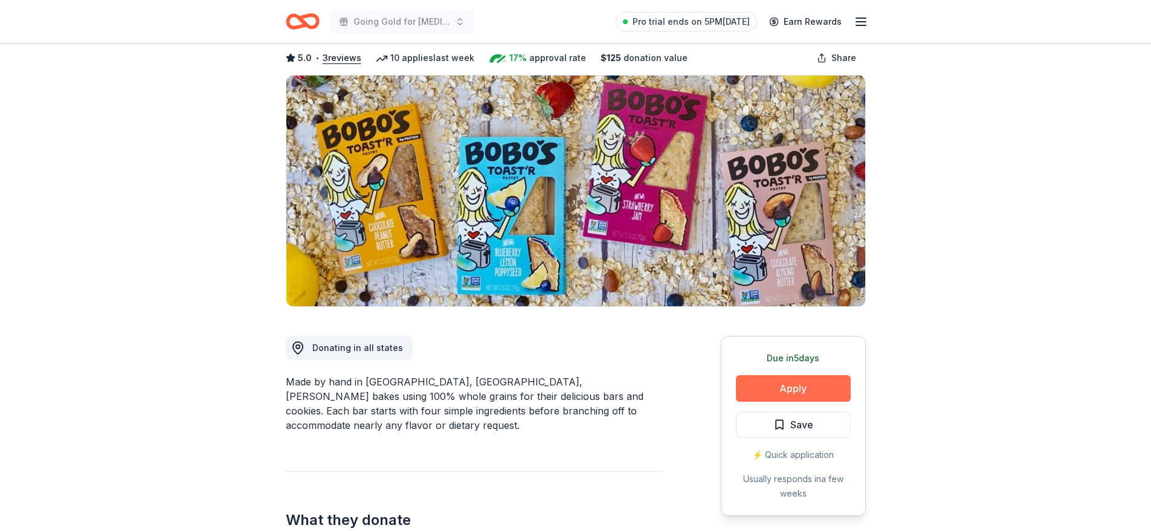
click at [787, 382] on button "Apply" at bounding box center [793, 388] width 115 height 27
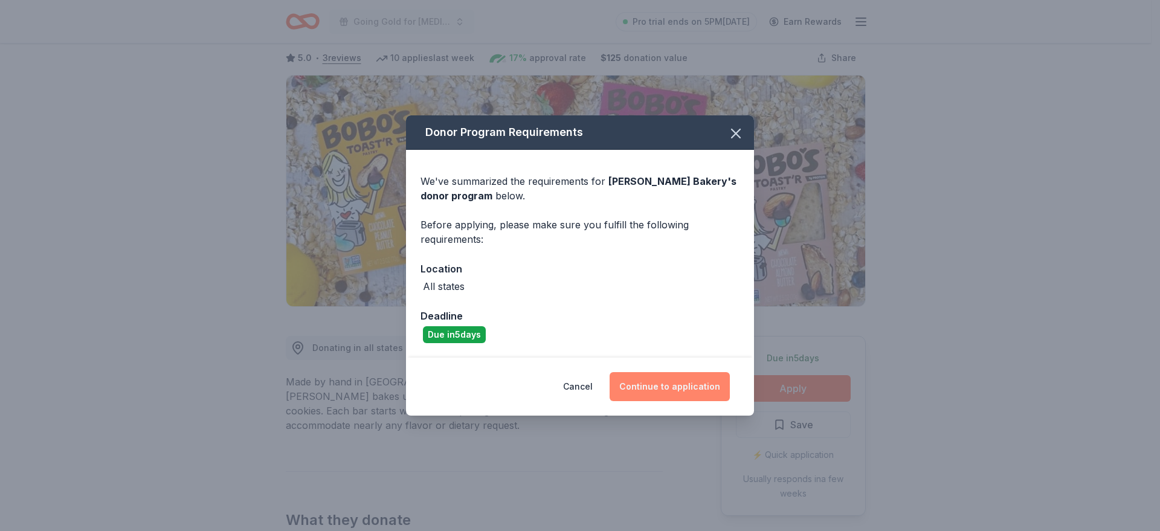
click at [664, 384] on button "Continue to application" at bounding box center [670, 386] width 120 height 29
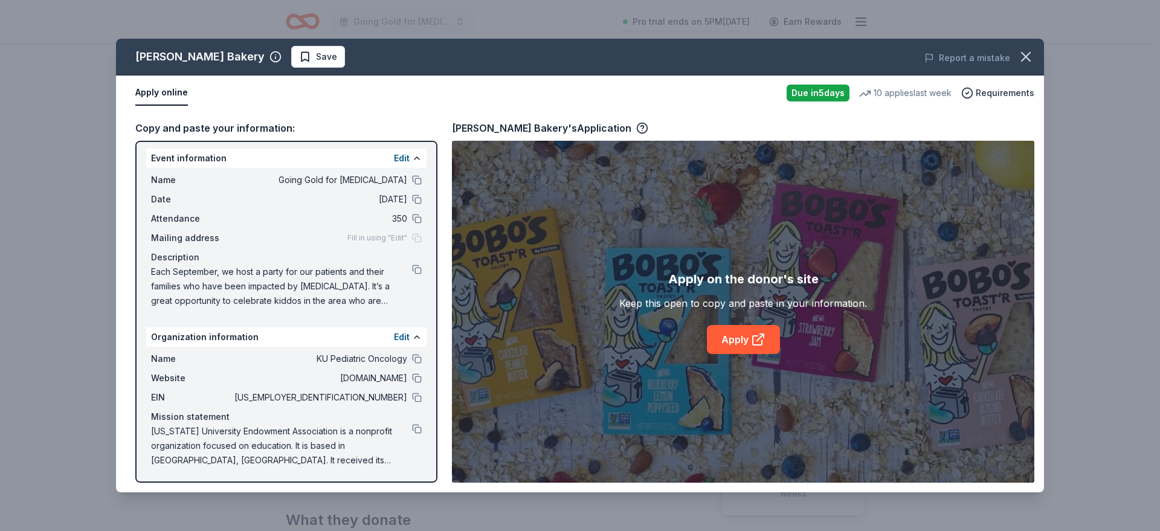
scroll to position [4, 0]
click at [700, 344] on div "Apply on the donor's site Keep this open to copy and paste in your information.…" at bounding box center [743, 312] width 248 height 85
click at [720, 340] on link "Apply" at bounding box center [743, 339] width 73 height 29
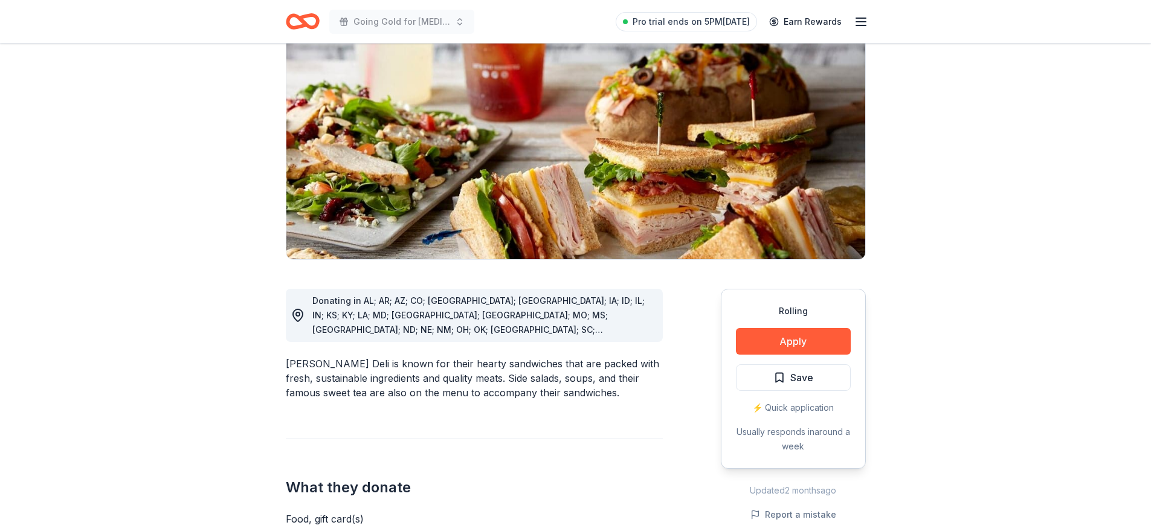
scroll to position [121, 0]
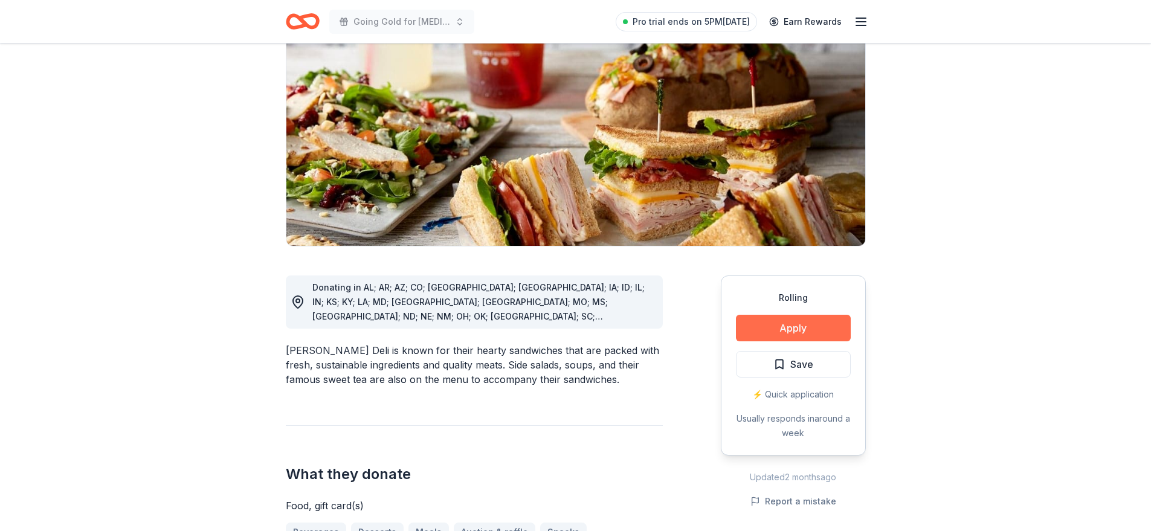
click at [812, 333] on button "Apply" at bounding box center [793, 328] width 115 height 27
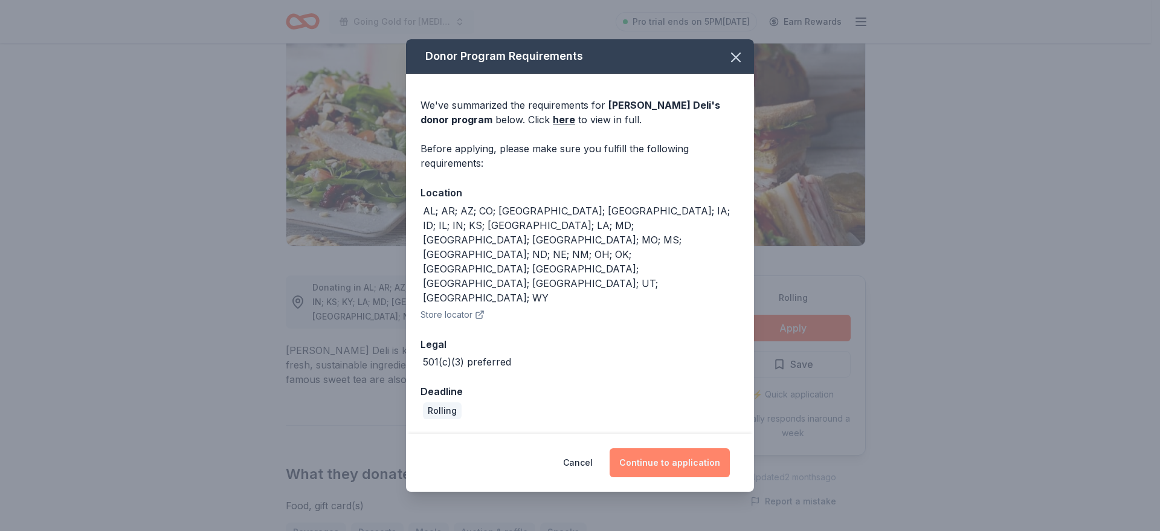
click at [672, 448] on button "Continue to application" at bounding box center [670, 462] width 120 height 29
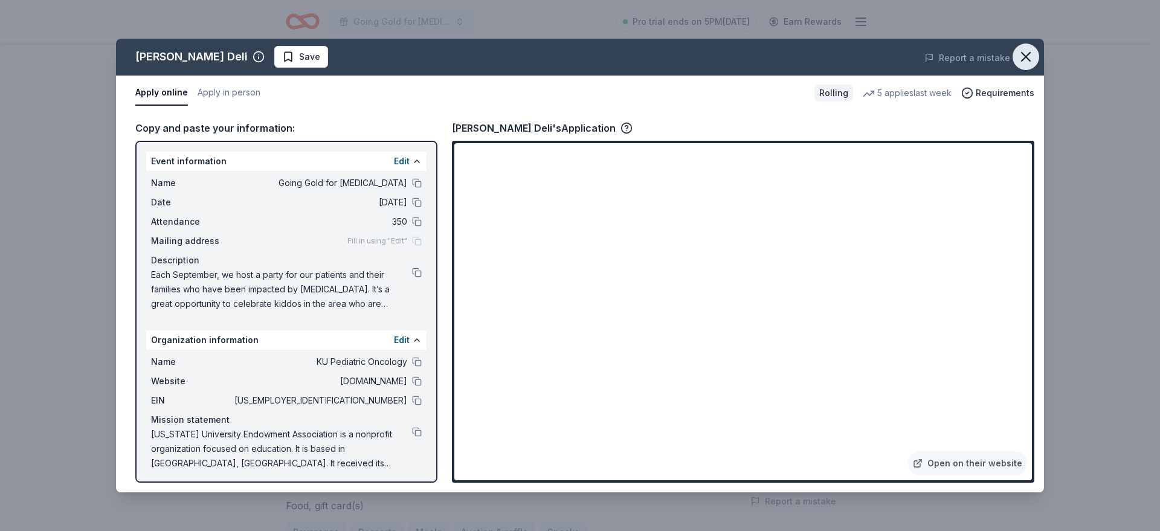
click at [1019, 56] on icon "button" at bounding box center [1026, 56] width 17 height 17
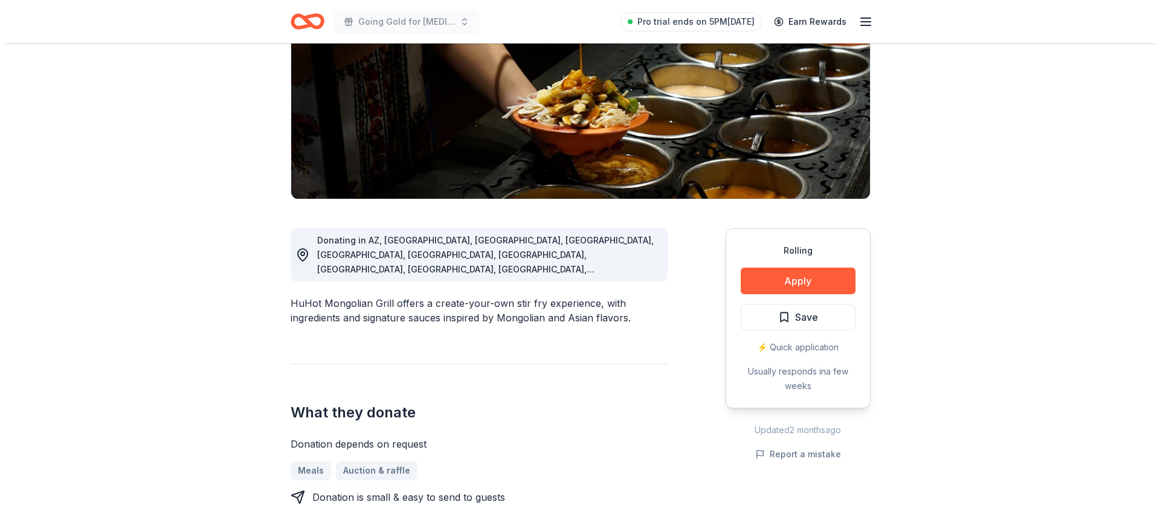
scroll to position [181, 0]
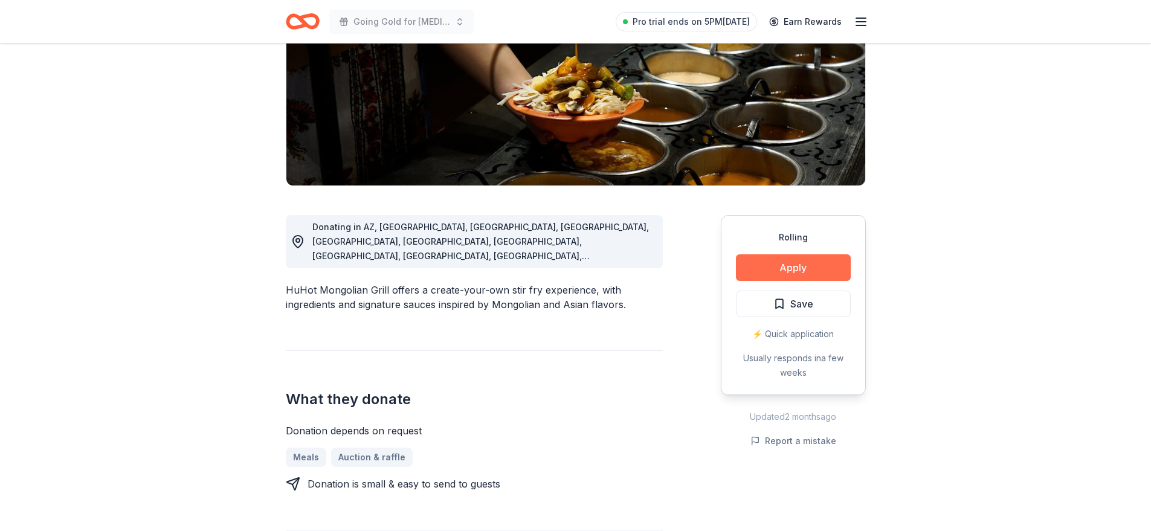
click at [816, 264] on button "Apply" at bounding box center [793, 267] width 115 height 27
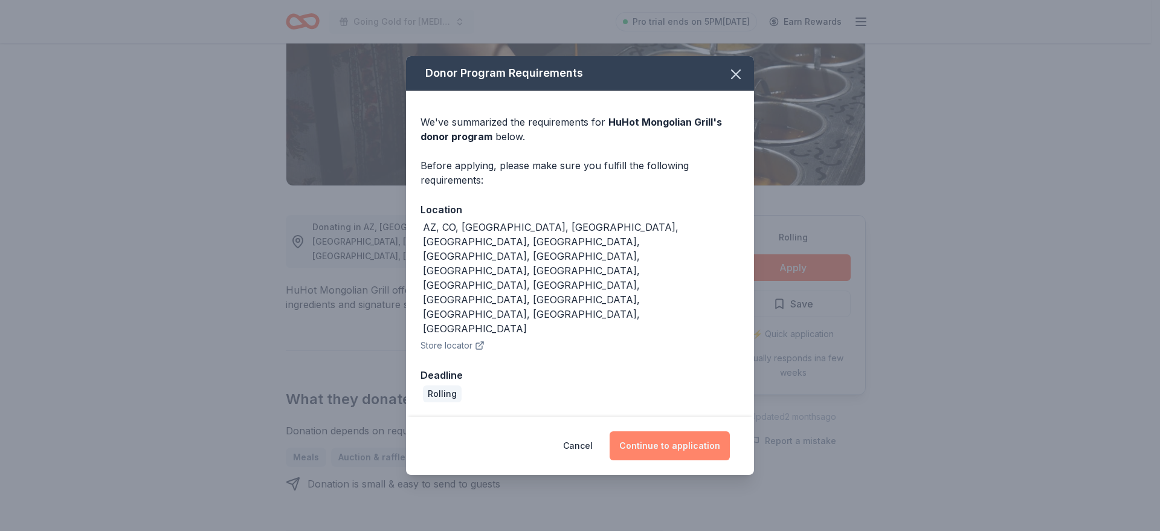
click at [677, 432] on button "Continue to application" at bounding box center [670, 446] width 120 height 29
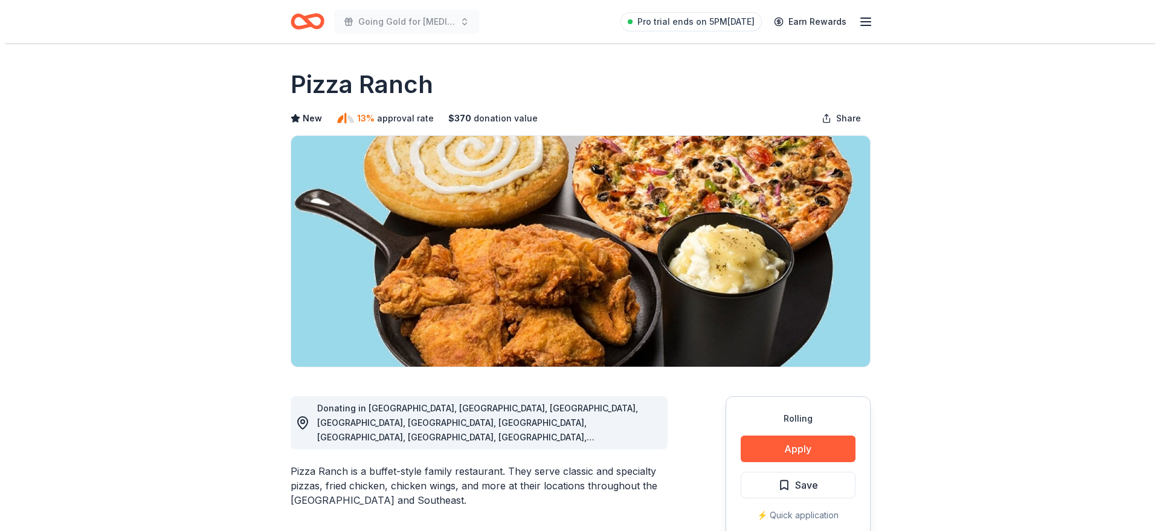
scroll to position [60, 0]
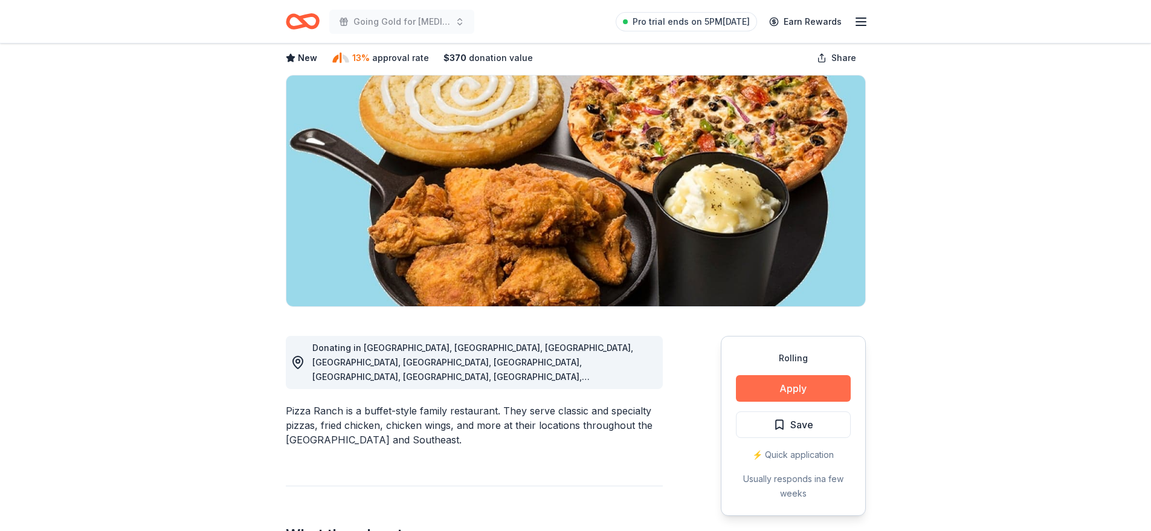
click at [832, 397] on button "Apply" at bounding box center [793, 388] width 115 height 27
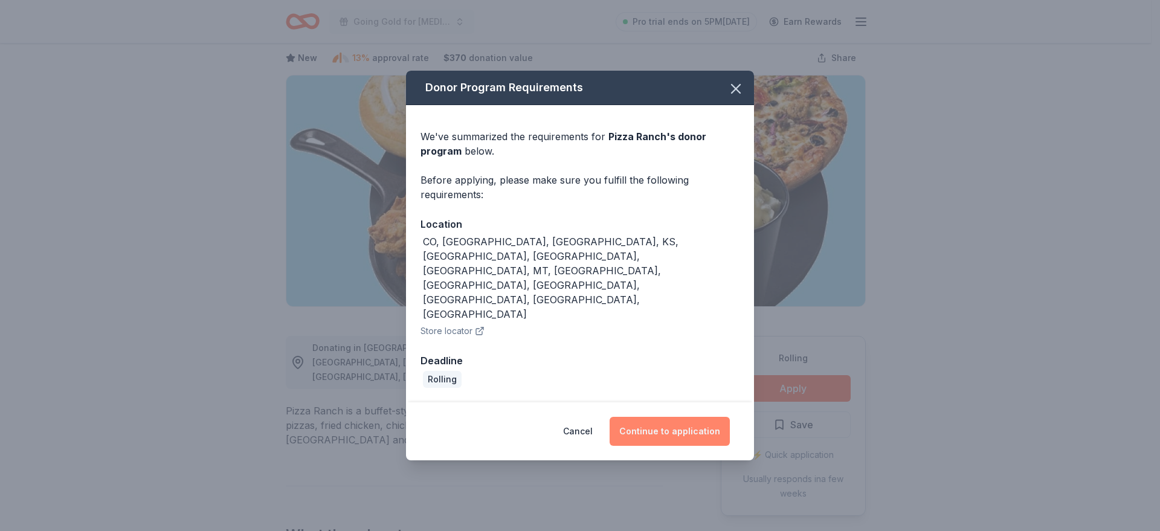
click at [649, 417] on button "Continue to application" at bounding box center [670, 431] width 120 height 29
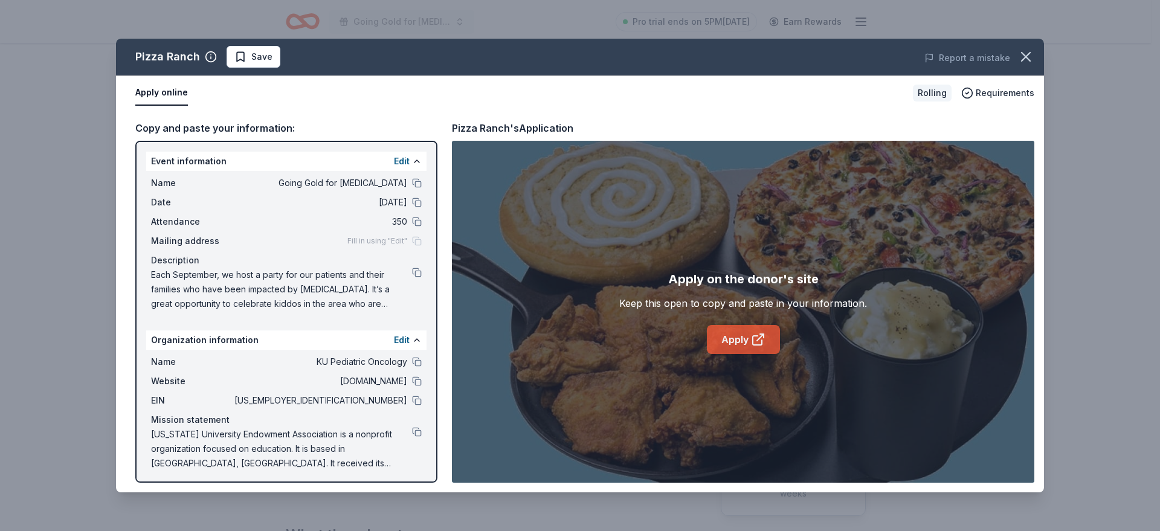
click at [740, 340] on link "Apply" at bounding box center [743, 339] width 73 height 29
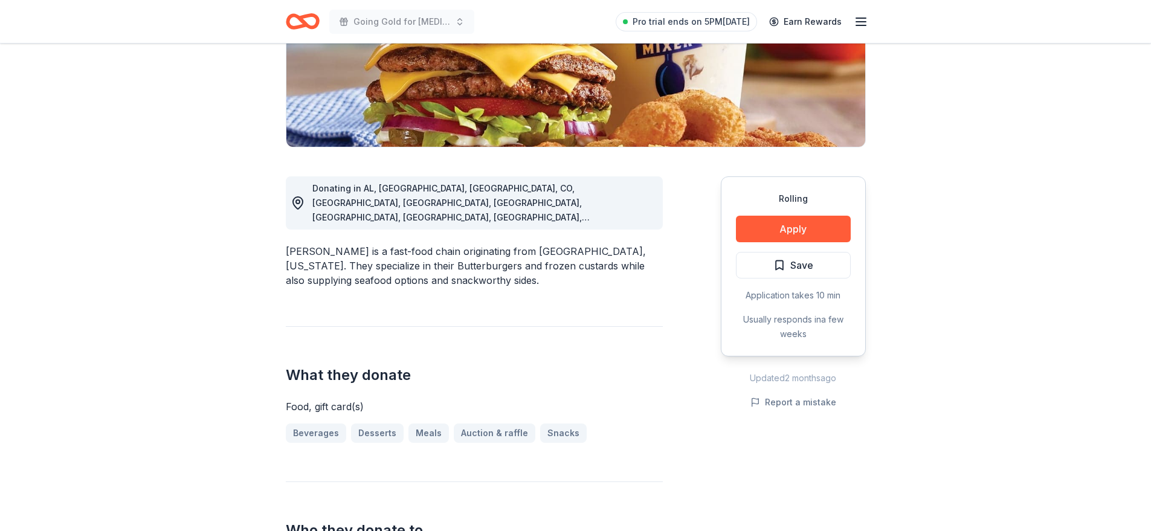
scroll to position [242, 0]
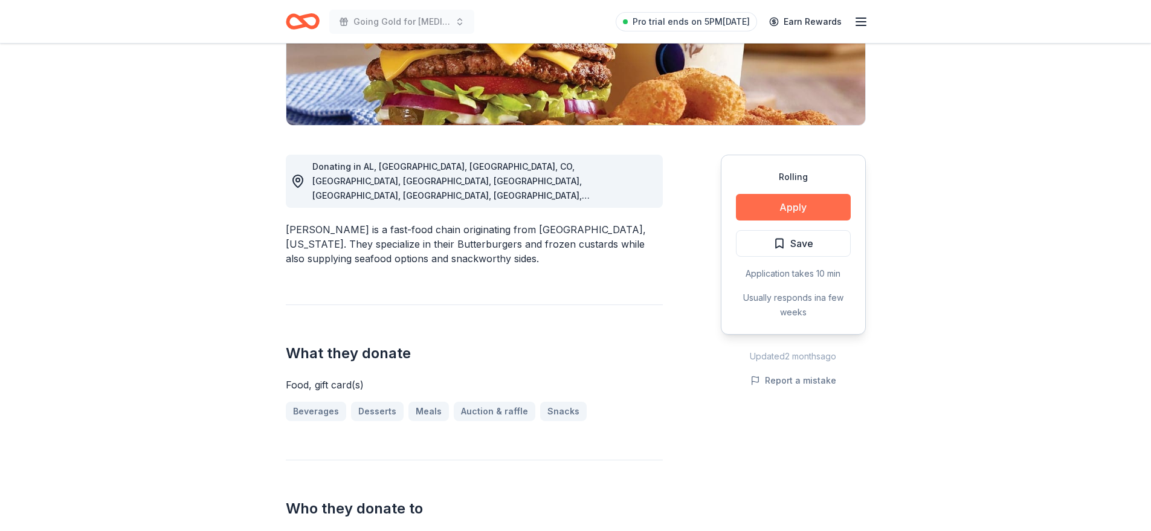
click at [808, 203] on button "Apply" at bounding box center [793, 207] width 115 height 27
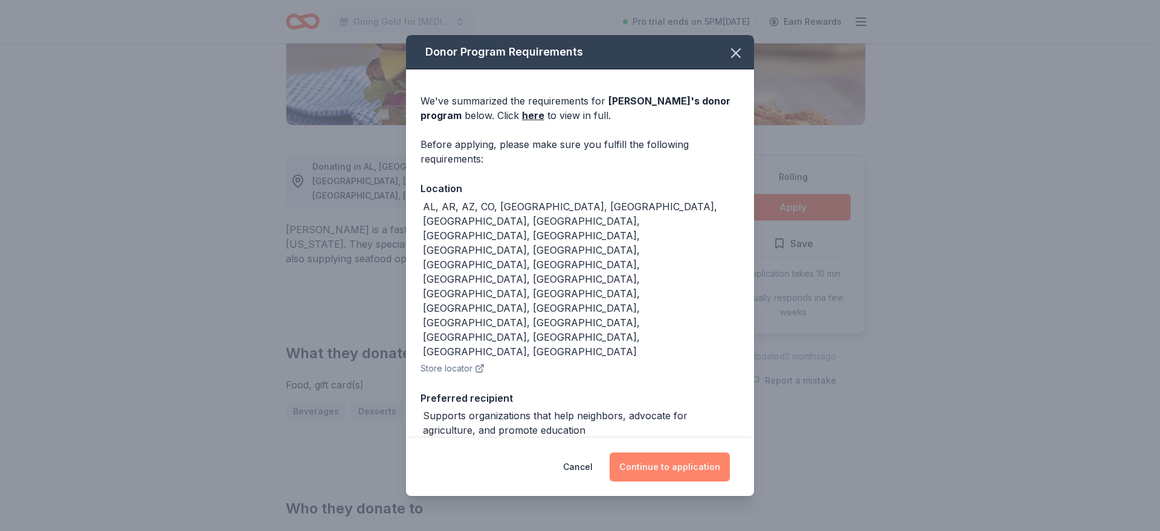
click at [636, 453] on button "Continue to application" at bounding box center [670, 467] width 120 height 29
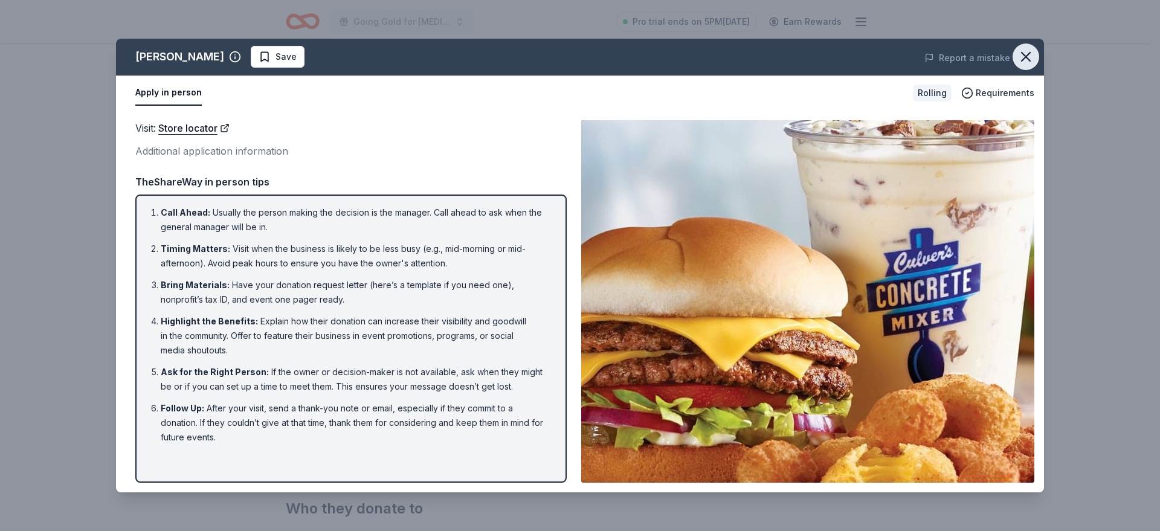
click at [1026, 58] on icon "button" at bounding box center [1026, 56] width 17 height 17
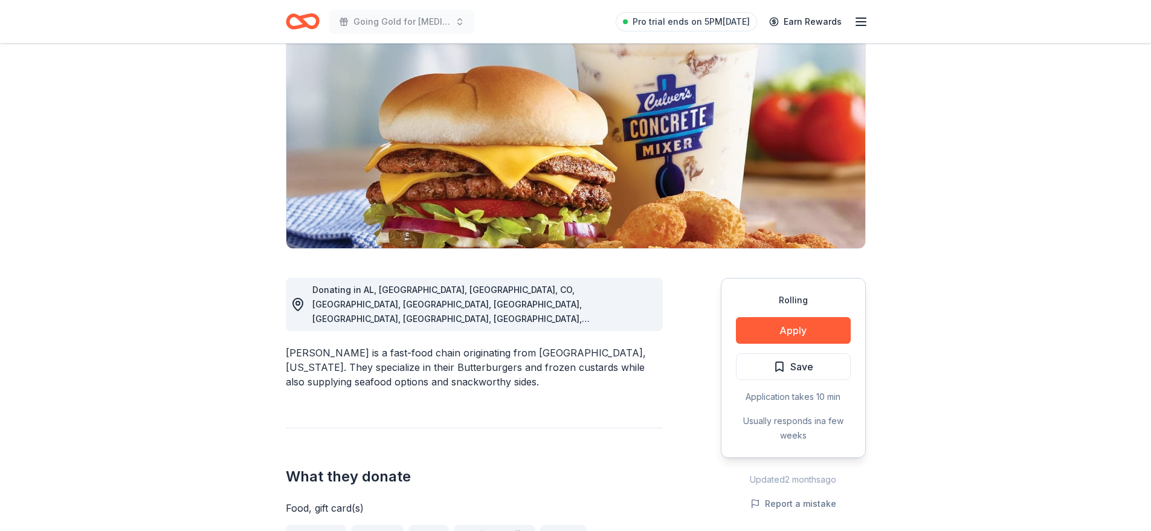
scroll to position [121, 0]
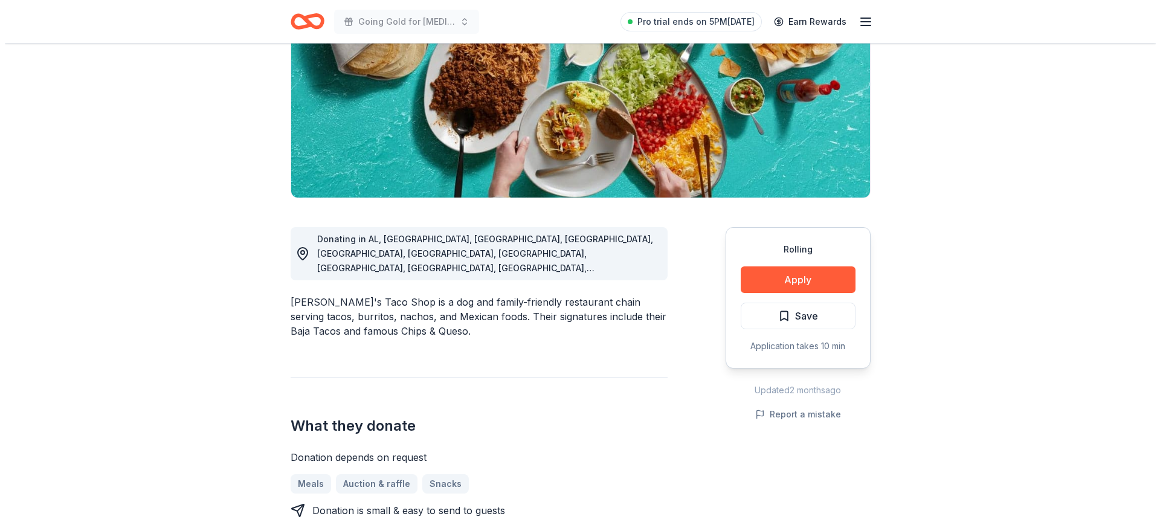
scroll to position [181, 0]
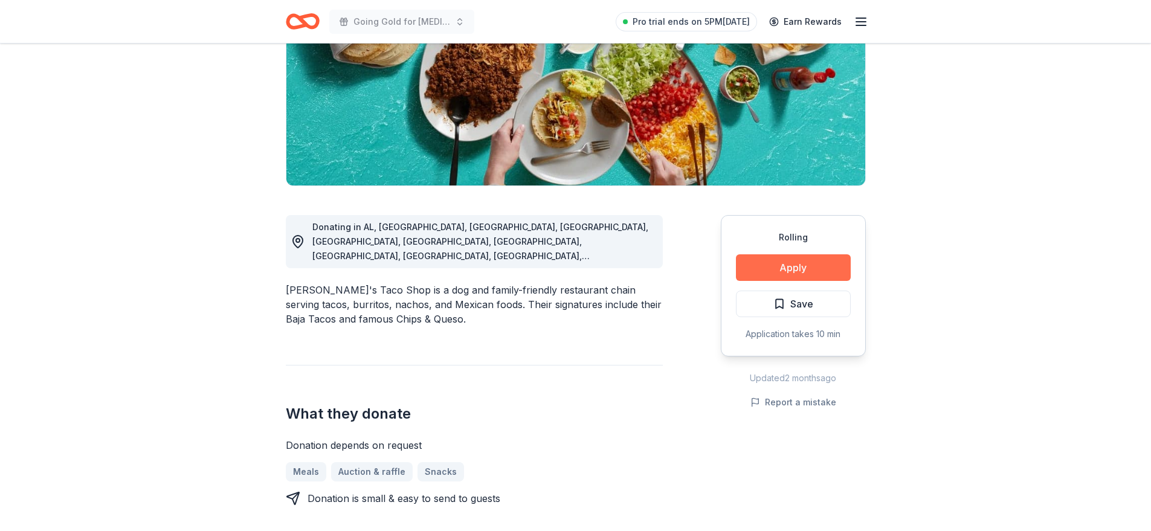
click at [758, 268] on button "Apply" at bounding box center [793, 267] width 115 height 27
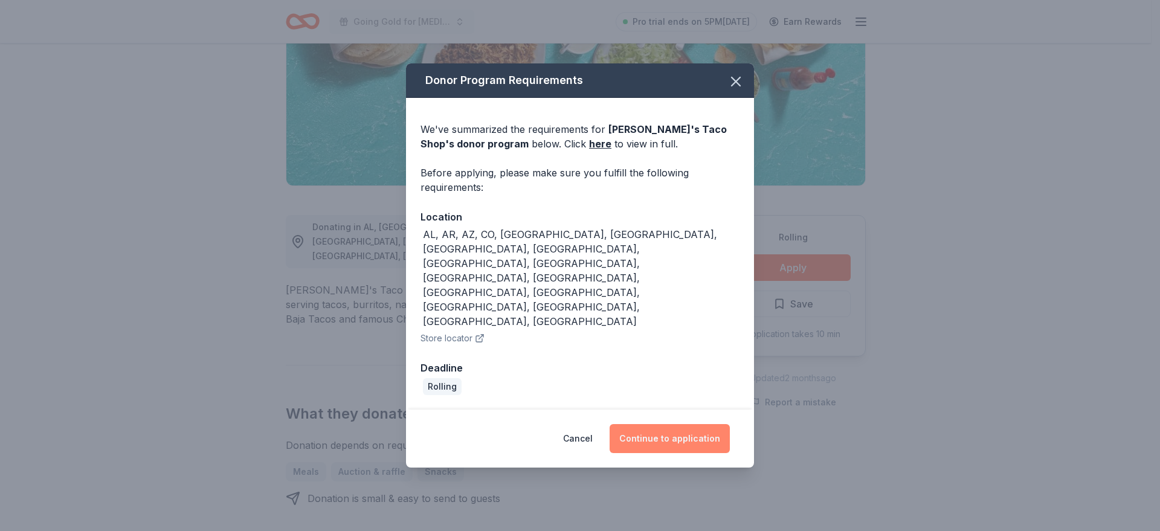
click at [700, 424] on button "Continue to application" at bounding box center [670, 438] width 120 height 29
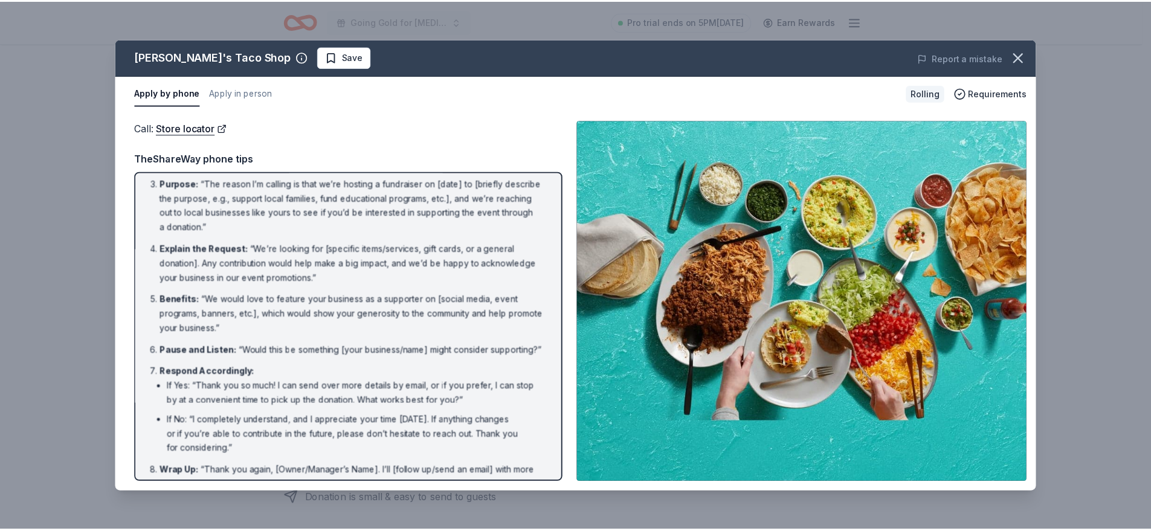
scroll to position [54, 0]
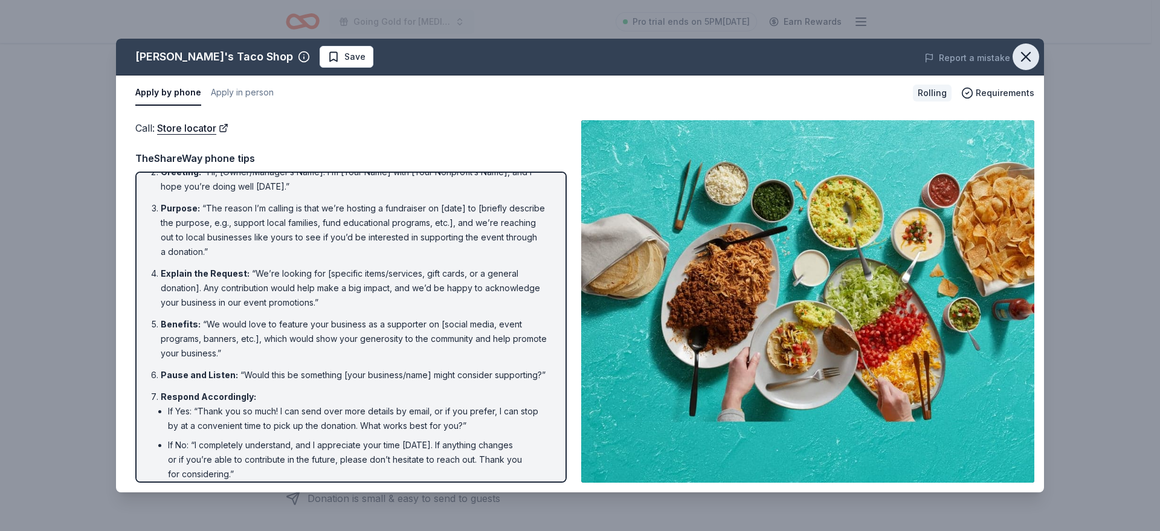
click at [1033, 59] on icon "button" at bounding box center [1026, 56] width 17 height 17
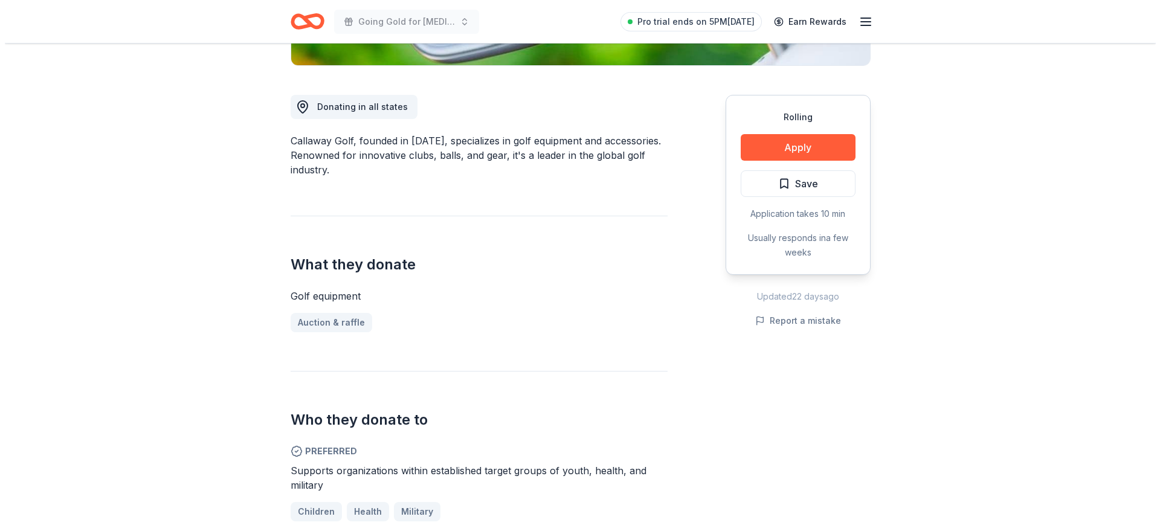
scroll to position [302, 0]
click at [826, 141] on button "Apply" at bounding box center [793, 147] width 115 height 27
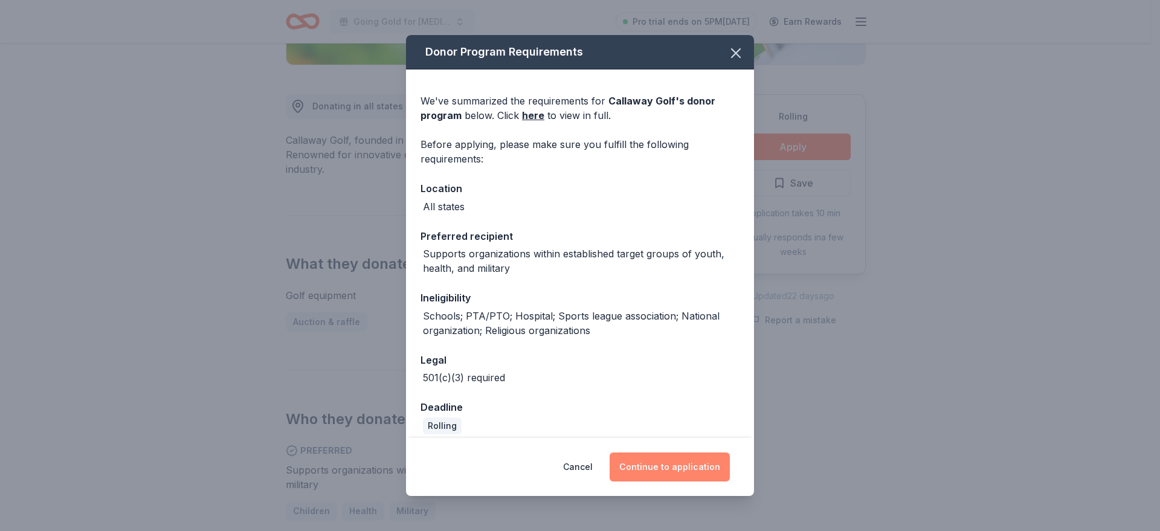
click at [653, 470] on button "Continue to application" at bounding box center [670, 467] width 120 height 29
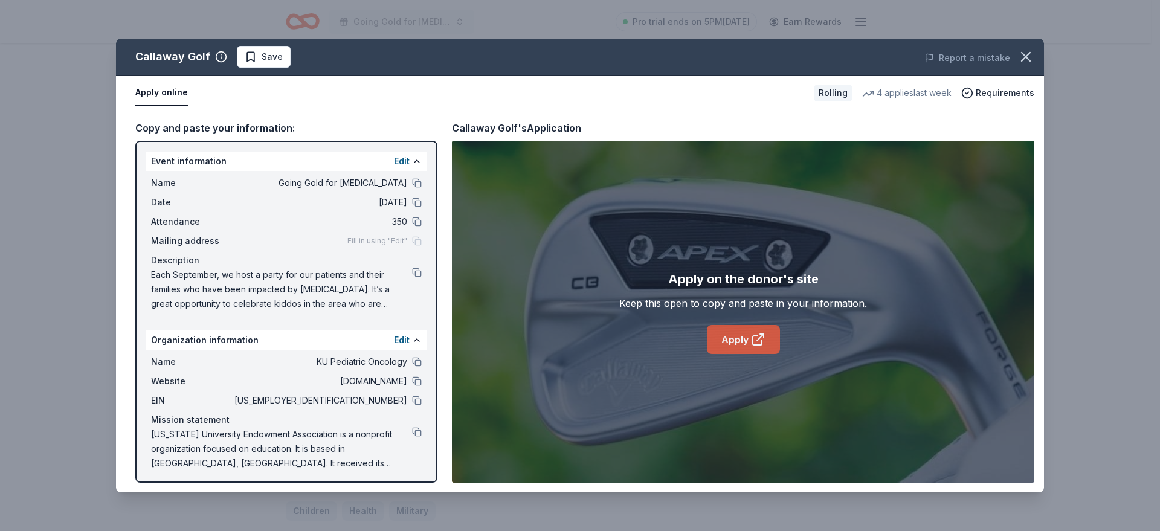
click at [725, 331] on link "Apply" at bounding box center [743, 339] width 73 height 29
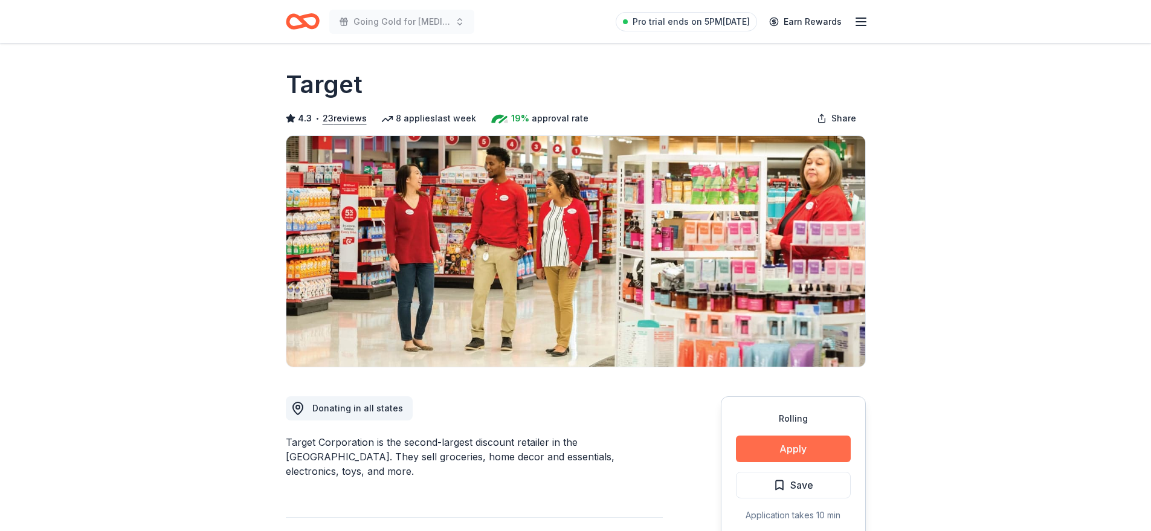
click at [774, 447] on button "Apply" at bounding box center [793, 449] width 115 height 27
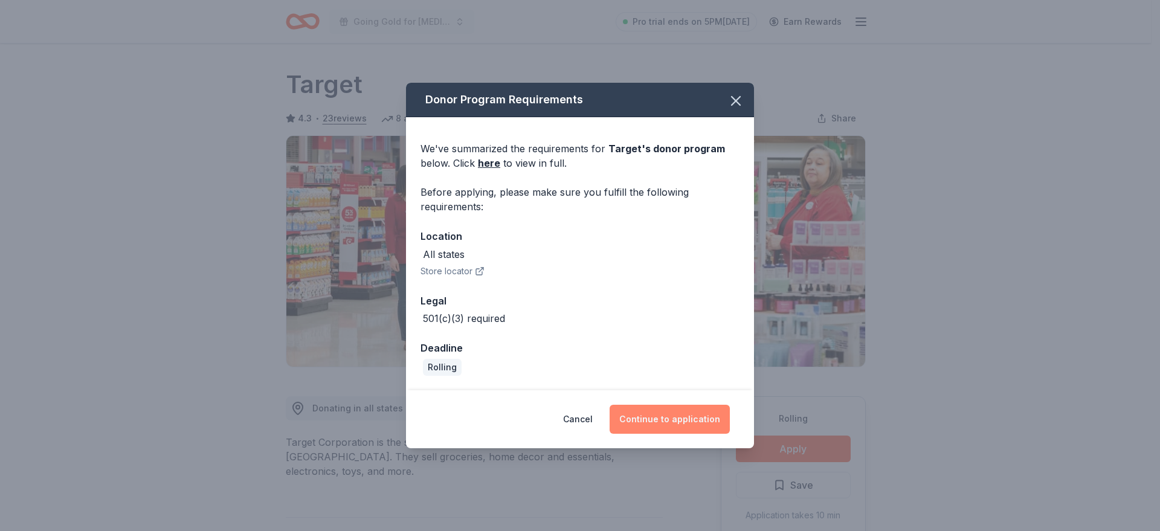
click at [667, 406] on button "Continue to application" at bounding box center [670, 419] width 120 height 29
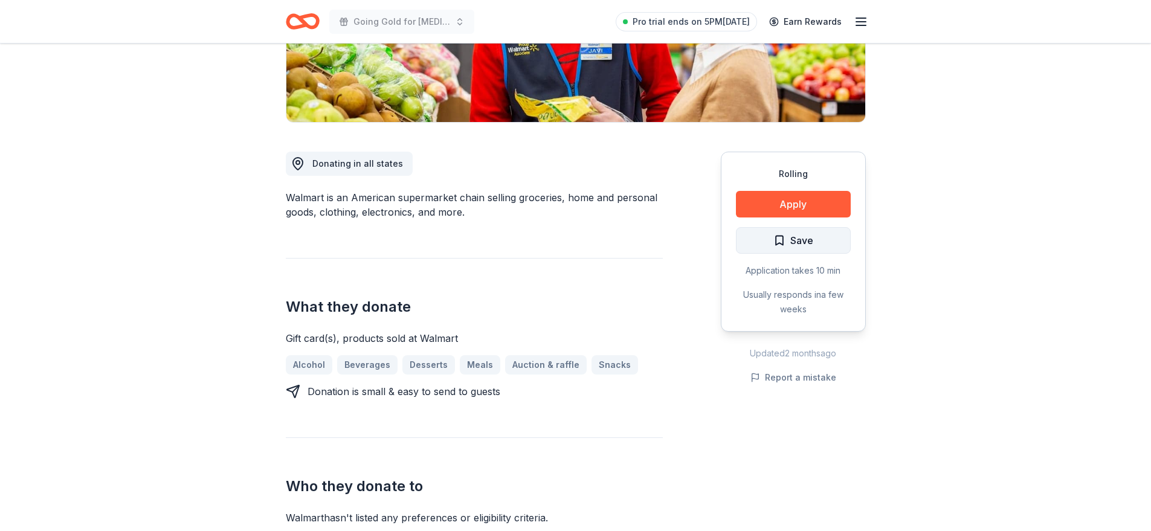
scroll to position [242, 0]
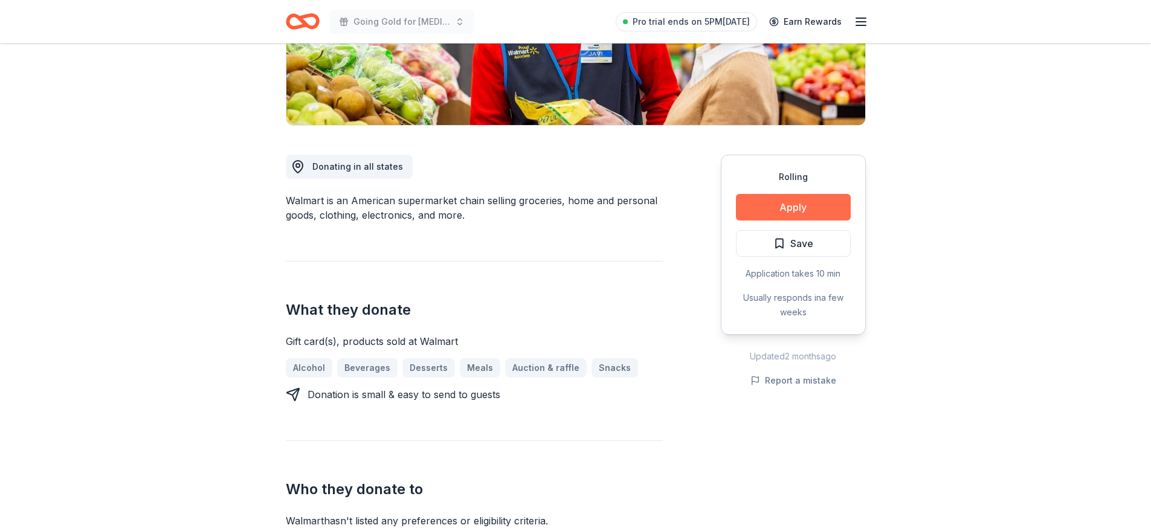
click at [774, 213] on button "Apply" at bounding box center [793, 207] width 115 height 27
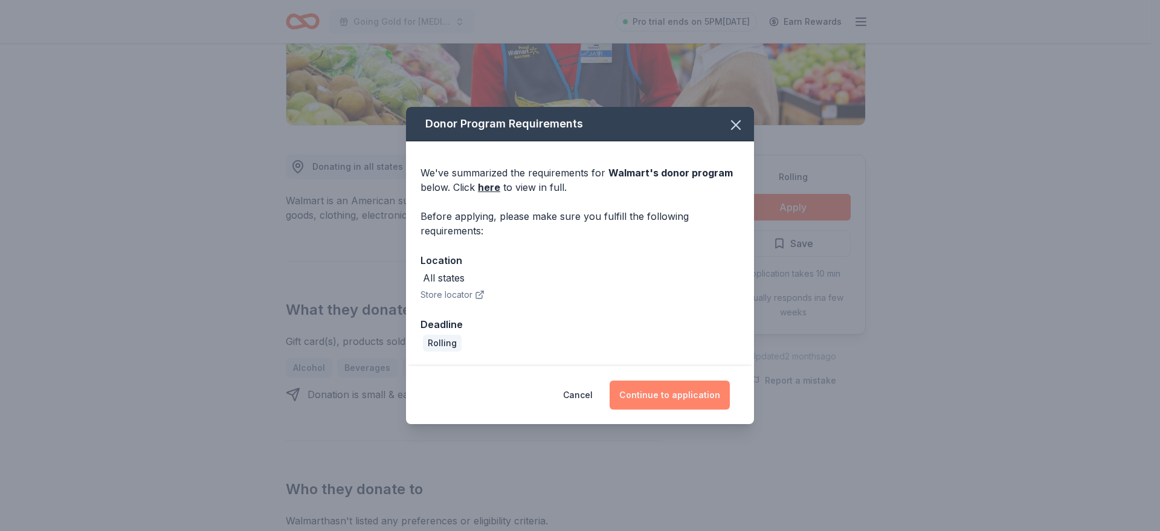
click at [654, 403] on button "Continue to application" at bounding box center [670, 395] width 120 height 29
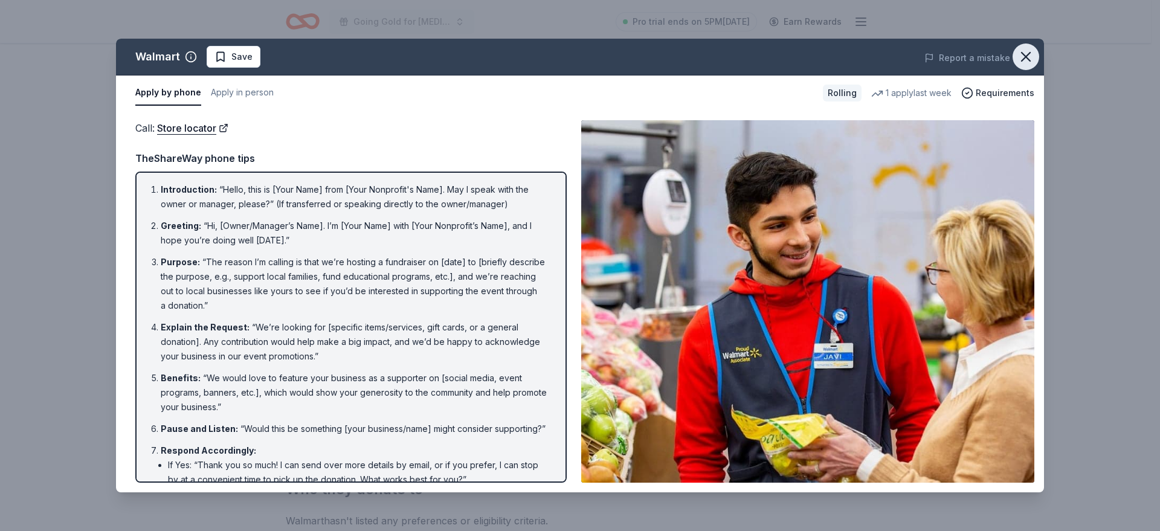
click at [1020, 59] on icon "button" at bounding box center [1026, 56] width 17 height 17
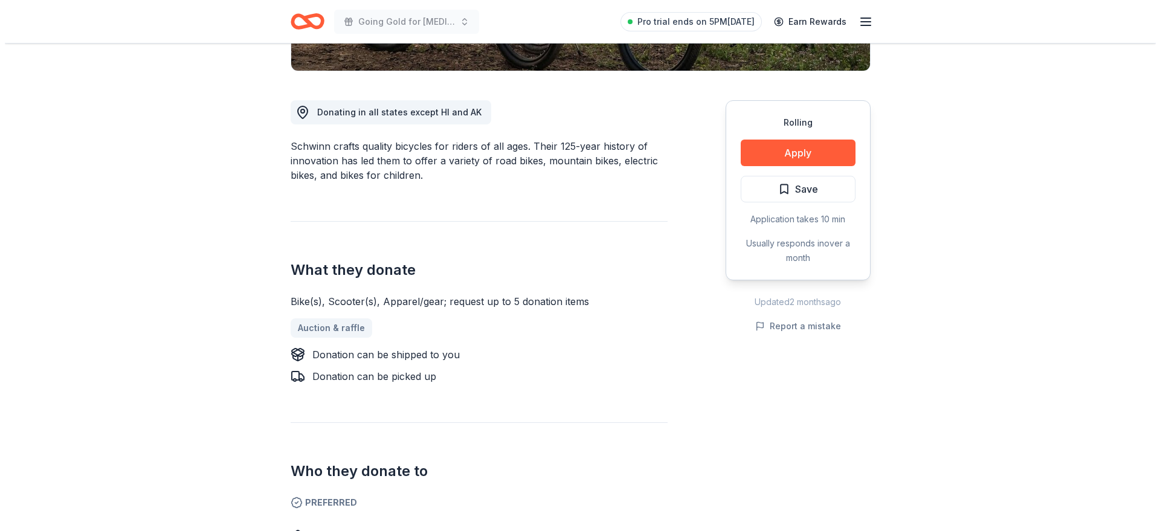
scroll to position [302, 0]
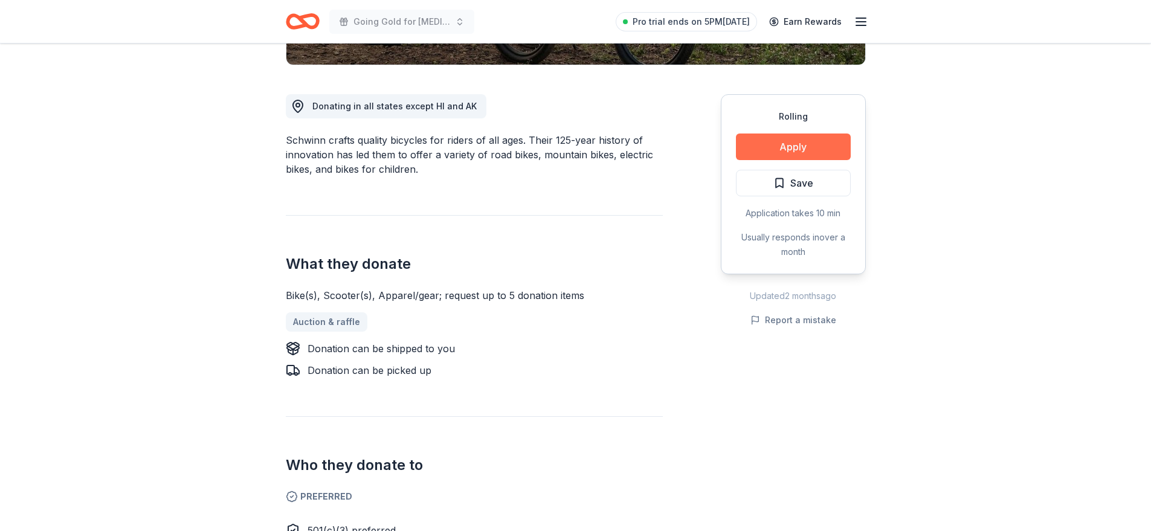
click at [824, 152] on button "Apply" at bounding box center [793, 147] width 115 height 27
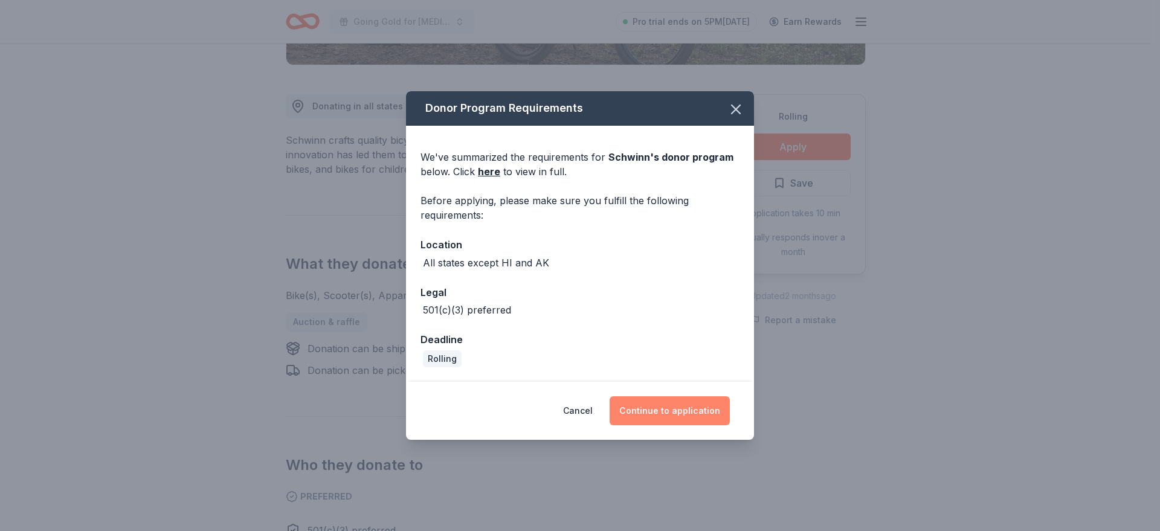
click at [651, 414] on button "Continue to application" at bounding box center [670, 410] width 120 height 29
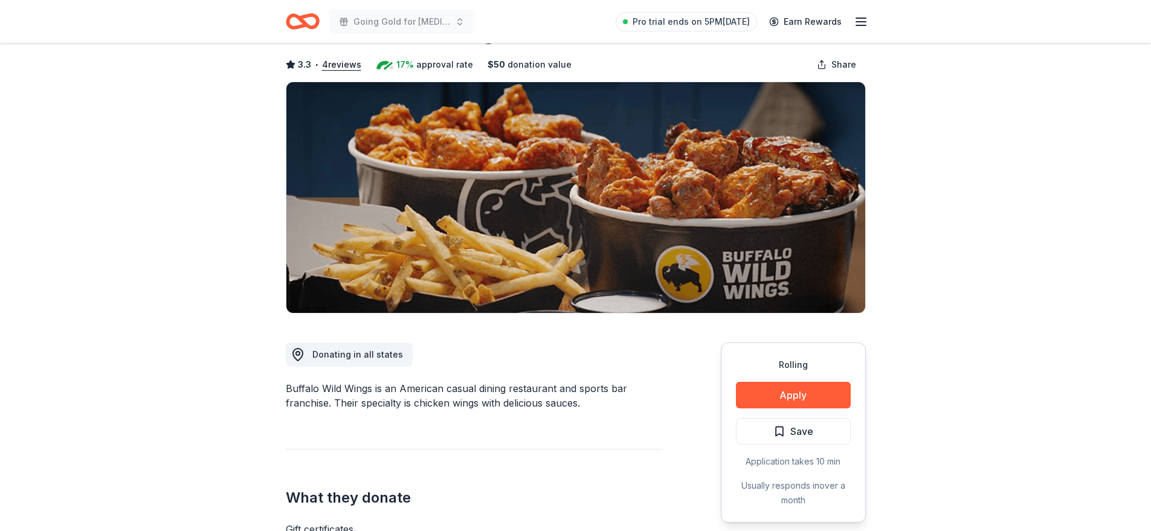
scroll to position [60, 0]
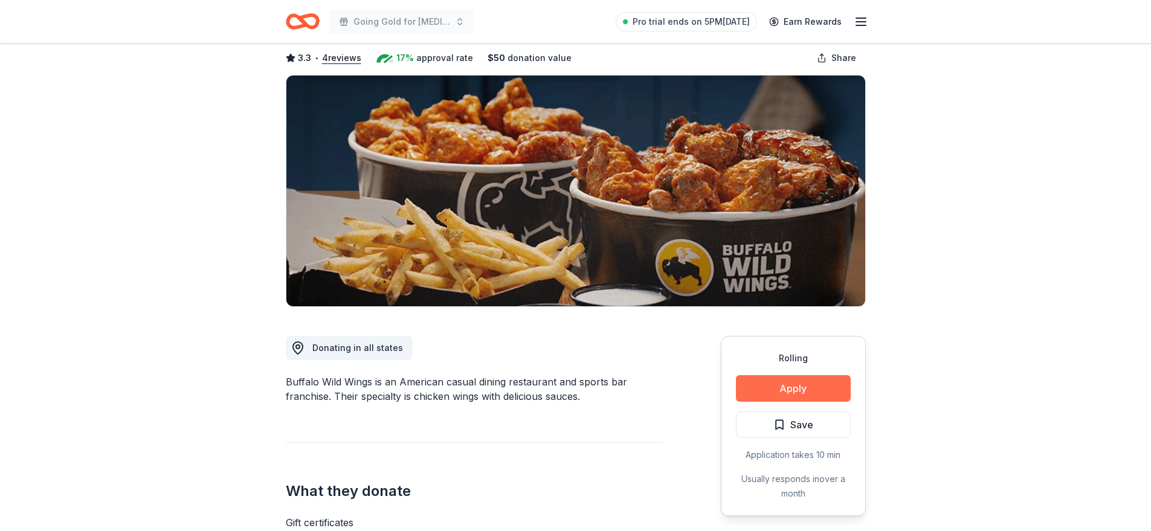
click at [764, 387] on button "Apply" at bounding box center [793, 388] width 115 height 27
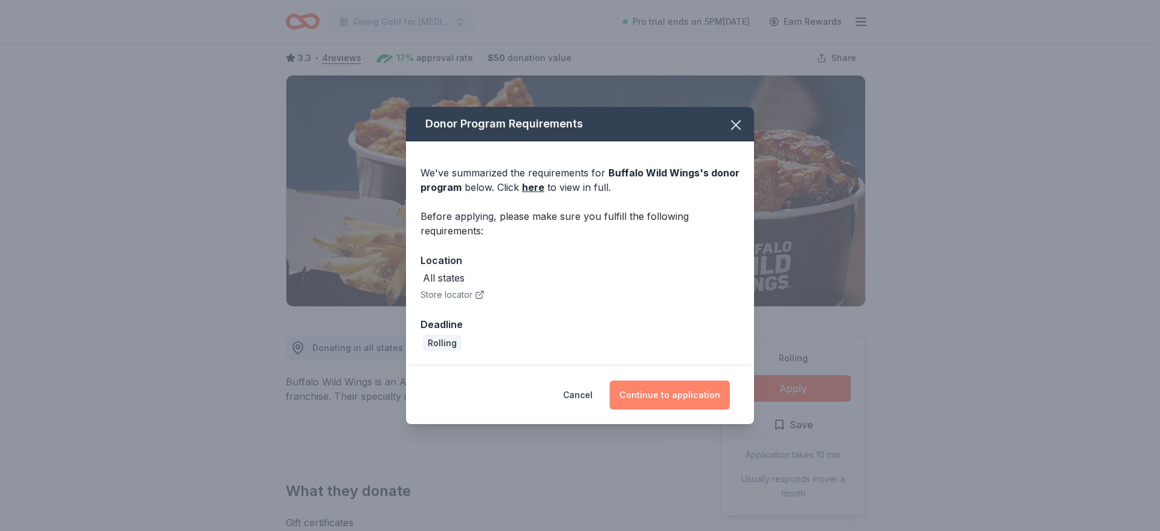
click at [637, 384] on button "Continue to application" at bounding box center [670, 395] width 120 height 29
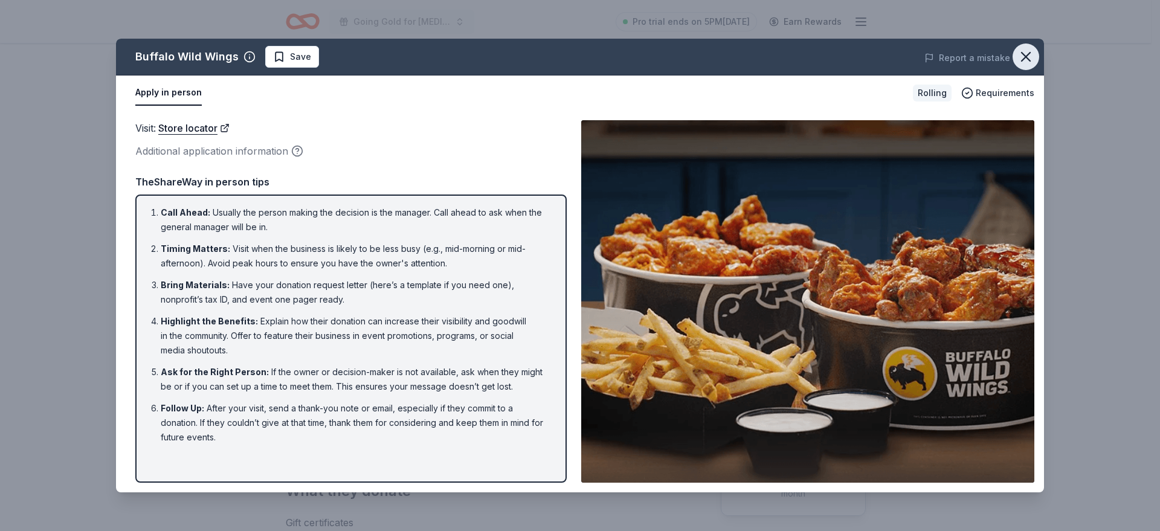
click at [1026, 52] on icon "button" at bounding box center [1026, 56] width 17 height 17
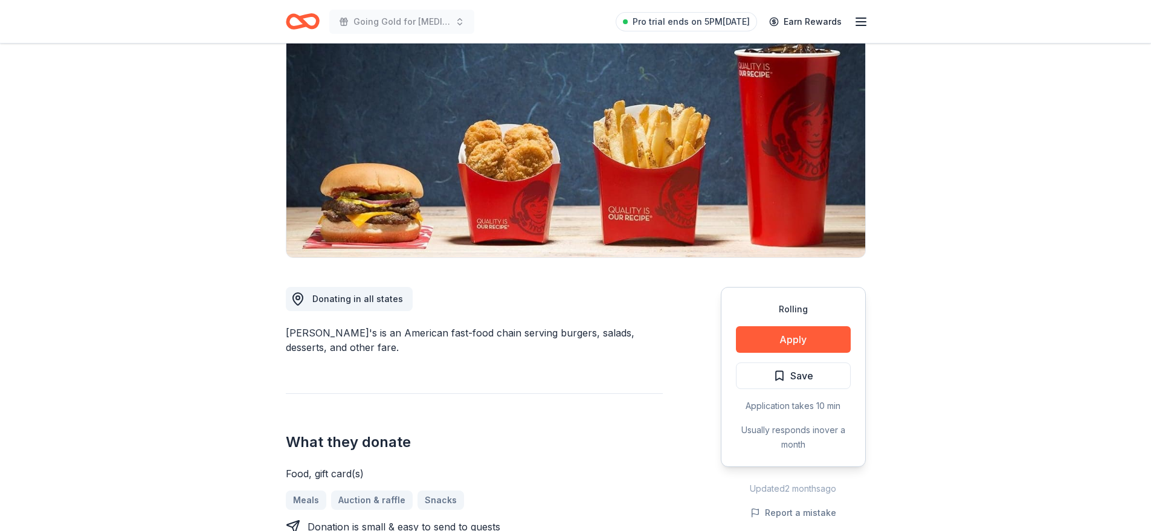
scroll to position [121, 0]
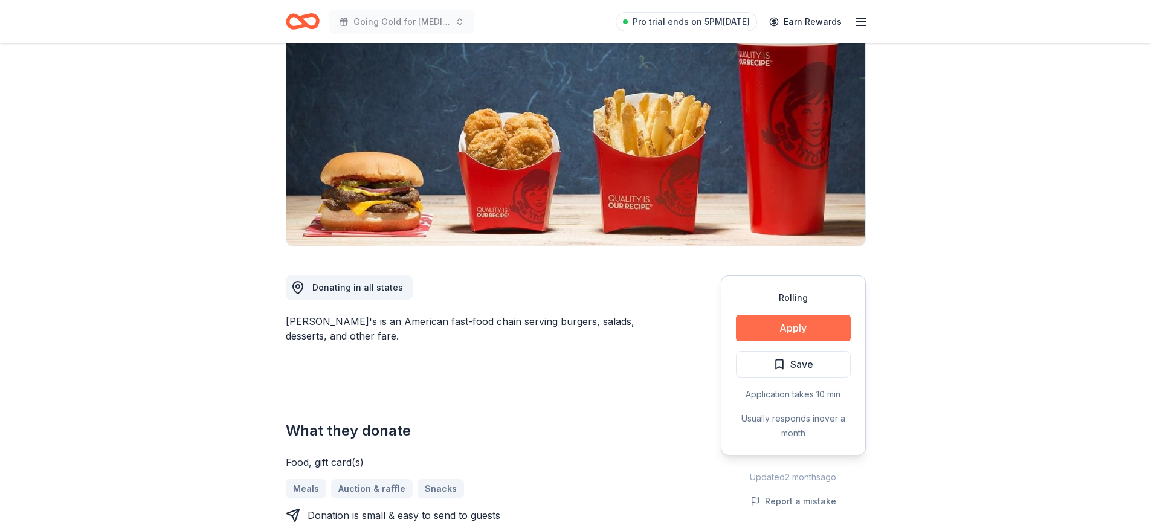
click at [801, 334] on button "Apply" at bounding box center [793, 328] width 115 height 27
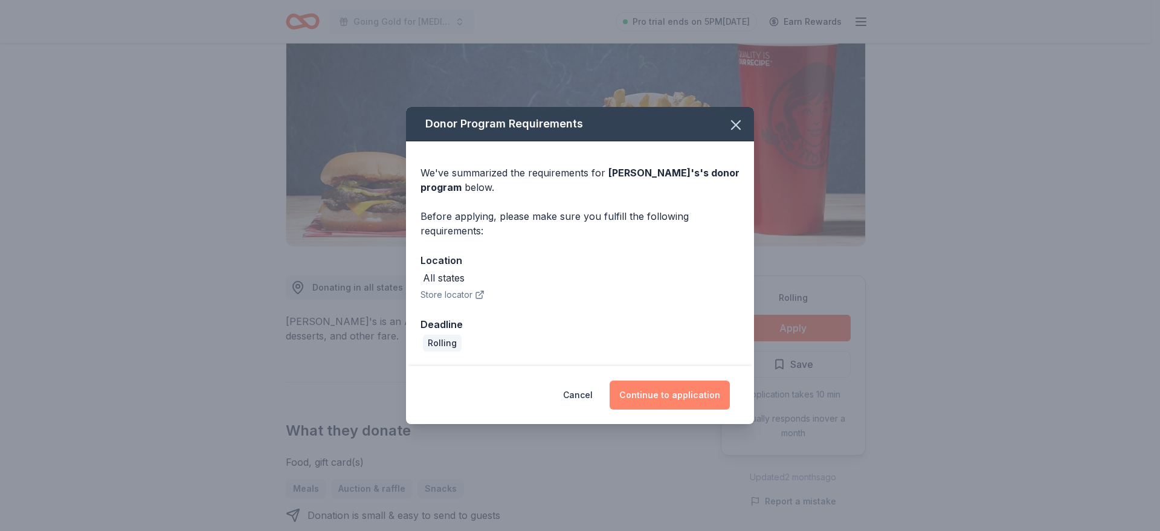
click at [662, 394] on button "Continue to application" at bounding box center [670, 395] width 120 height 29
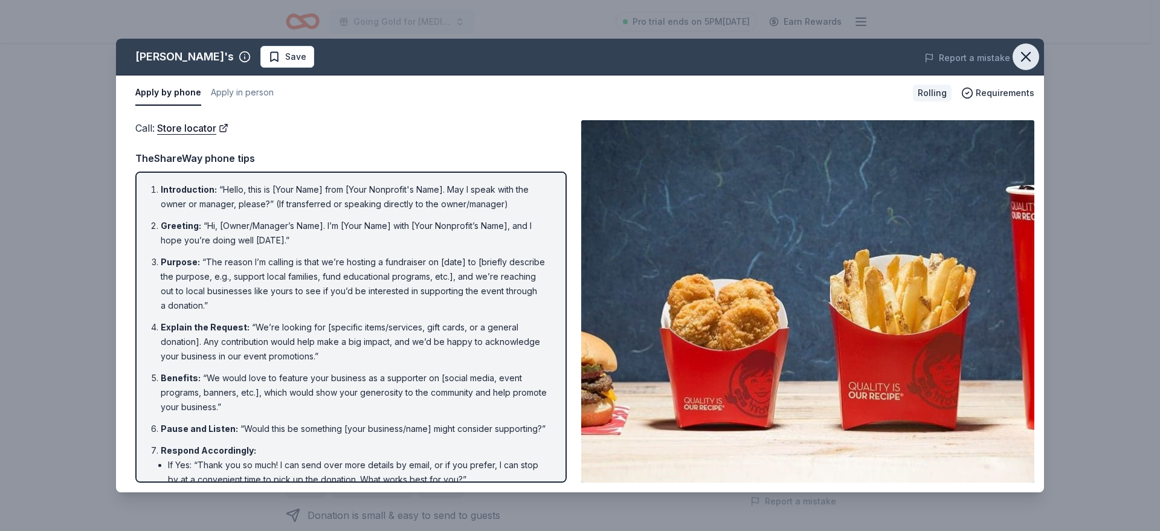
click at [1017, 54] on button "button" at bounding box center [1026, 57] width 27 height 27
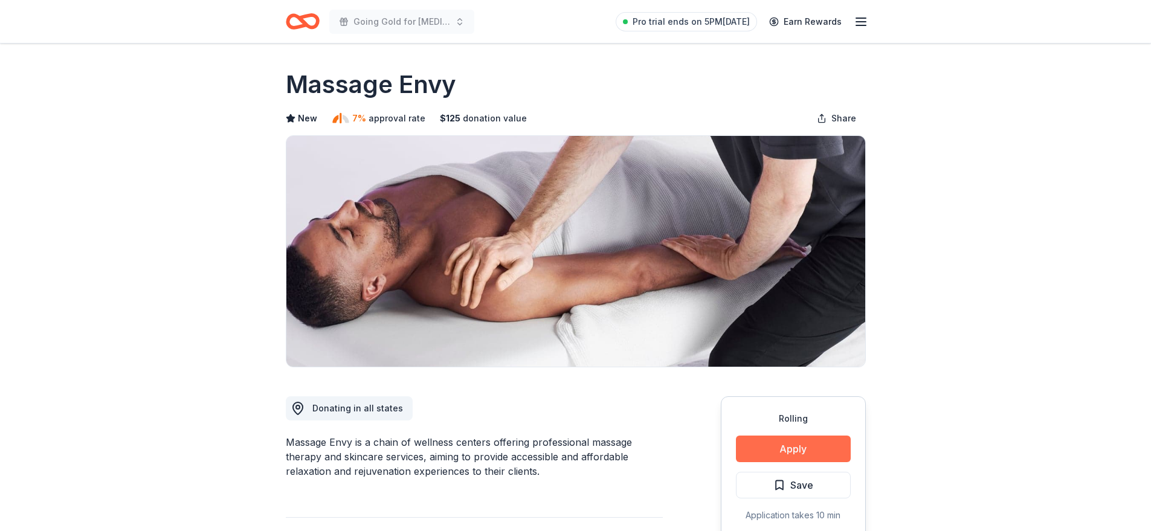
drag, startPoint x: 0, startPoint y: 0, endPoint x: 775, endPoint y: 450, distance: 896.1
click at [775, 450] on button "Apply" at bounding box center [793, 449] width 115 height 27
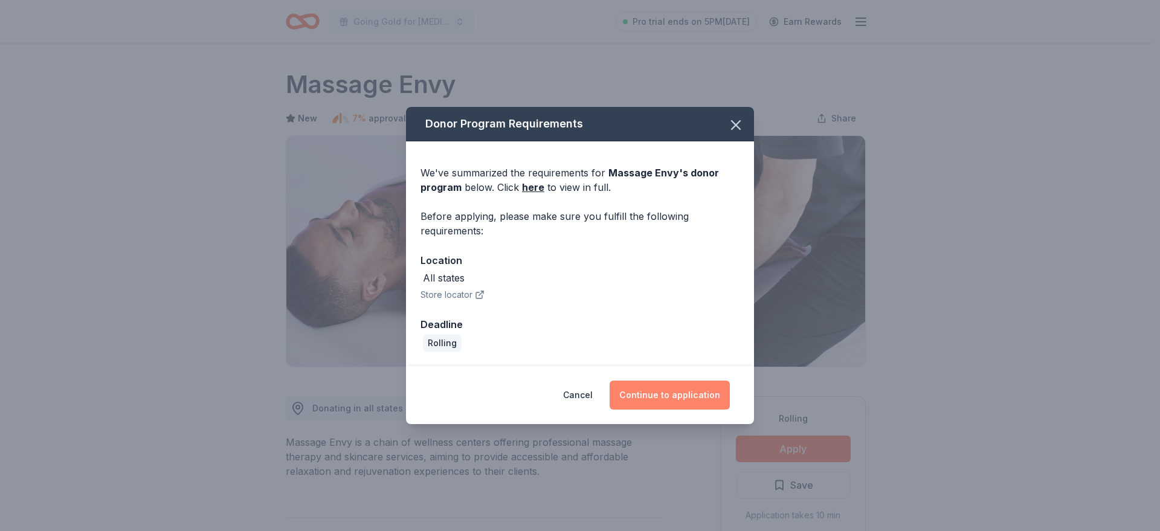
click at [661, 401] on button "Continue to application" at bounding box center [670, 395] width 120 height 29
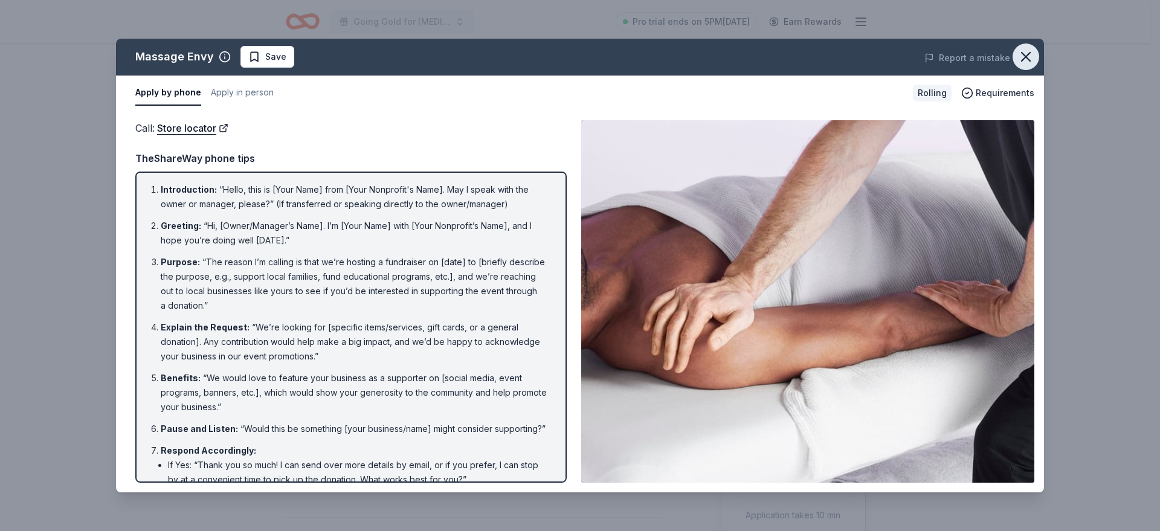
click at [1027, 56] on icon "button" at bounding box center [1026, 57] width 8 height 8
